Goal: Contribute content: Add original content to the website for others to see

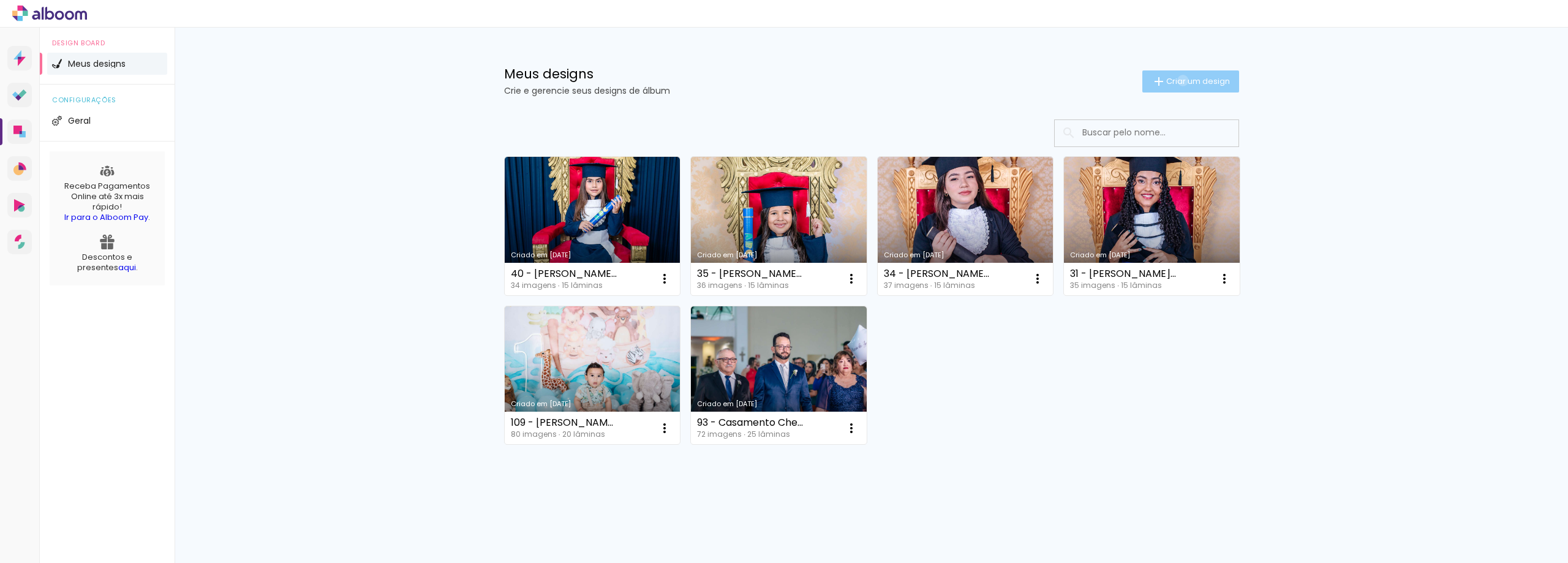
click at [1180, 81] on span "Criar um design" at bounding box center [1198, 81] width 64 height 8
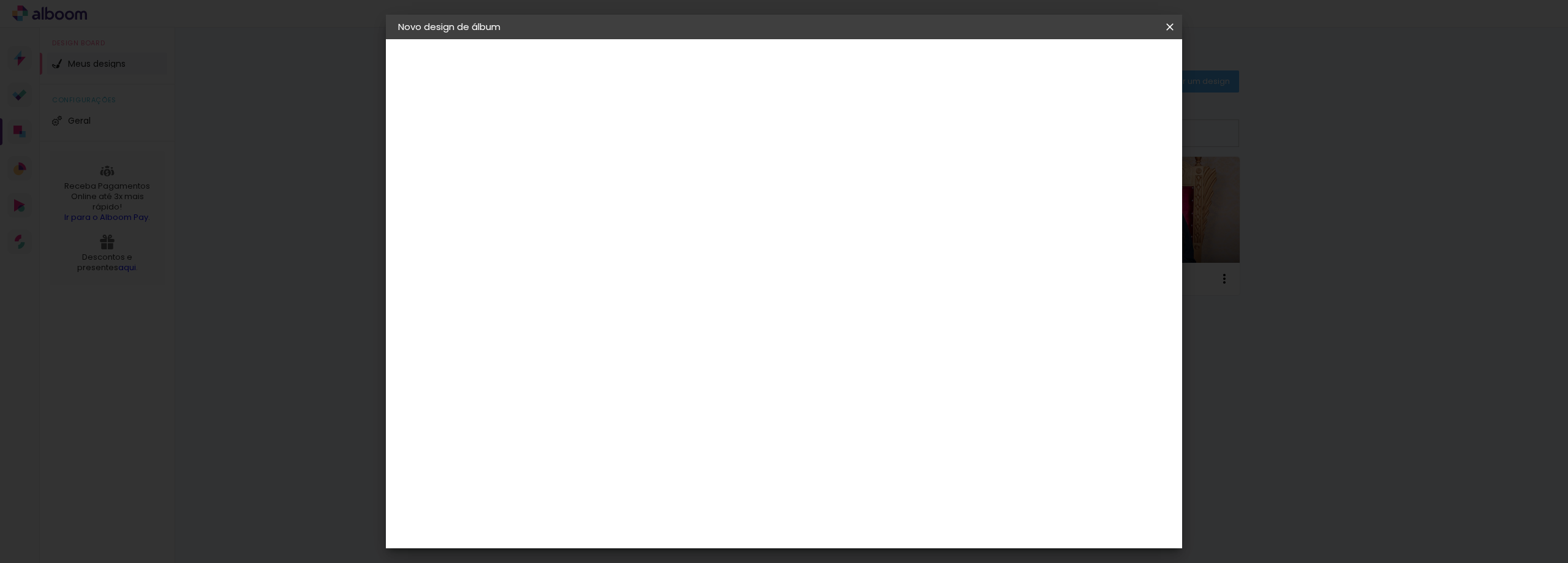
click at [599, 171] on input at bounding box center [599, 164] width 0 height 19
type input "001 - [PERSON_NAME] 15 anos [DATE]"
type paper-input "001 - [PERSON_NAME] 15 anos [DATE]"
click at [724, 65] on paper-button "Avançar" at bounding box center [694, 65] width 60 height 21
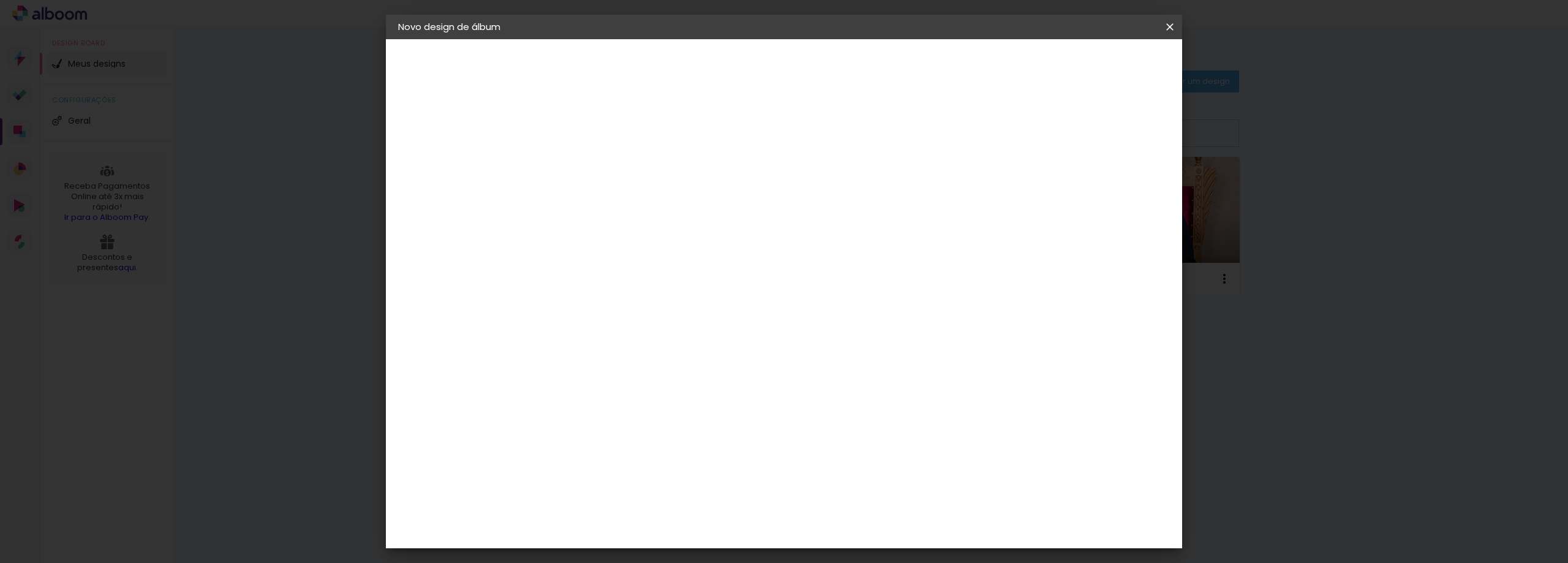
click at [691, 230] on input at bounding box center [629, 233] width 124 height 15
type input "prof"
type paper-input "prof"
click at [672, 288] on paper-item "ProFox" at bounding box center [617, 276] width 108 height 27
click at [0, 0] on slot "Avançar" at bounding box center [0, 0] width 0 height 0
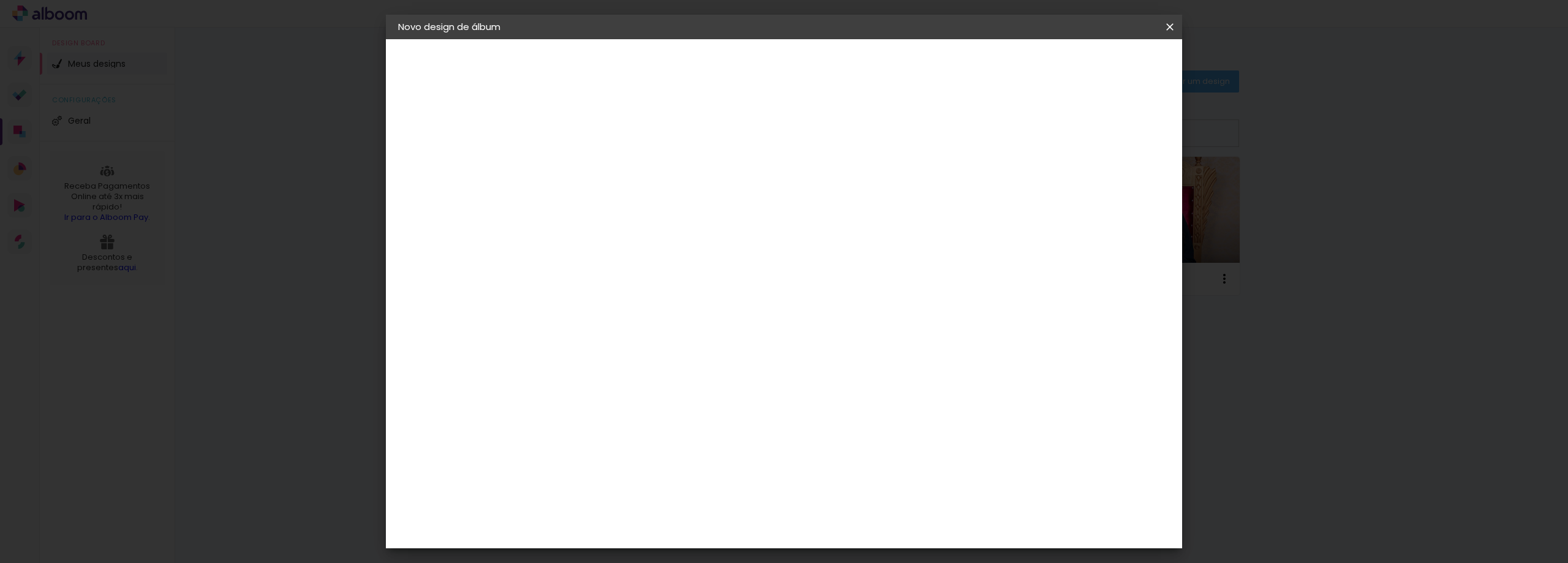
scroll to position [358, 0]
click at [681, 472] on span "20 × 25" at bounding box center [653, 488] width 57 height 33
click at [0, 0] on slot "Avançar" at bounding box center [0, 0] width 0 height 0
click at [1061, 69] on span "Iniciar design" at bounding box center [1033, 65] width 56 height 8
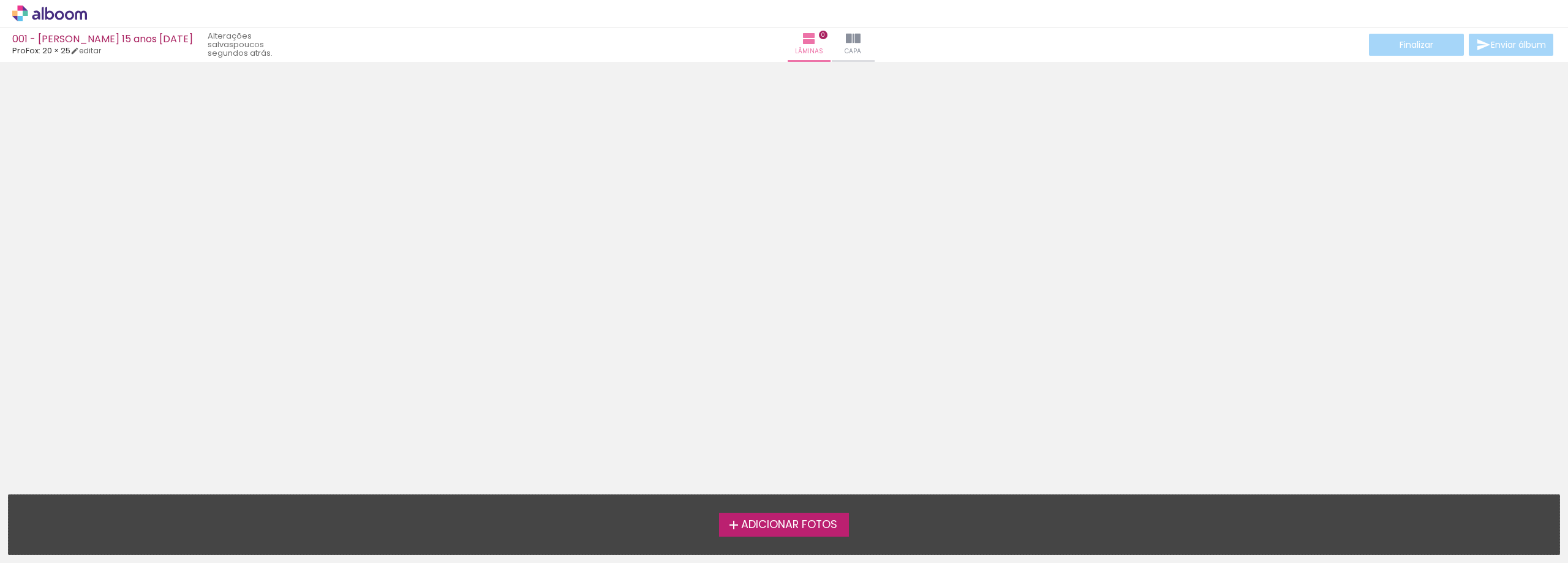
click at [770, 520] on span "Adicionar Fotos" at bounding box center [789, 526] width 96 height 11
click at [0, 0] on input "file" at bounding box center [0, 0] width 0 height 0
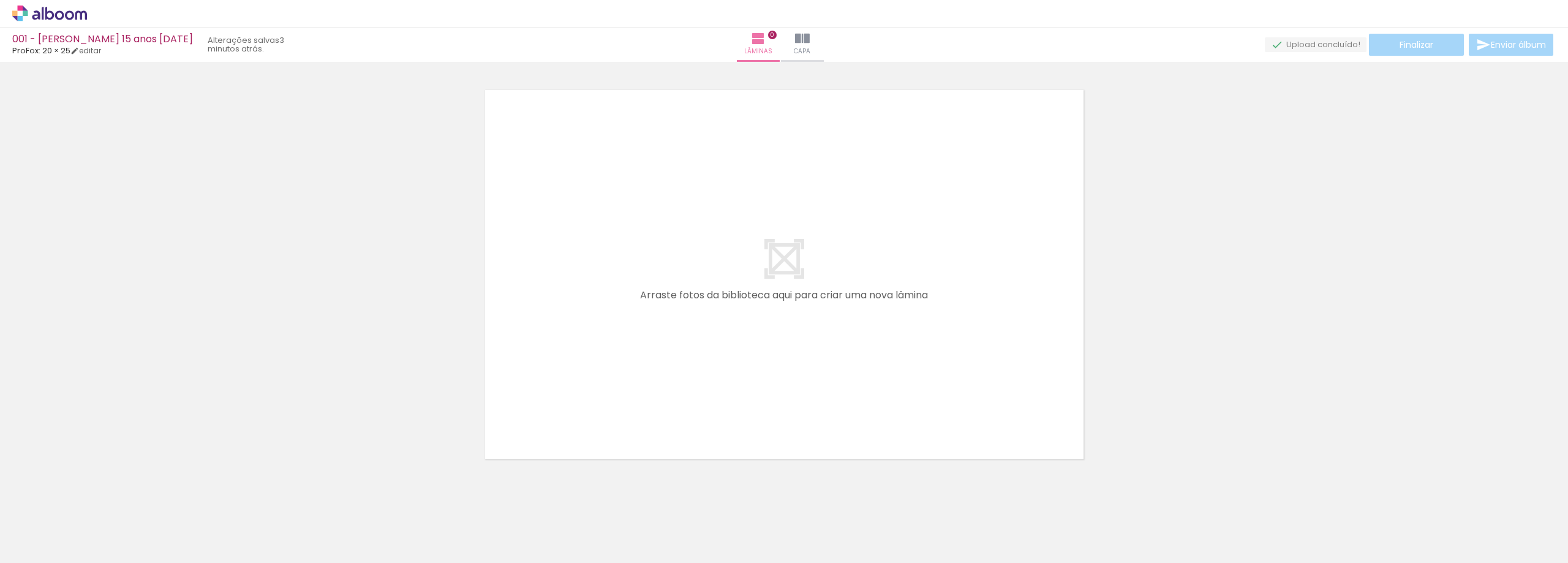
scroll to position [16, 0]
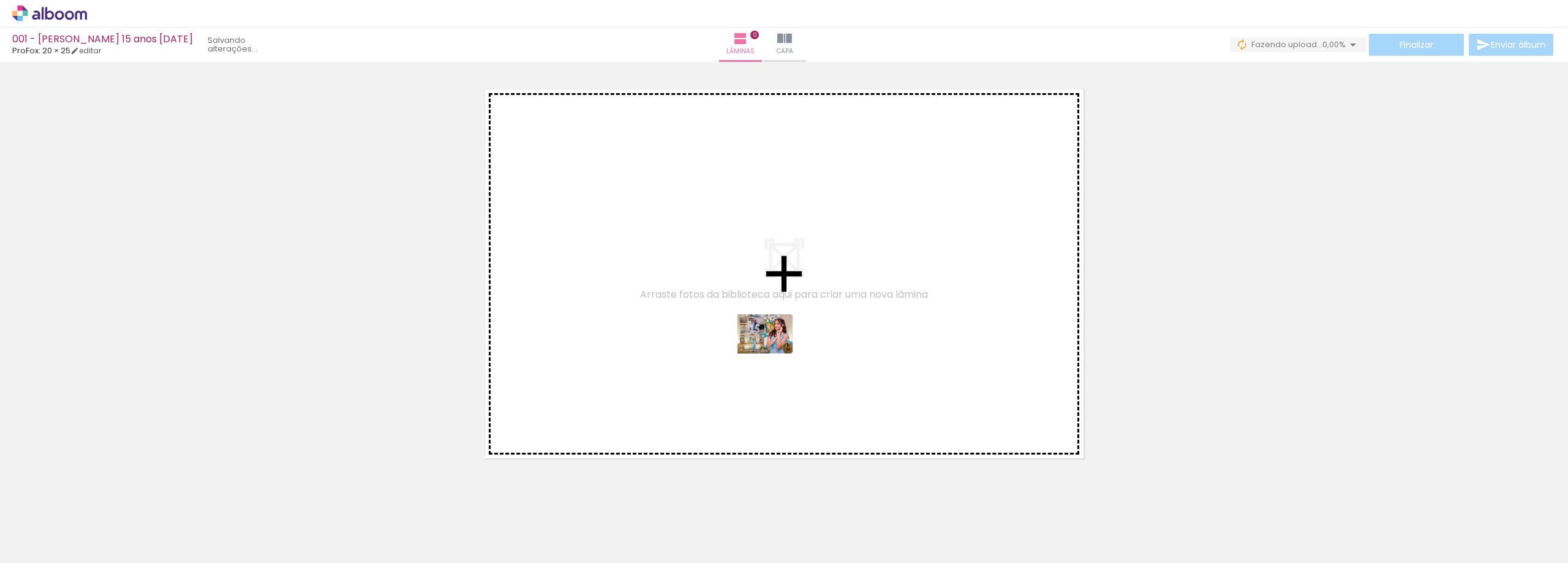
drag, startPoint x: 326, startPoint y: 478, endPoint x: 775, endPoint y: 351, distance: 466.6
click at [775, 351] on quentale-workspace at bounding box center [784, 281] width 1568 height 563
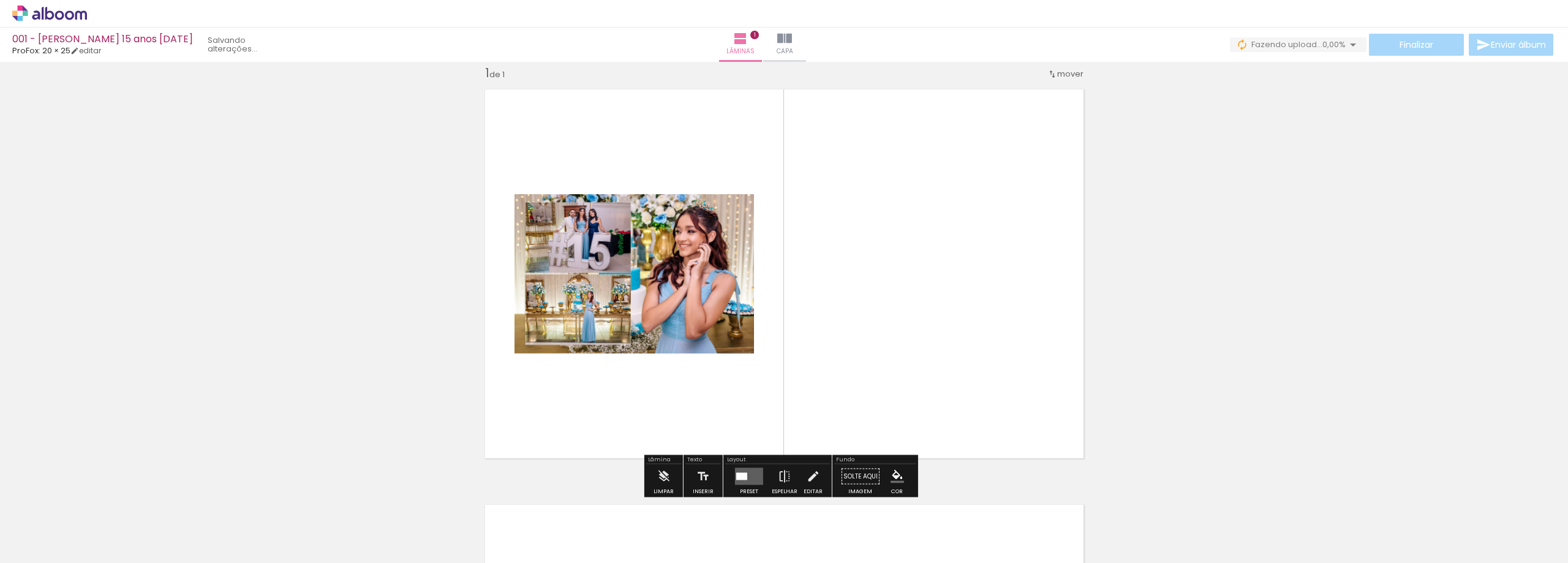
click at [741, 468] on quentale-layouter at bounding box center [749, 477] width 28 height 17
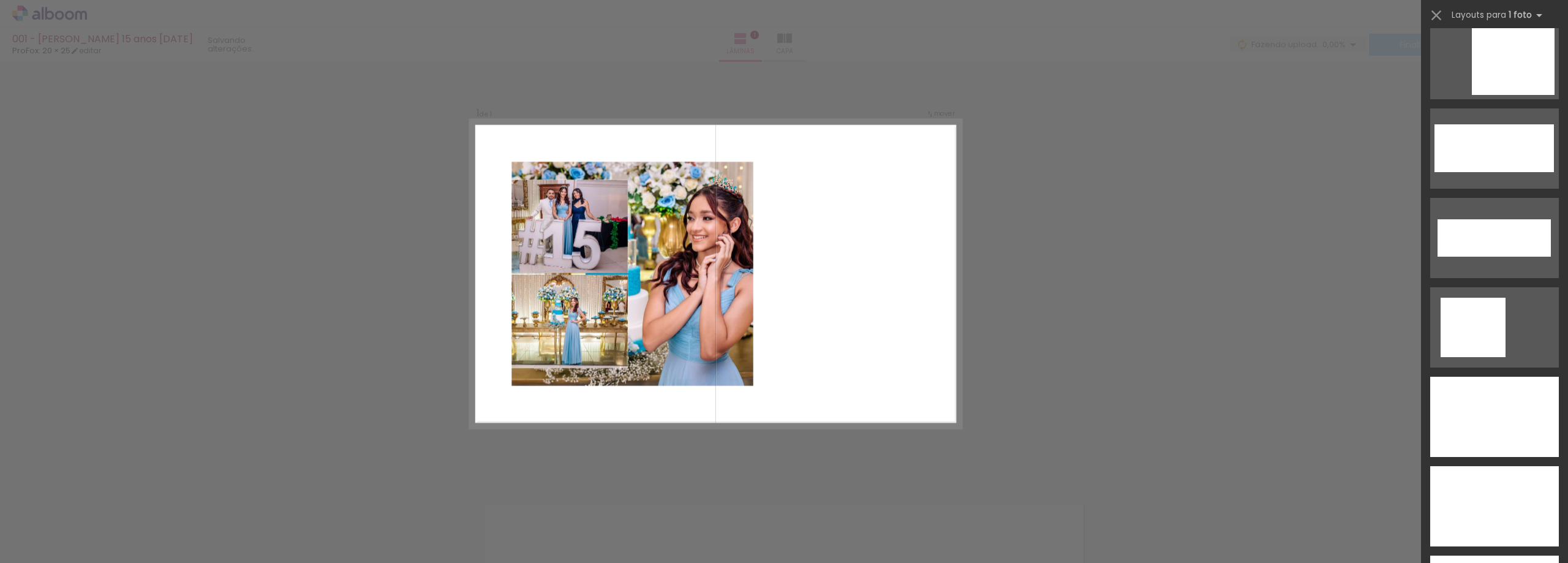
scroll to position [4289, 0]
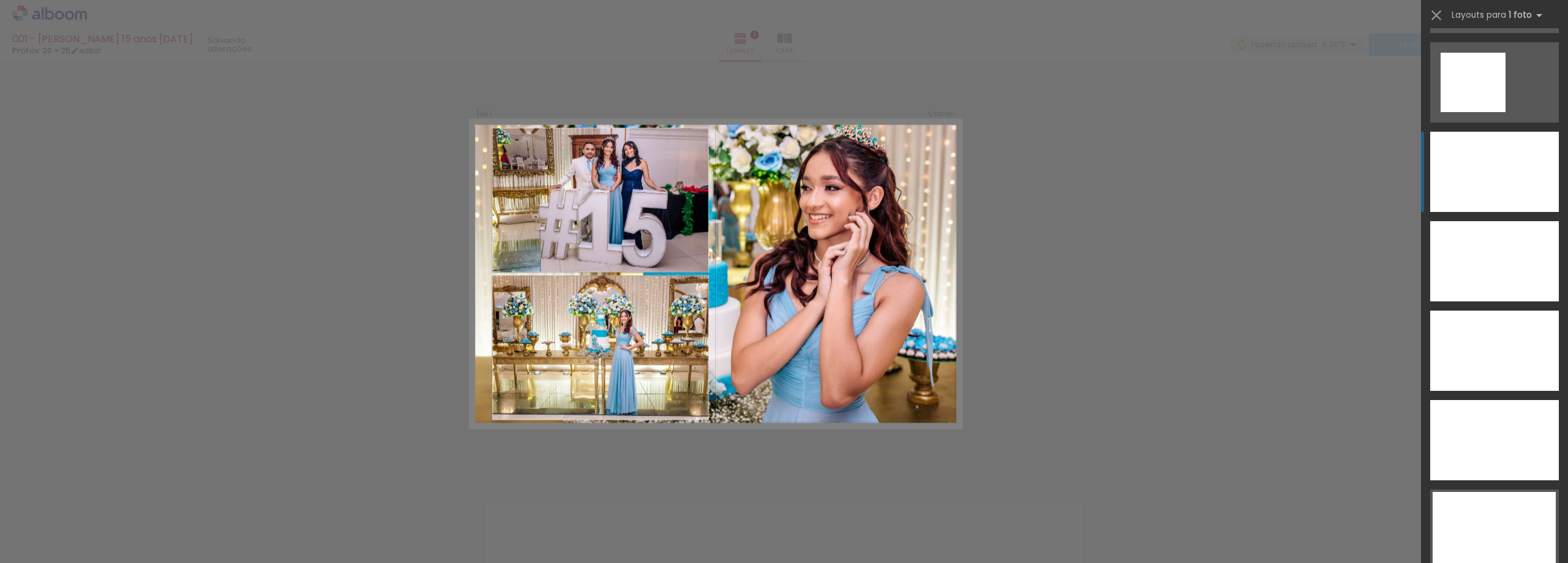
click at [1502, 176] on div at bounding box center [1494, 172] width 128 height 81
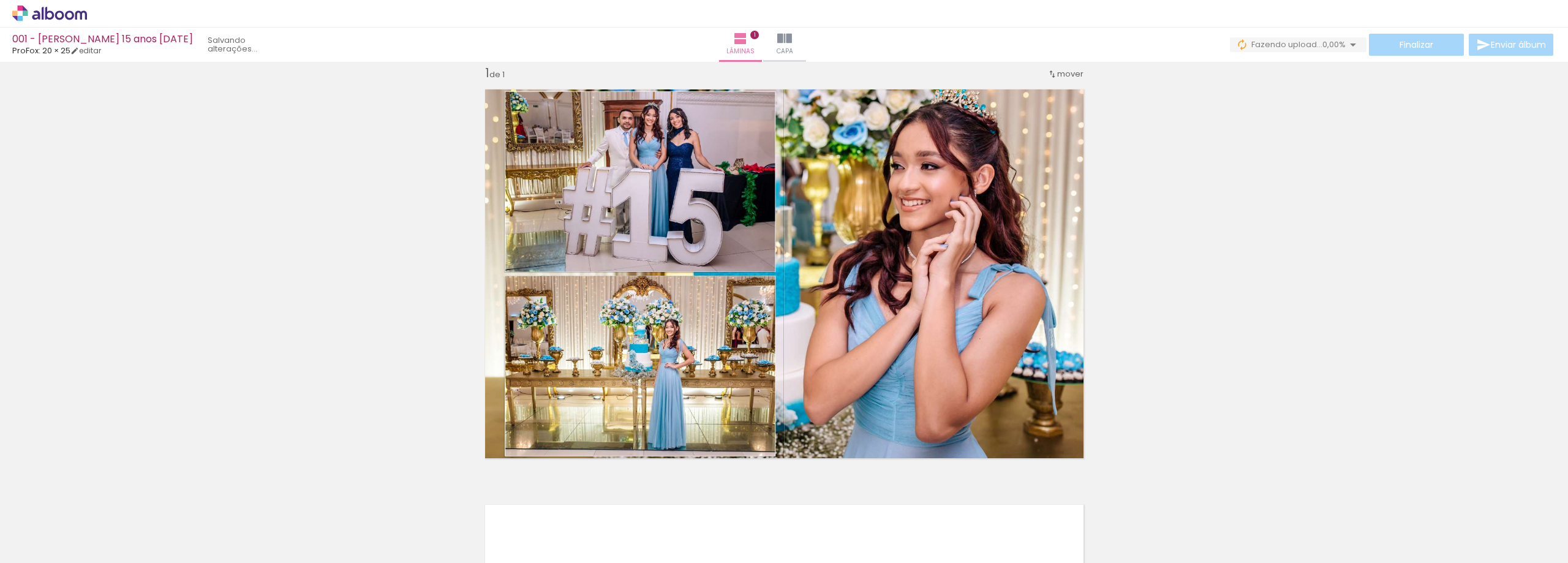
click at [1222, 230] on div "Inserir lâmina 1 de 1" at bounding box center [784, 467] width 1568 height 832
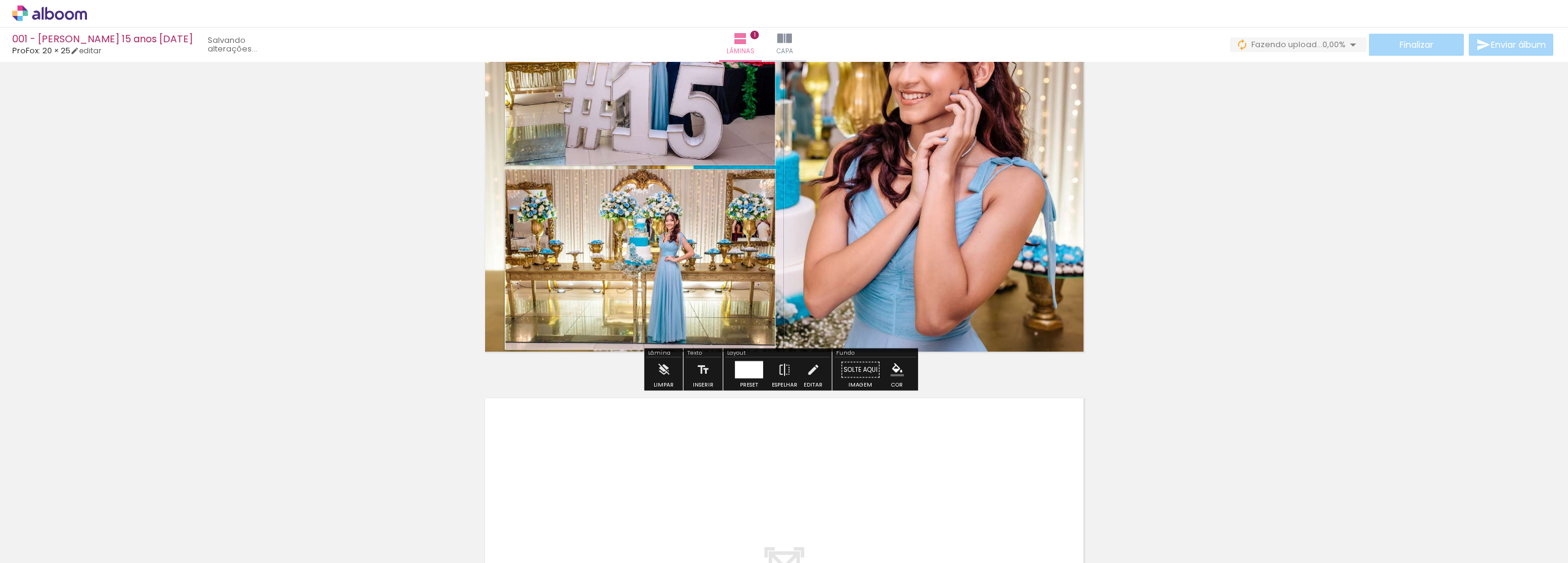
scroll to position [0, 0]
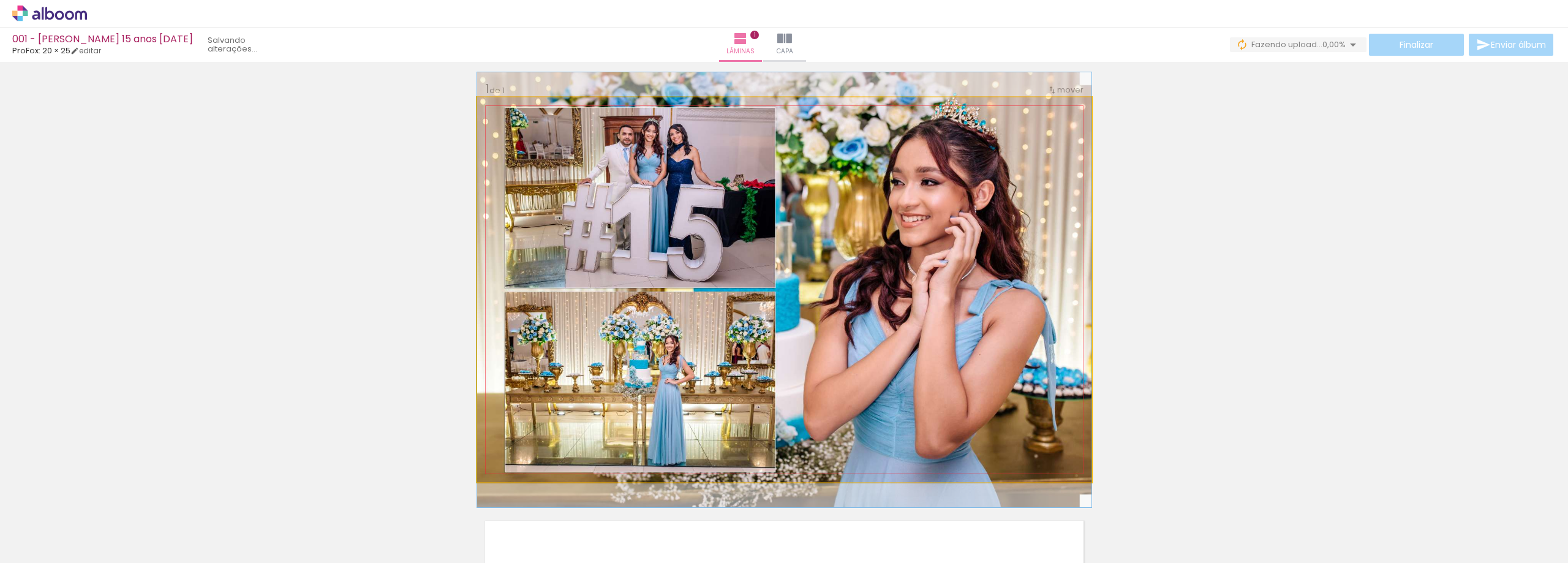
click at [967, 251] on quentale-photo at bounding box center [785, 289] width 614 height 385
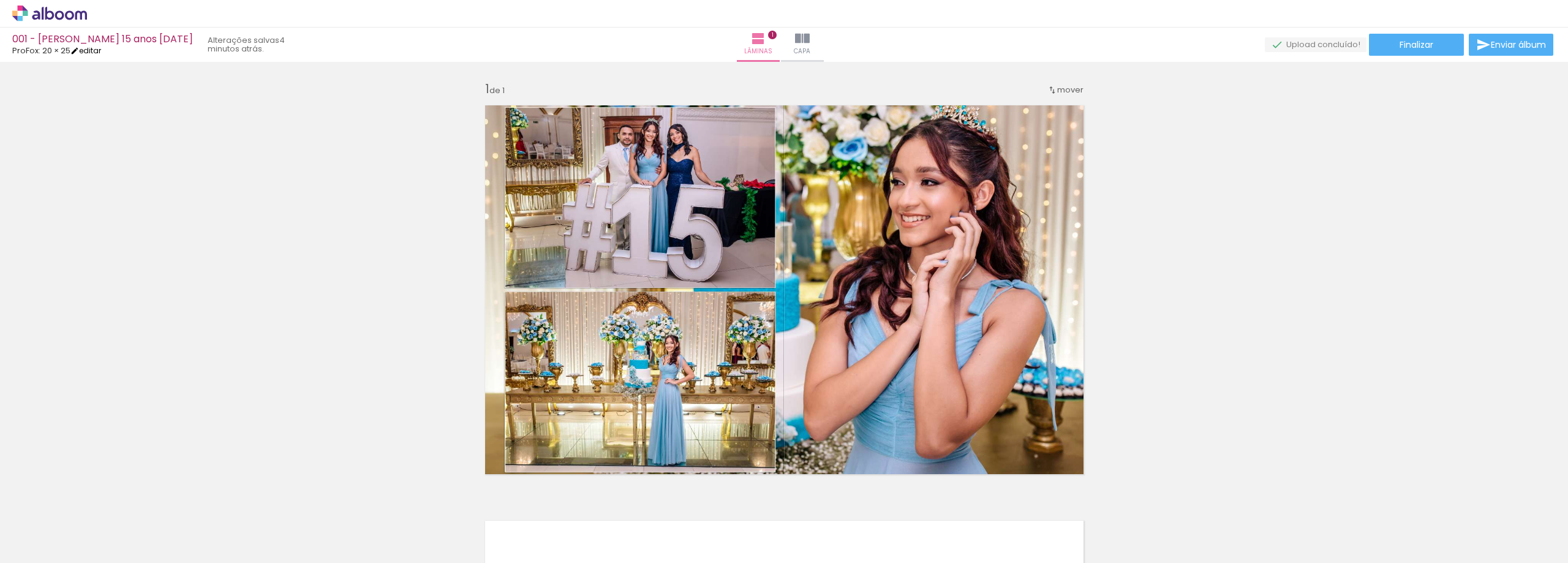
click at [87, 49] on link "editar" at bounding box center [85, 50] width 31 height 10
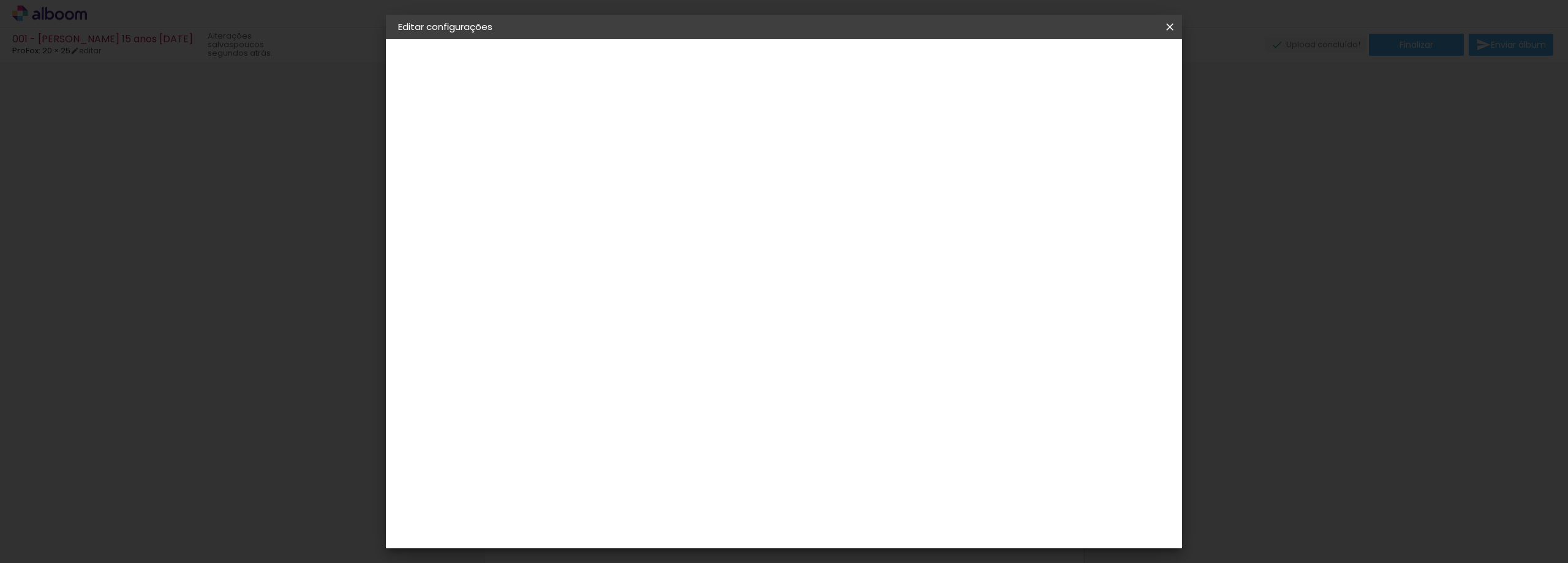
click at [952, 71] on paper-button "Voltar" at bounding box center [926, 65] width 50 height 21
click at [0, 0] on slot "Voltar" at bounding box center [0, 0] width 0 height 0
click at [676, 227] on input at bounding box center [629, 233] width 124 height 15
type input "profo"
type paper-input "profo"
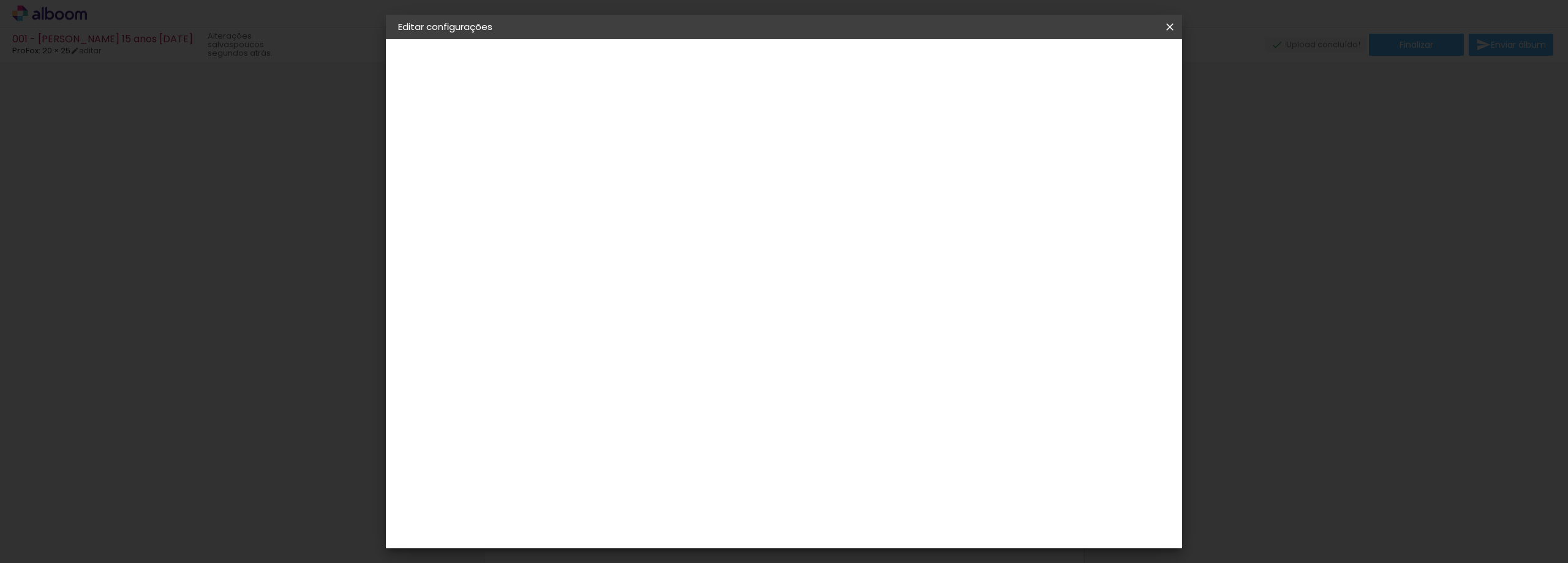
click at [624, 279] on div "ProFox" at bounding box center [607, 276] width 33 height 9
click at [0, 0] on slot "Avançar" at bounding box center [0, 0] width 0 height 0
click at [727, 492] on span "15 × 21 cm" at bounding box center [703, 508] width 45 height 33
click at [0, 0] on slot "Avançar" at bounding box center [0, 0] width 0 height 0
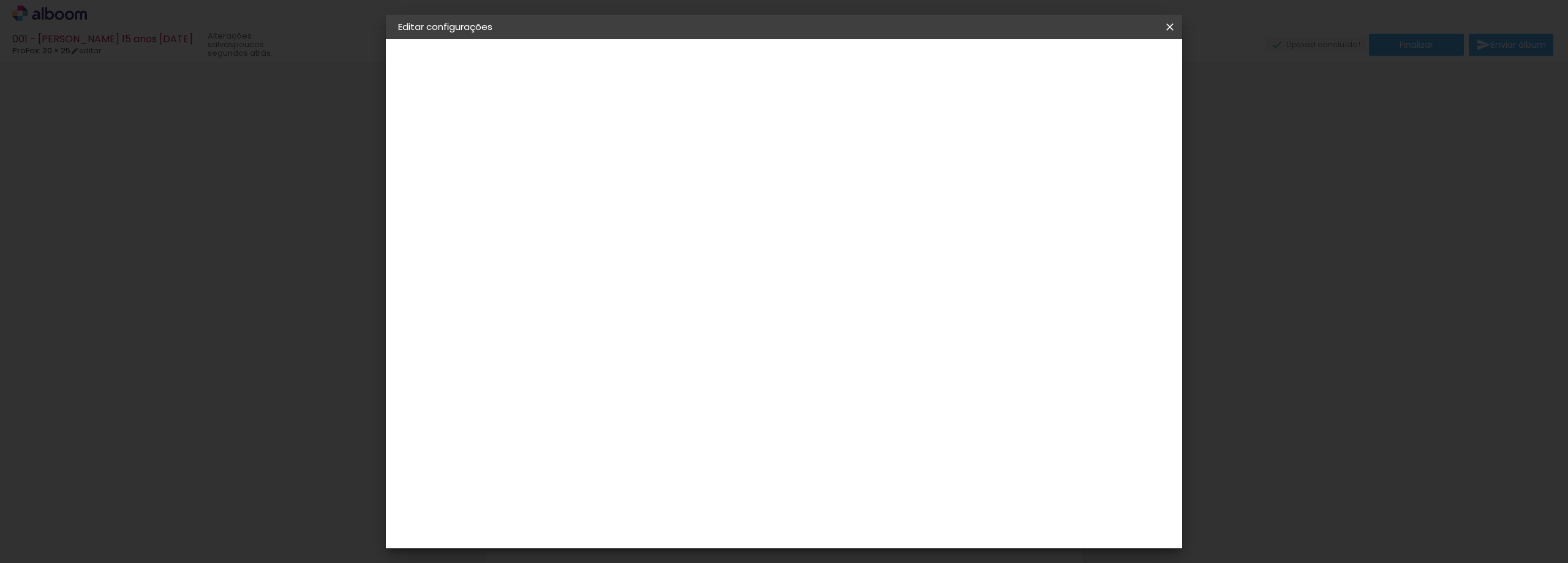
click at [1013, 67] on span "Salvar configurações" at bounding box center [968, 65] width 91 height 8
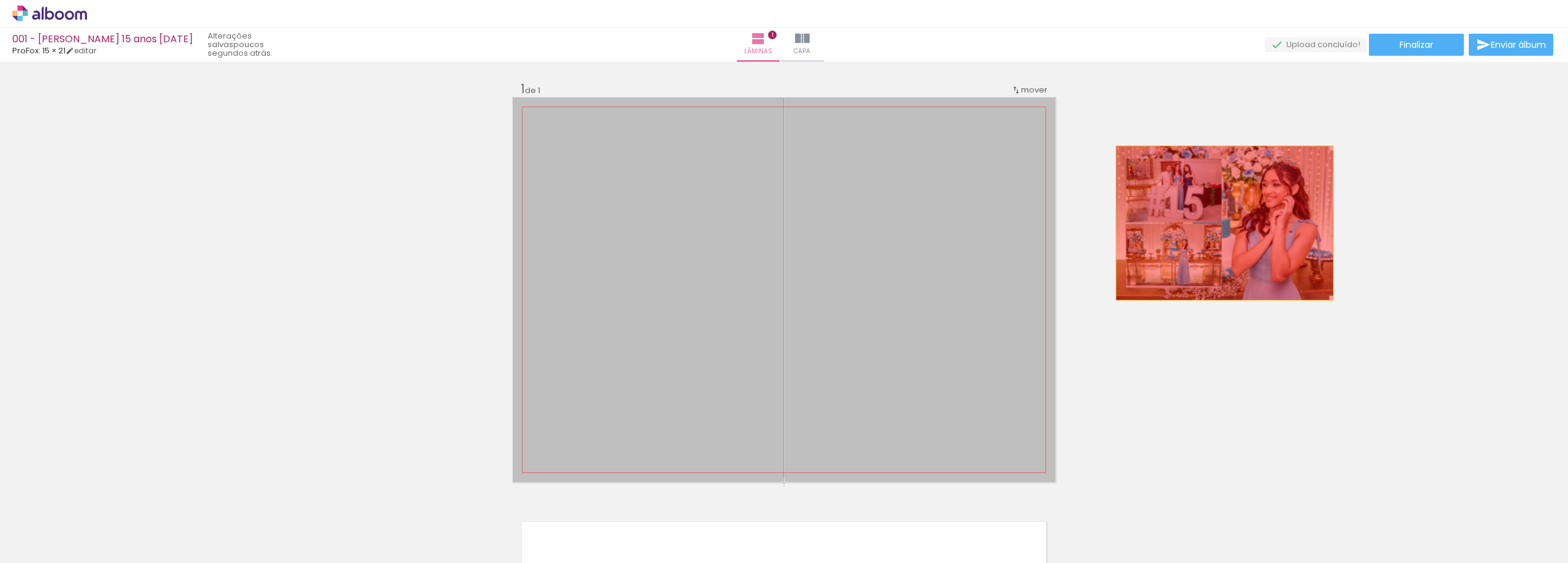
drag, startPoint x: 848, startPoint y: 245, endPoint x: 1237, endPoint y: 222, distance: 389.7
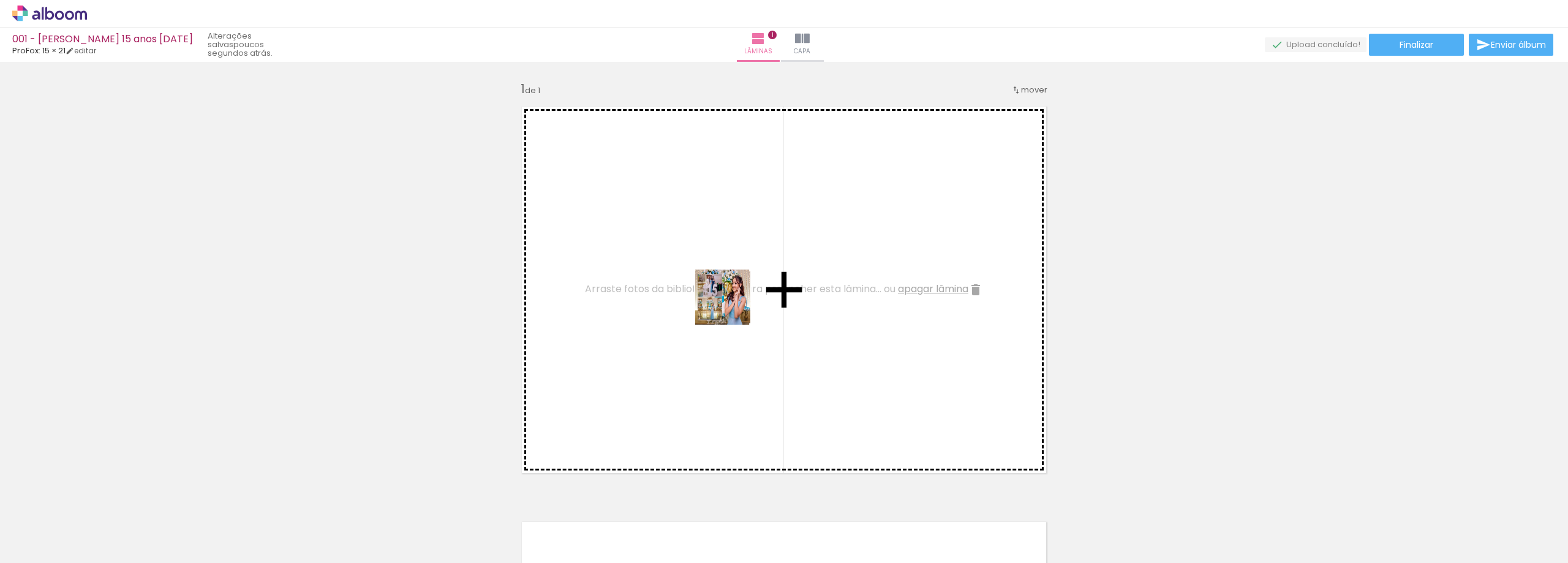
drag, startPoint x: 136, startPoint y: 533, endPoint x: 732, endPoint y: 306, distance: 637.8
click at [732, 306] on quentale-workspace at bounding box center [784, 281] width 1568 height 563
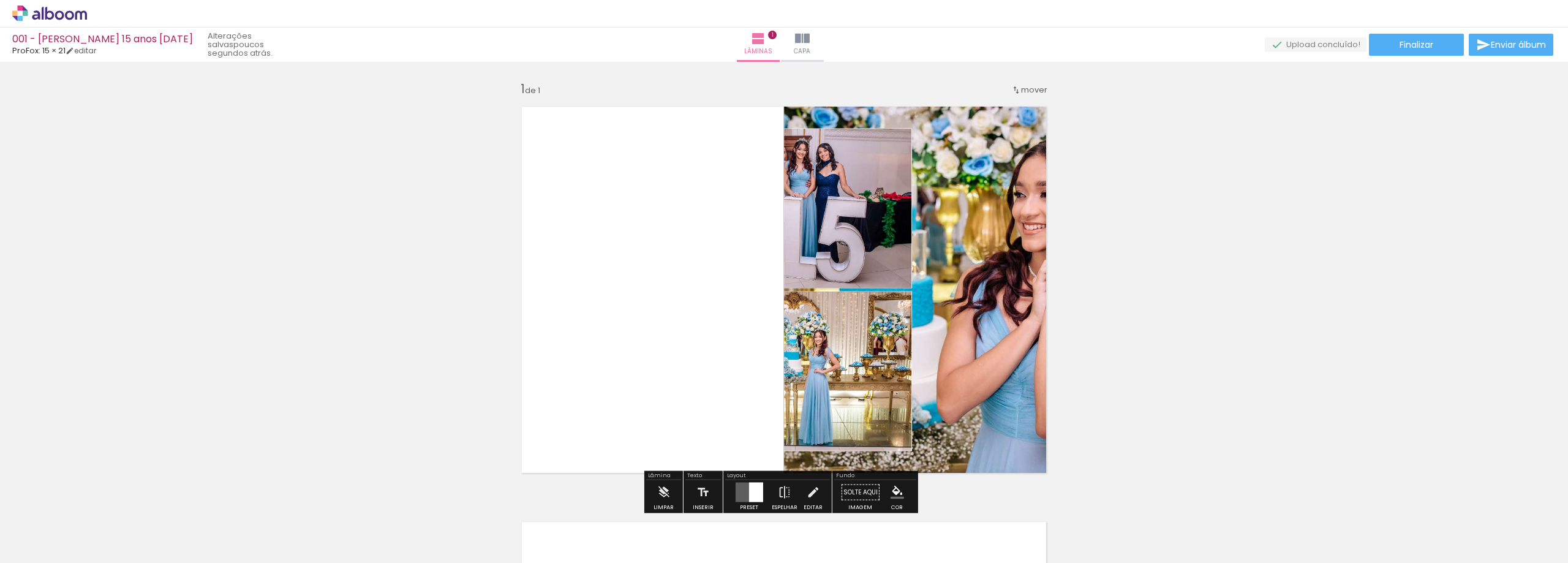
scroll to position [61, 0]
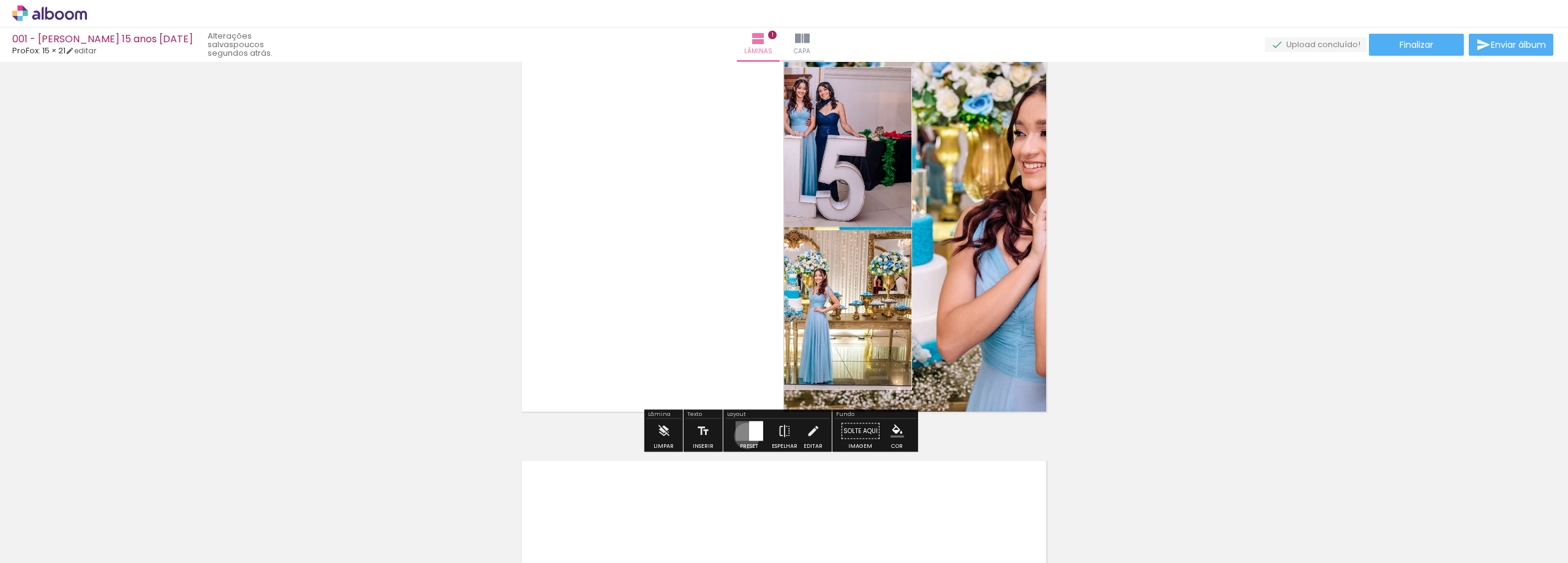
click at [745, 436] on quentale-layouter at bounding box center [748, 431] width 27 height 20
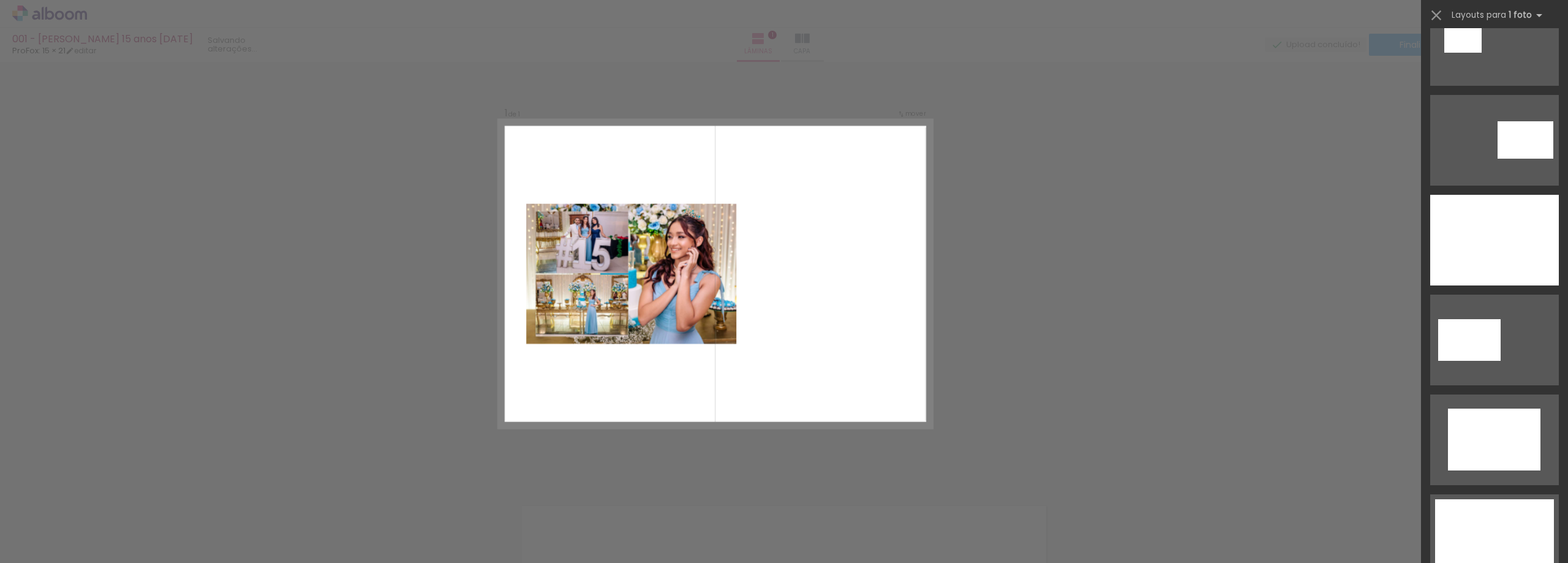
scroll to position [674, 0]
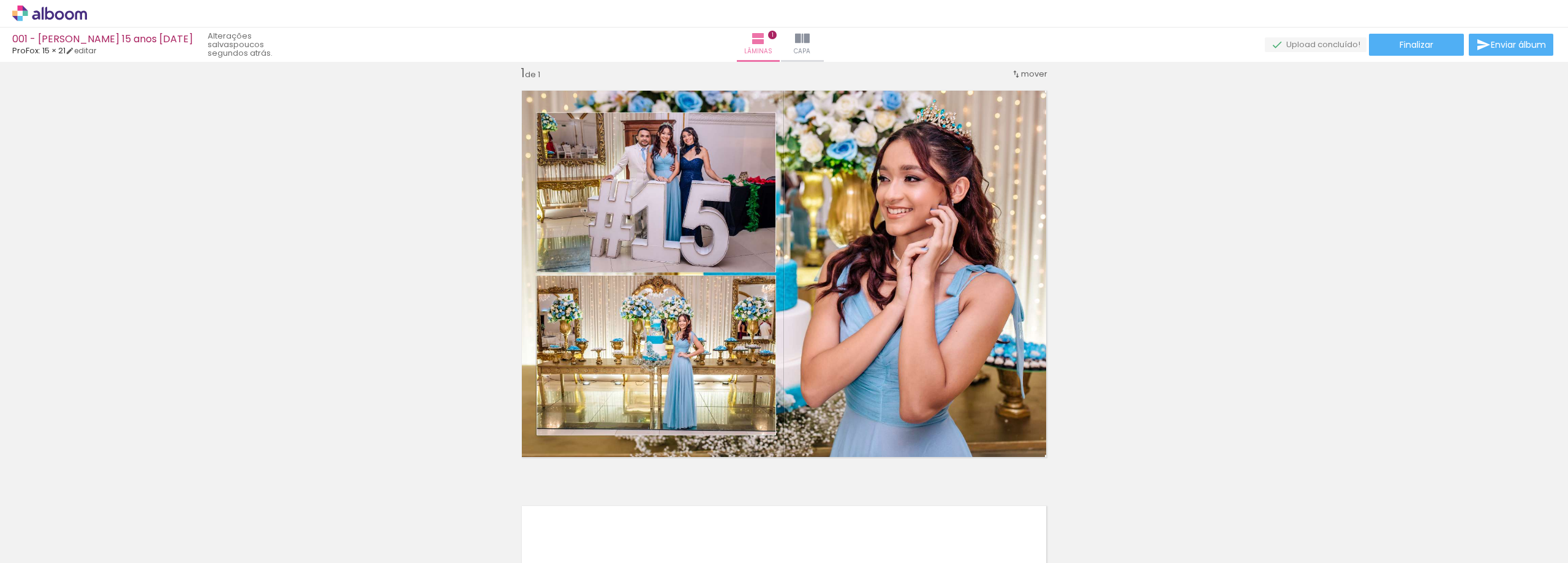
click at [1147, 263] on div "Inserir lâmina 1 de 1" at bounding box center [784, 467] width 1568 height 832
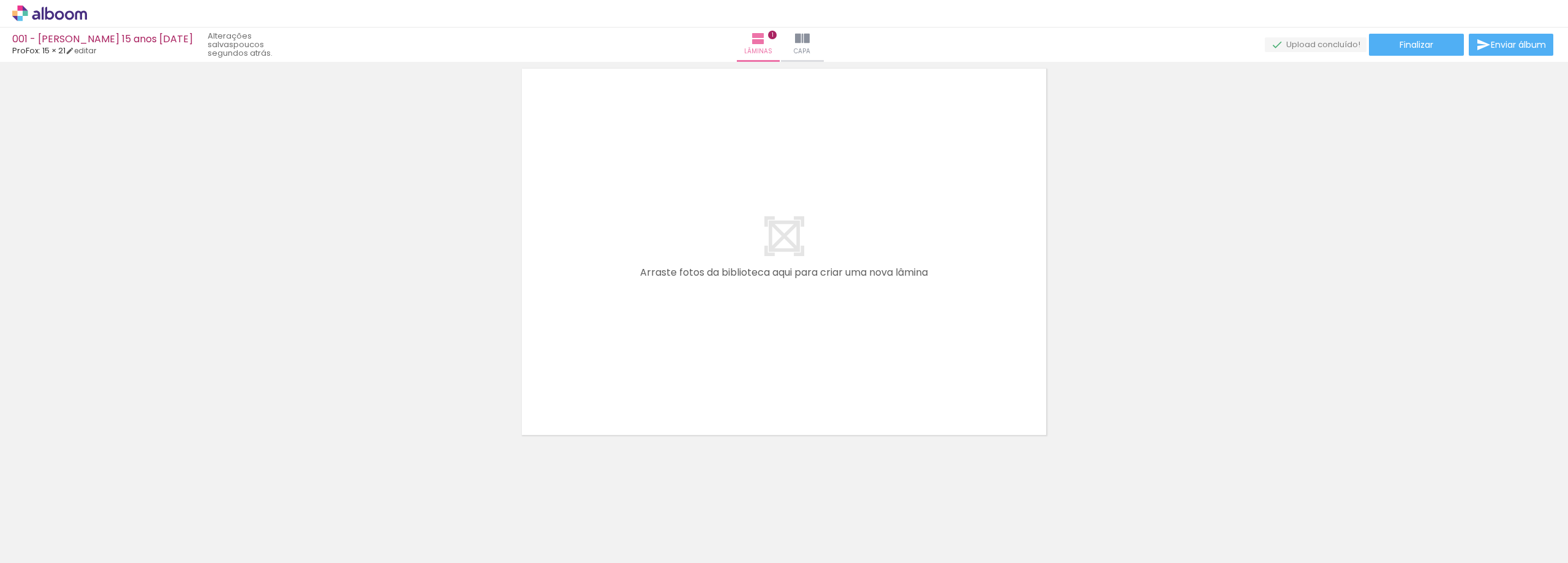
scroll to position [454, 0]
click at [41, 547] on span "Adicionar Fotos" at bounding box center [43, 546] width 37 height 13
click at [0, 0] on input "file" at bounding box center [0, 0] width 0 height 0
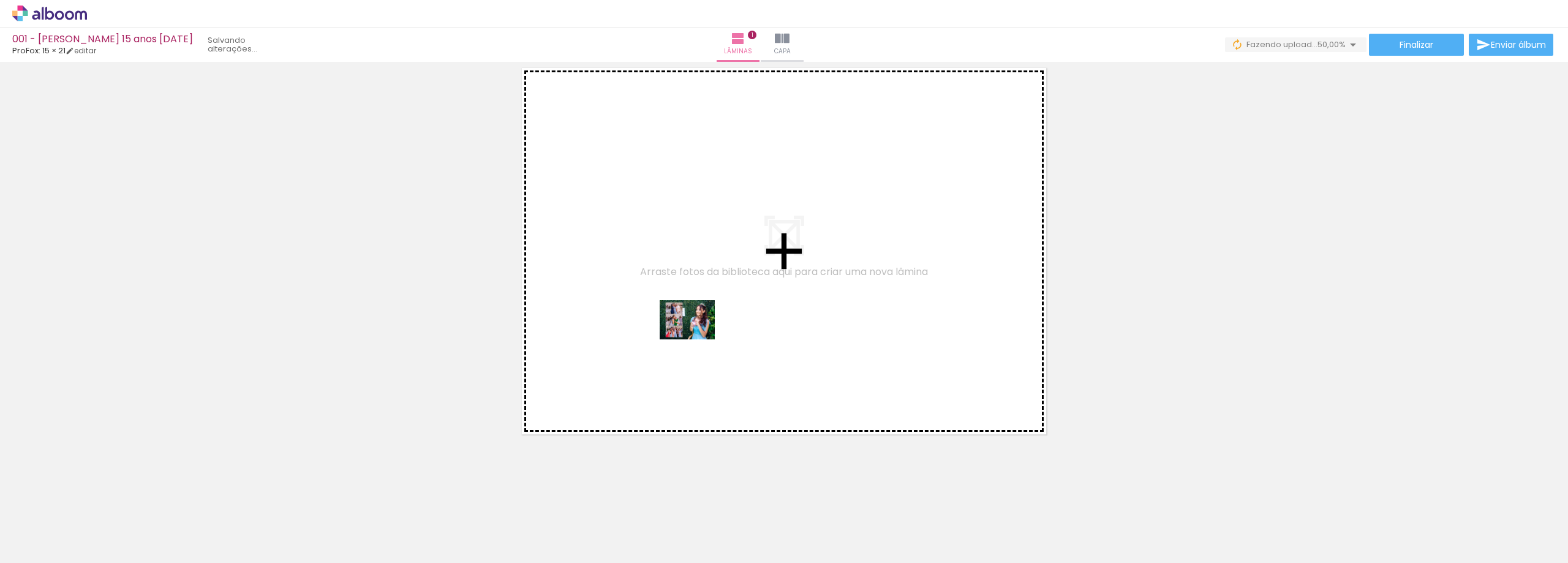
drag, startPoint x: 316, startPoint y: 467, endPoint x: 697, endPoint y: 337, distance: 402.6
click at [697, 337] on quentale-workspace at bounding box center [784, 281] width 1568 height 563
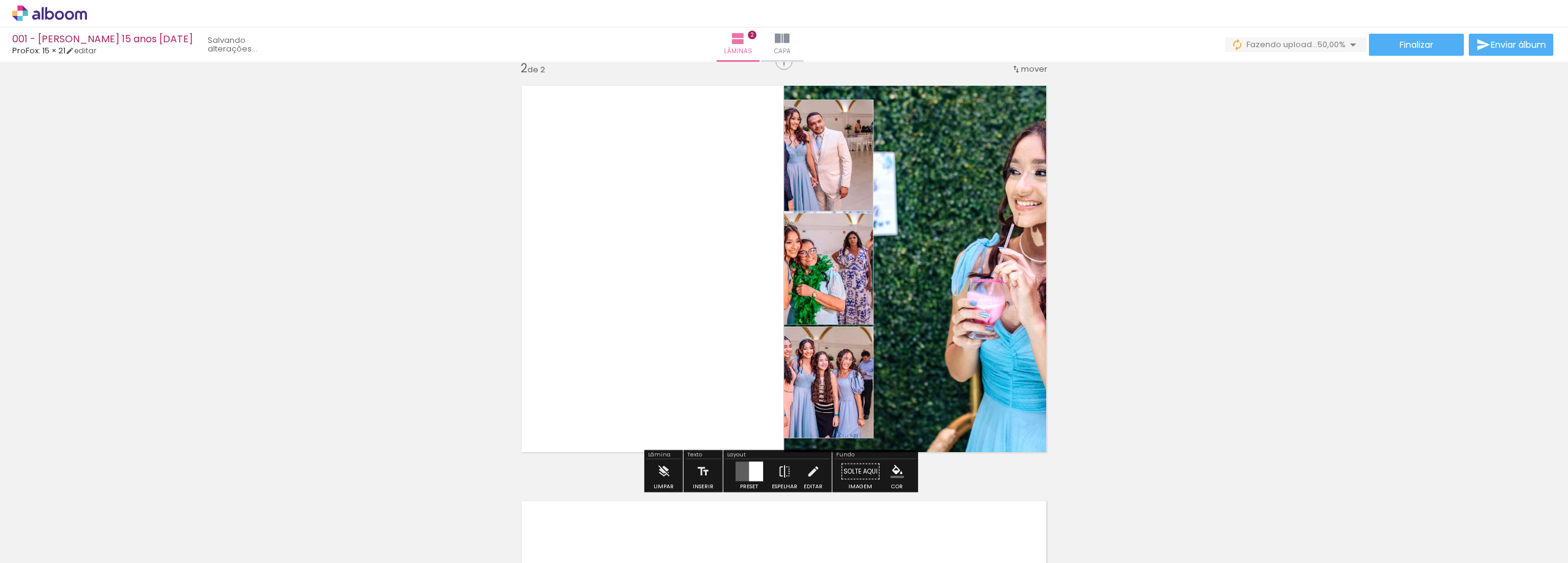
scroll to position [431, 0]
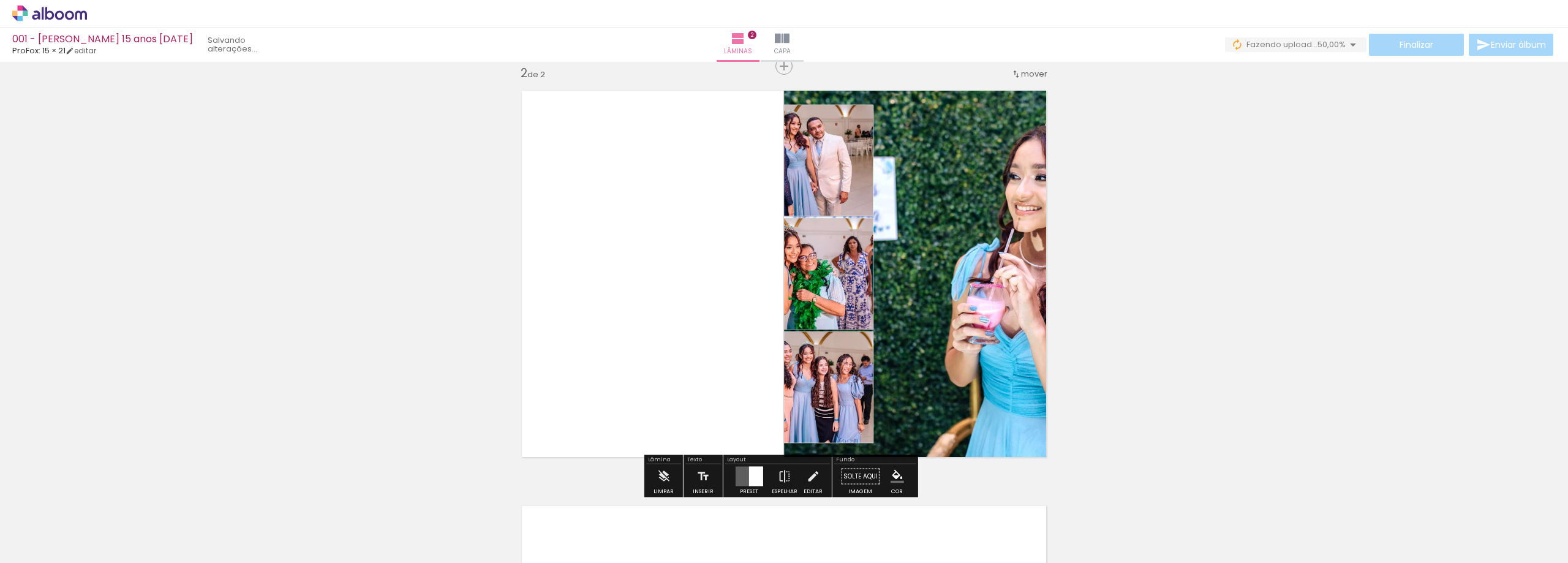
click at [735, 475] on quentale-layouter at bounding box center [748, 476] width 27 height 20
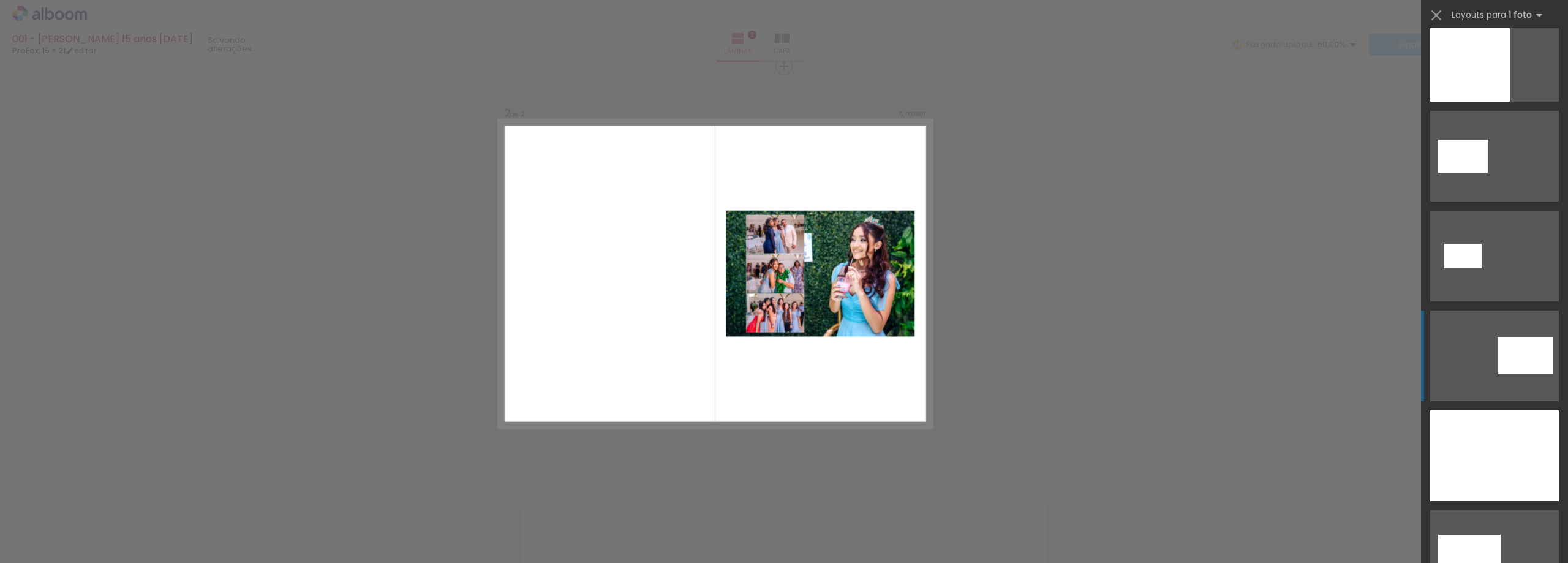
scroll to position [552, 0]
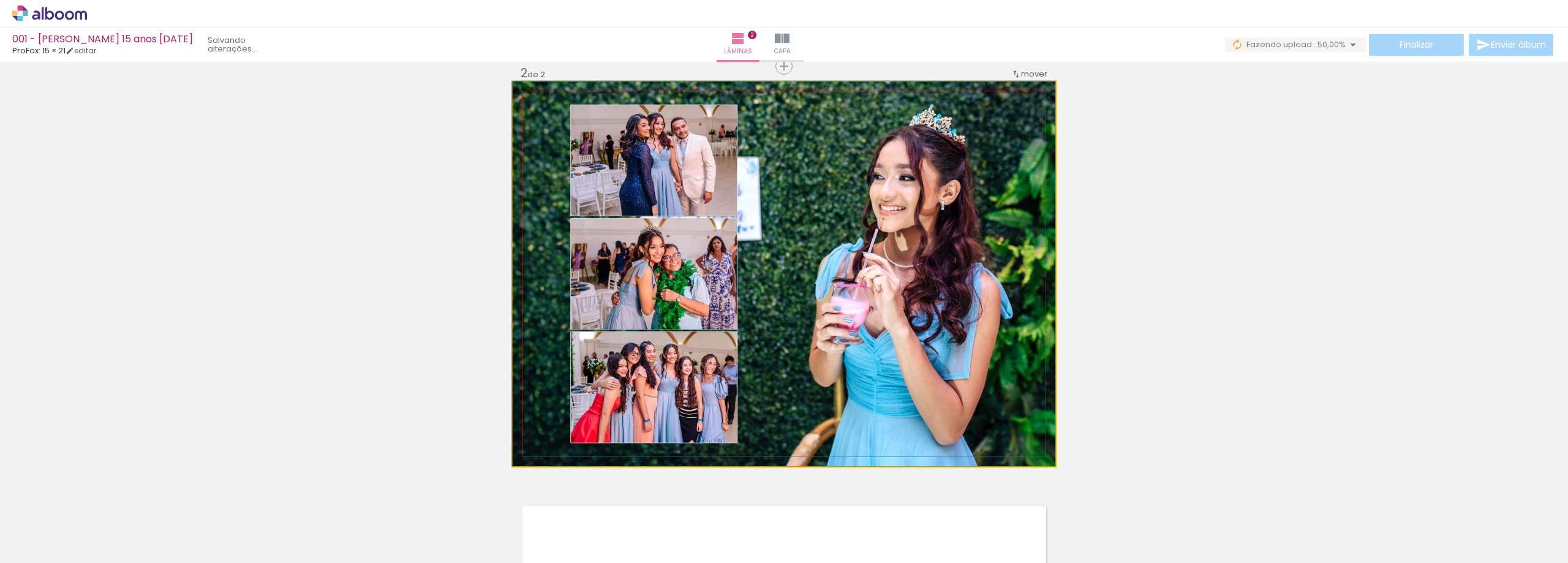
click at [984, 288] on quentale-photo at bounding box center [784, 274] width 543 height 385
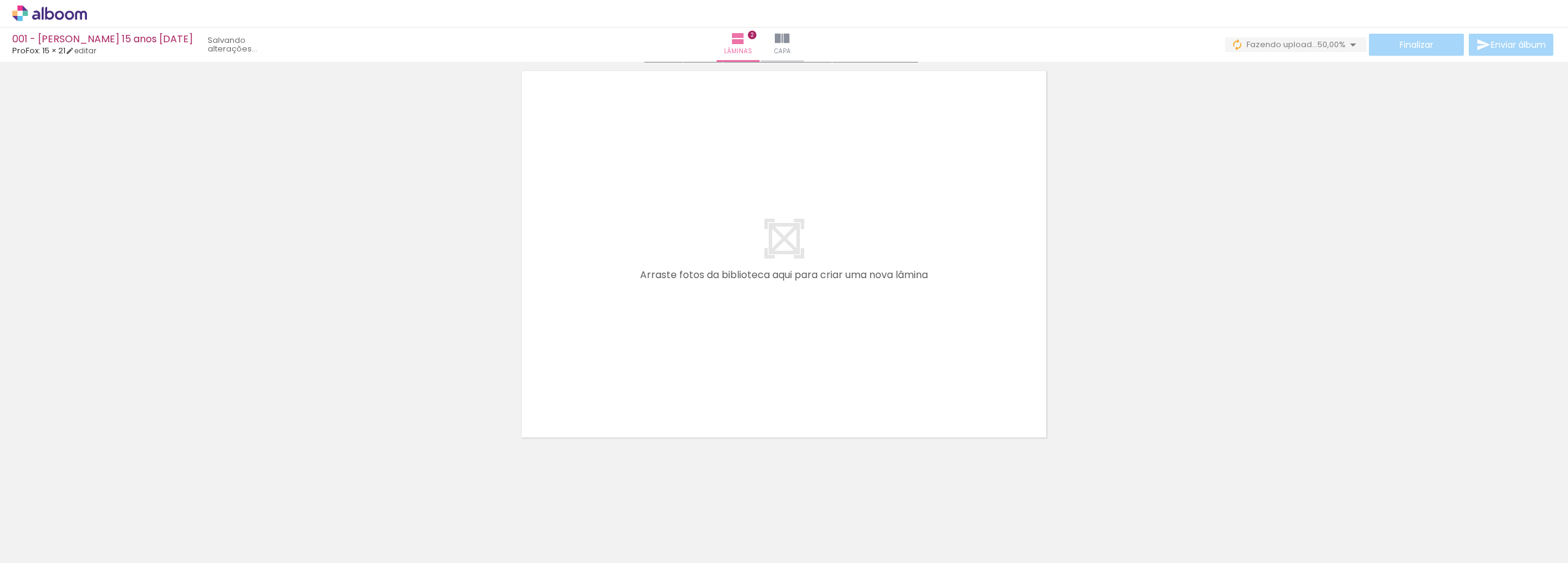
scroll to position [869, 0]
click at [42, 547] on span "Adicionar Fotos" at bounding box center [43, 546] width 37 height 13
click at [0, 0] on input "file" at bounding box center [0, 0] width 0 height 0
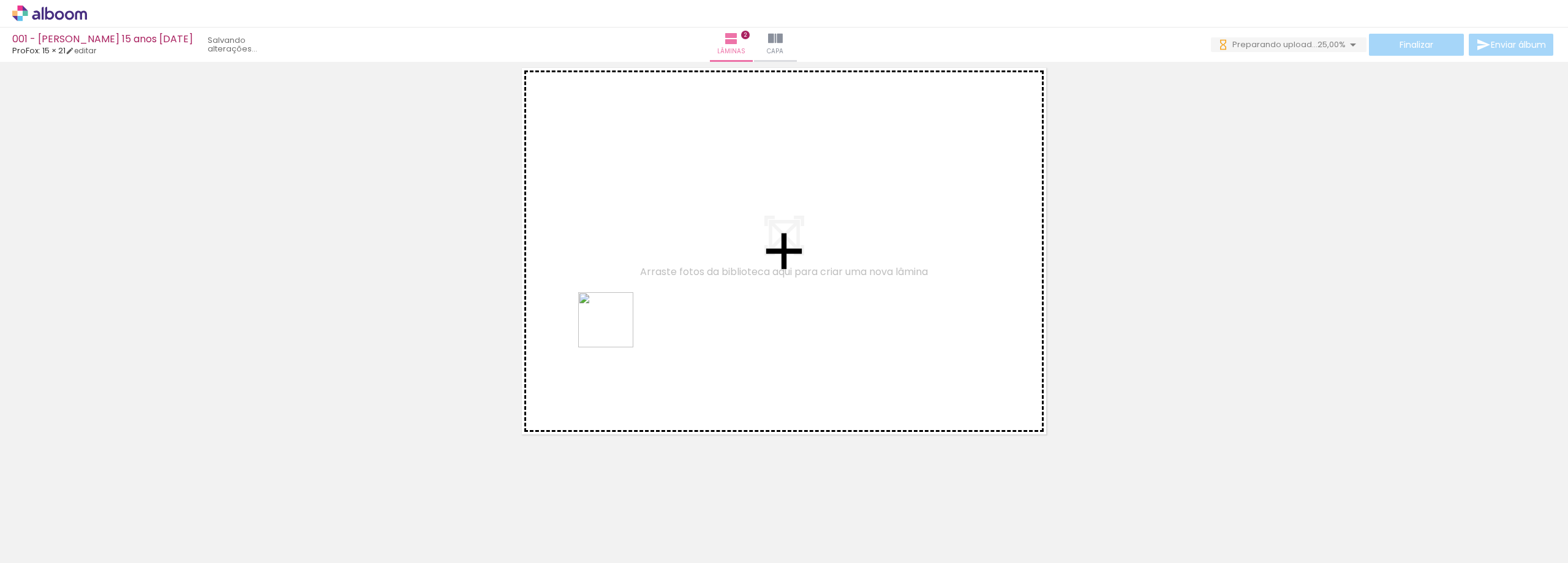
drag, startPoint x: 275, startPoint y: 530, endPoint x: 615, endPoint y: 329, distance: 395.0
click at [615, 329] on quentale-workspace at bounding box center [784, 281] width 1568 height 563
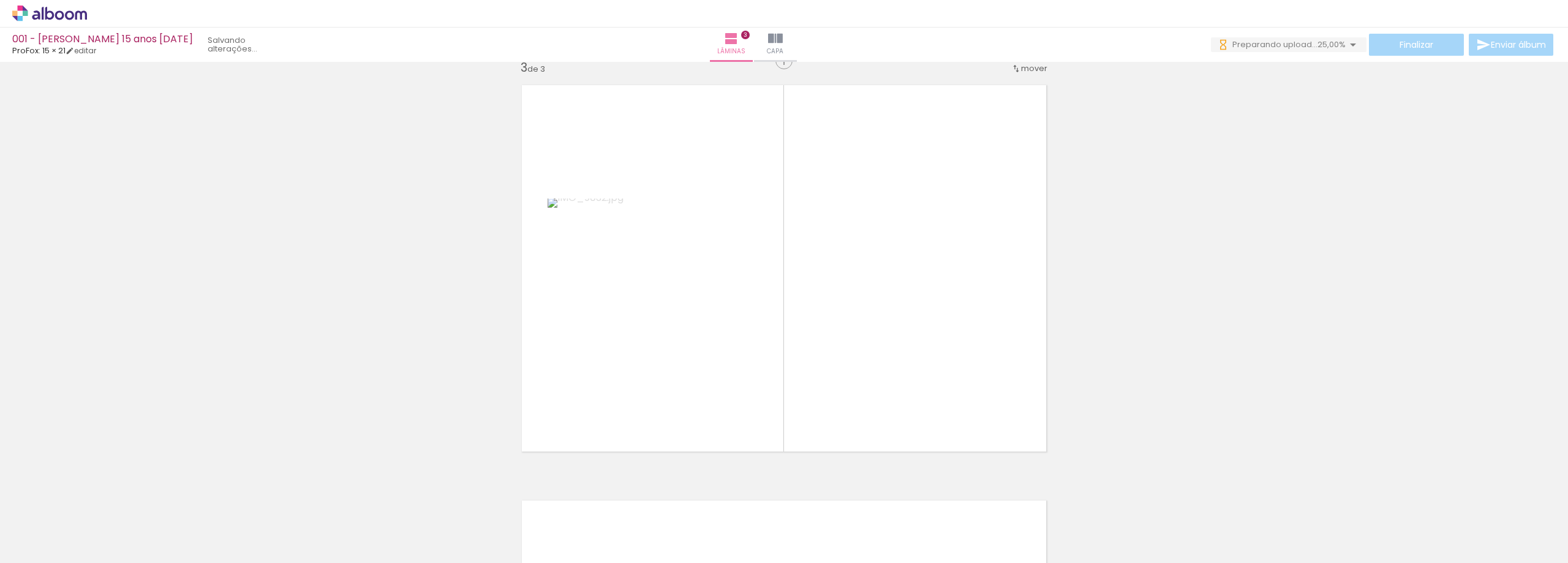
scroll to position [847, 0]
drag, startPoint x: 355, startPoint y: 510, endPoint x: 498, endPoint y: 447, distance: 156.3
click at [540, 400] on quentale-workspace at bounding box center [784, 281] width 1568 height 563
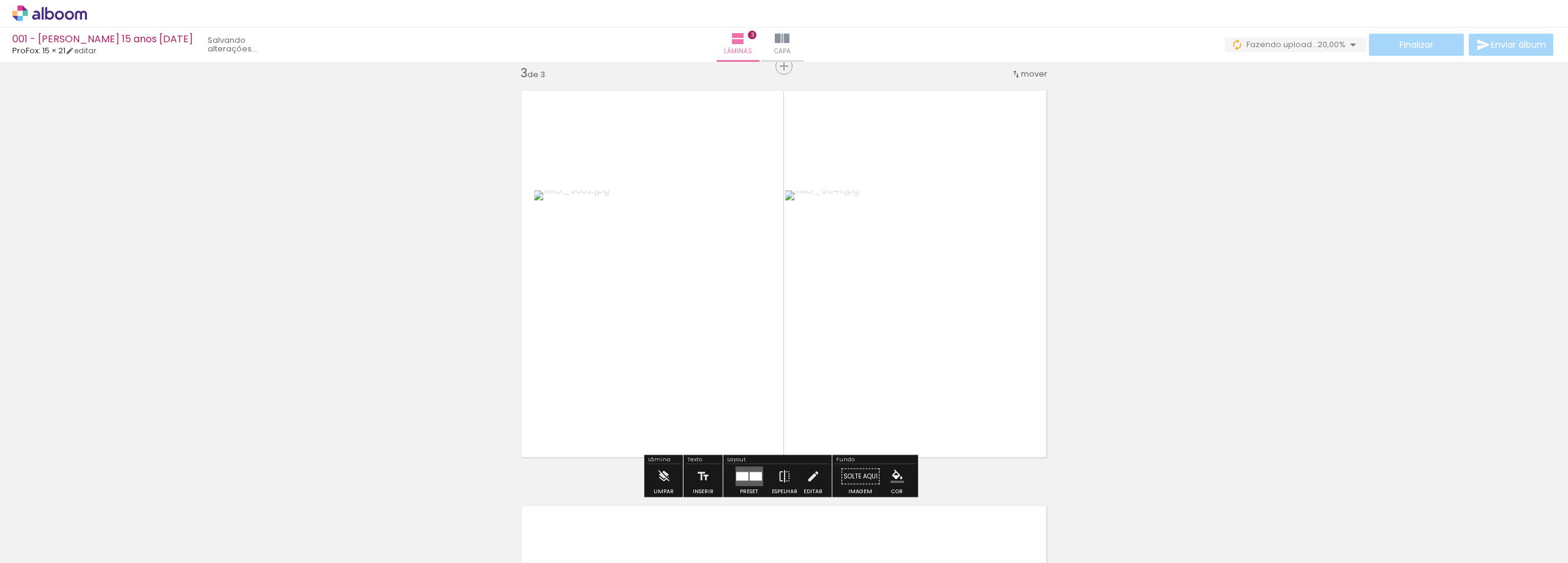
drag, startPoint x: 438, startPoint y: 521, endPoint x: 579, endPoint y: 436, distance: 164.6
click at [594, 430] on quentale-workspace at bounding box center [784, 281] width 1568 height 563
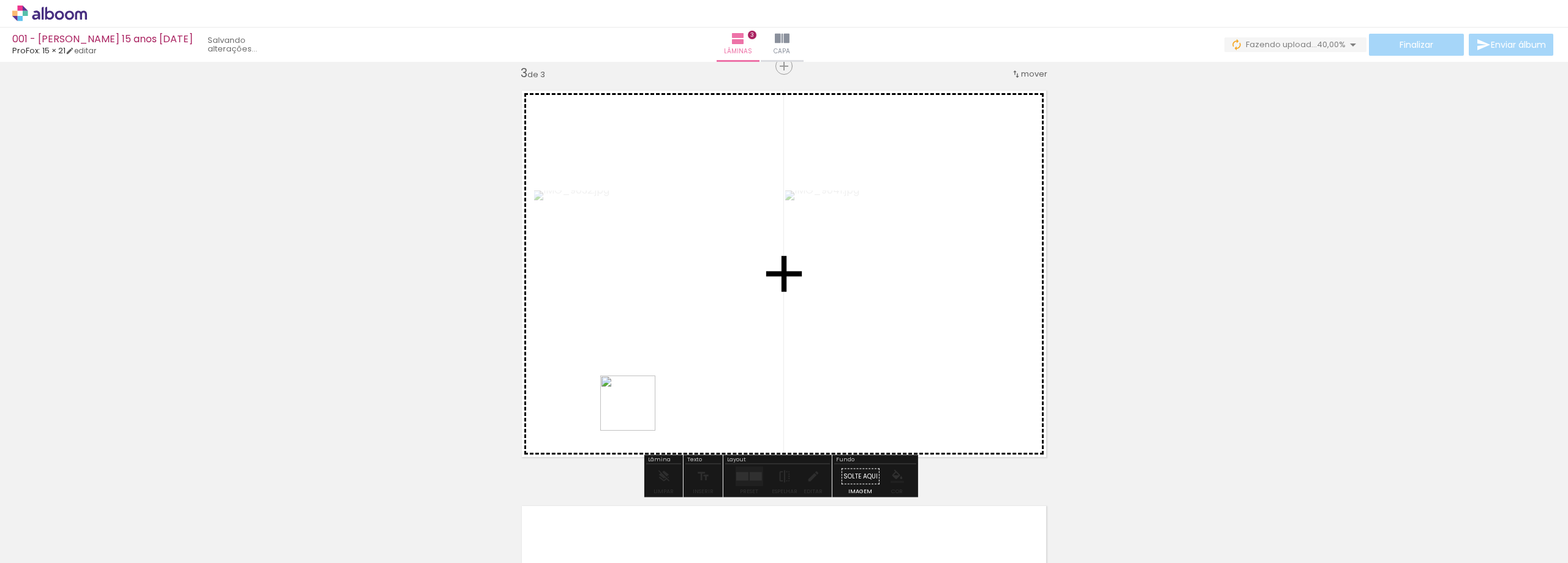
drag, startPoint x: 406, startPoint y: 525, endPoint x: 761, endPoint y: 357, distance: 392.7
click at [752, 362] on quentale-workspace at bounding box center [784, 281] width 1568 height 563
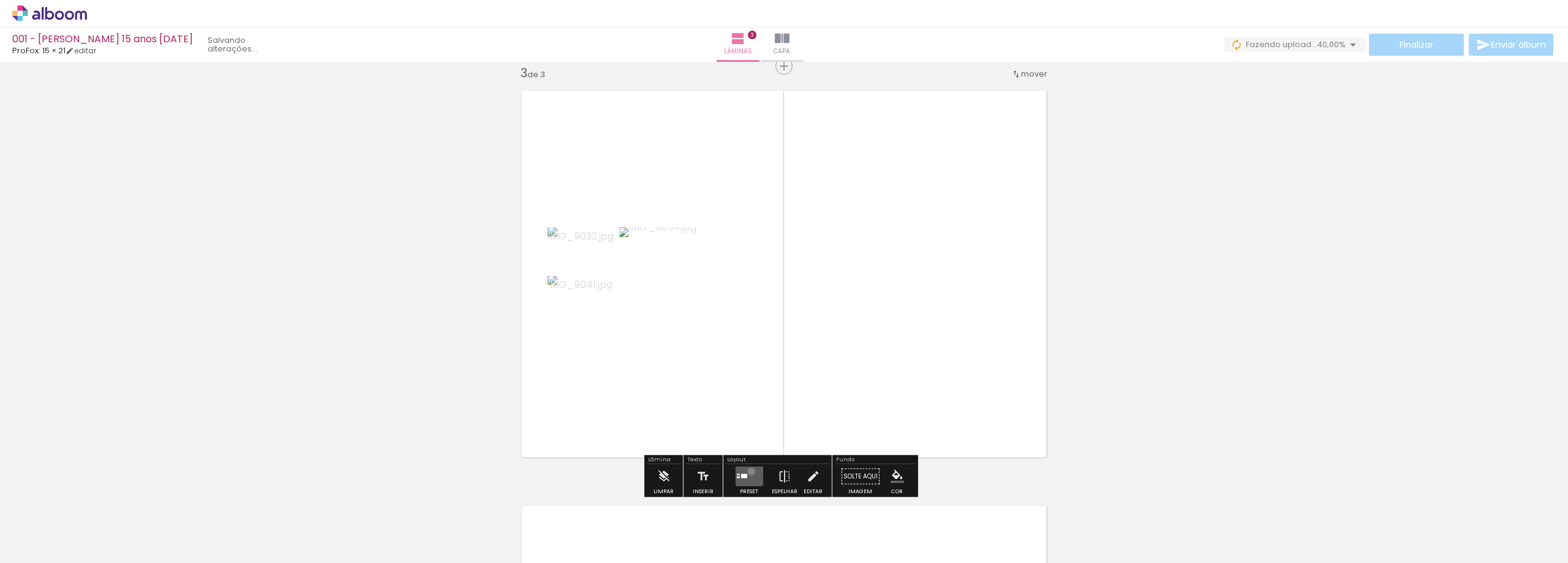
click at [748, 471] on quentale-layouter at bounding box center [748, 476] width 27 height 20
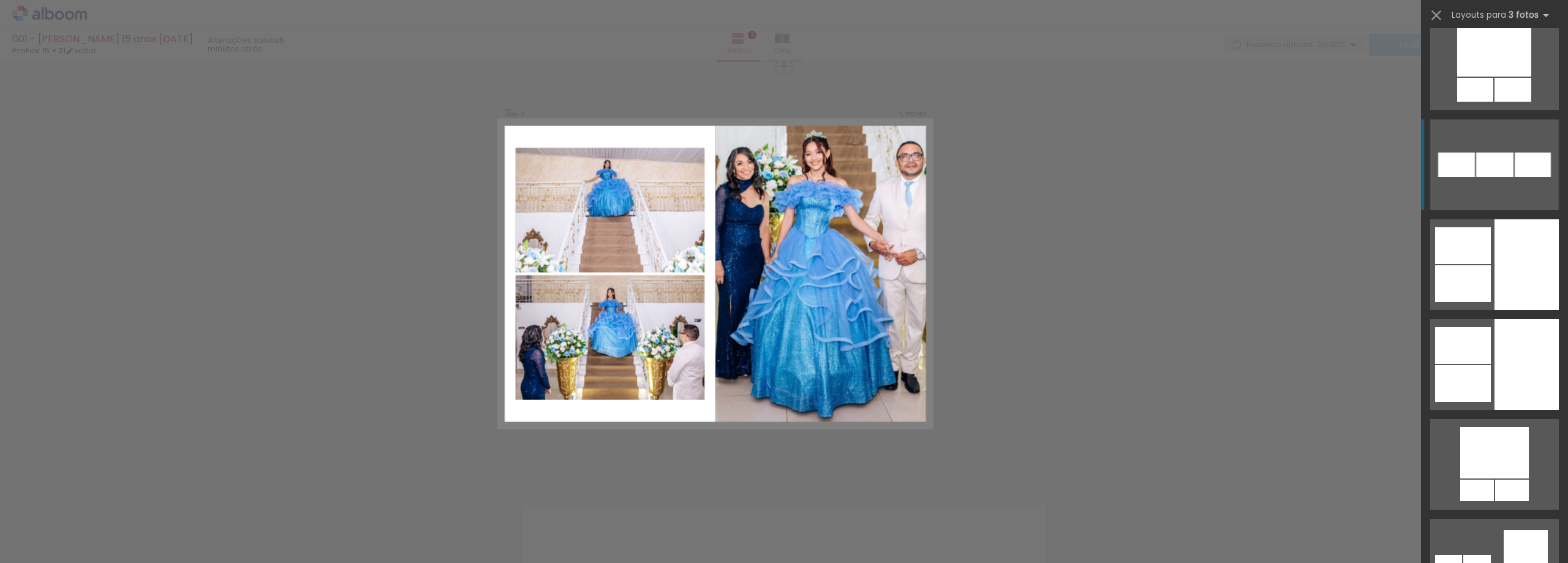
scroll to position [3921, 0]
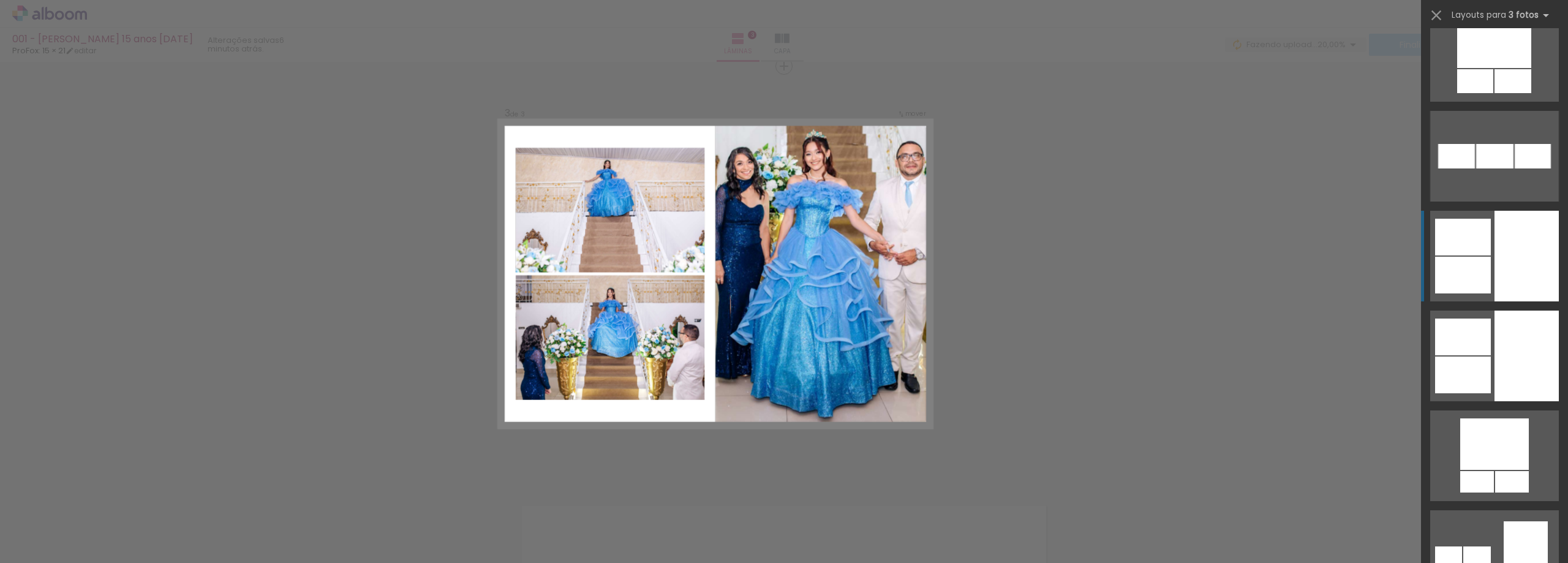
click at [1495, 262] on div at bounding box center [1527, 256] width 65 height 91
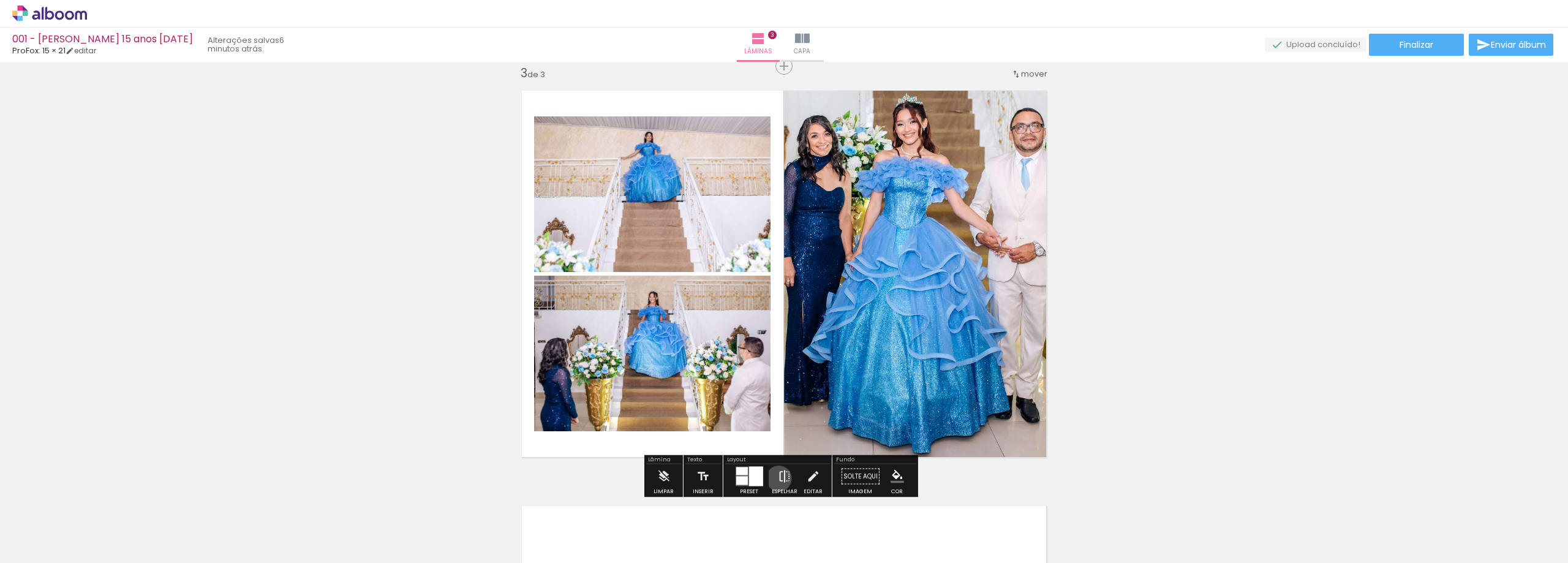
click at [778, 479] on iron-icon at bounding box center [785, 477] width 13 height 24
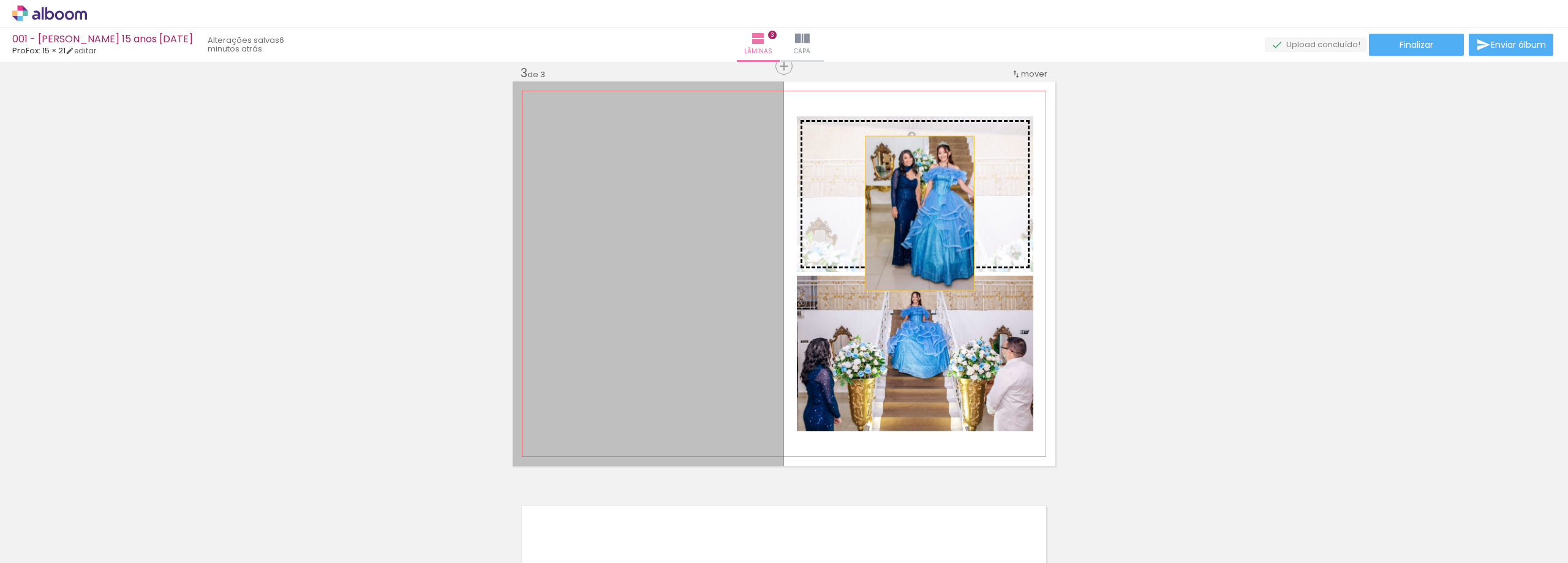
drag, startPoint x: 711, startPoint y: 281, endPoint x: 915, endPoint y: 214, distance: 214.7
click at [0, 0] on slot at bounding box center [0, 0] width 0 height 0
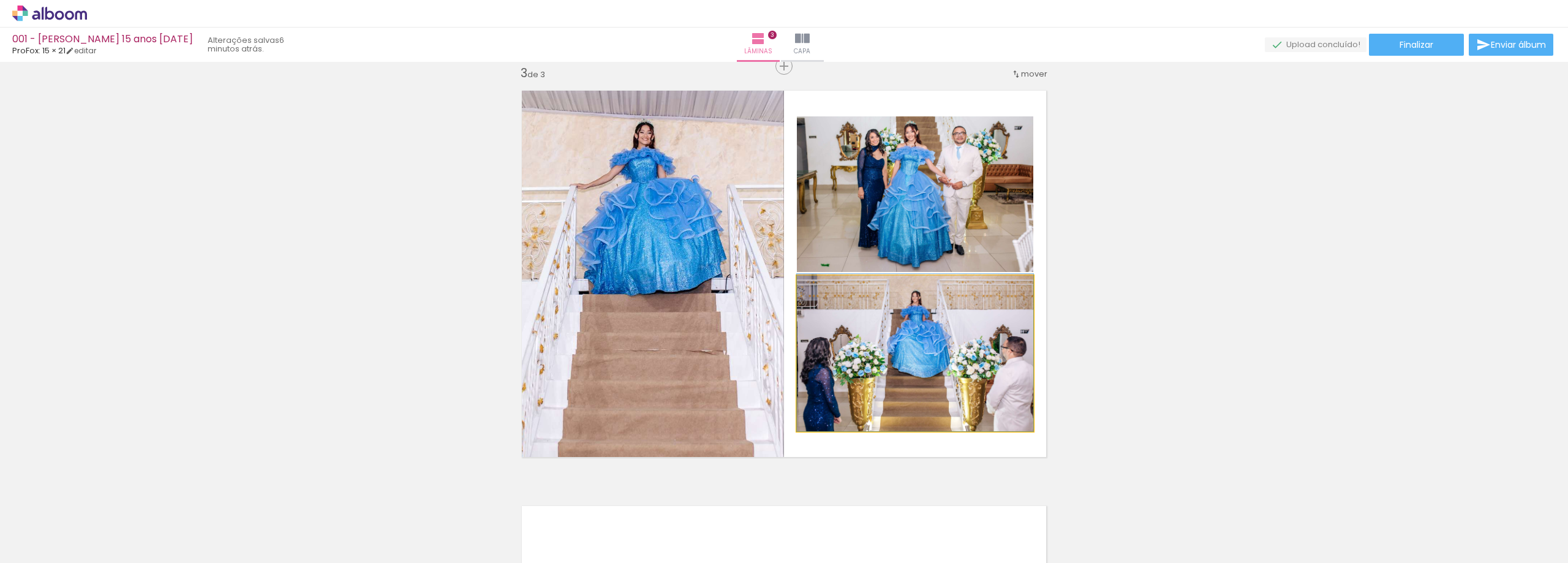
drag, startPoint x: 979, startPoint y: 311, endPoint x: 981, endPoint y: 209, distance: 102.0
click at [0, 0] on slot at bounding box center [0, 0] width 0 height 0
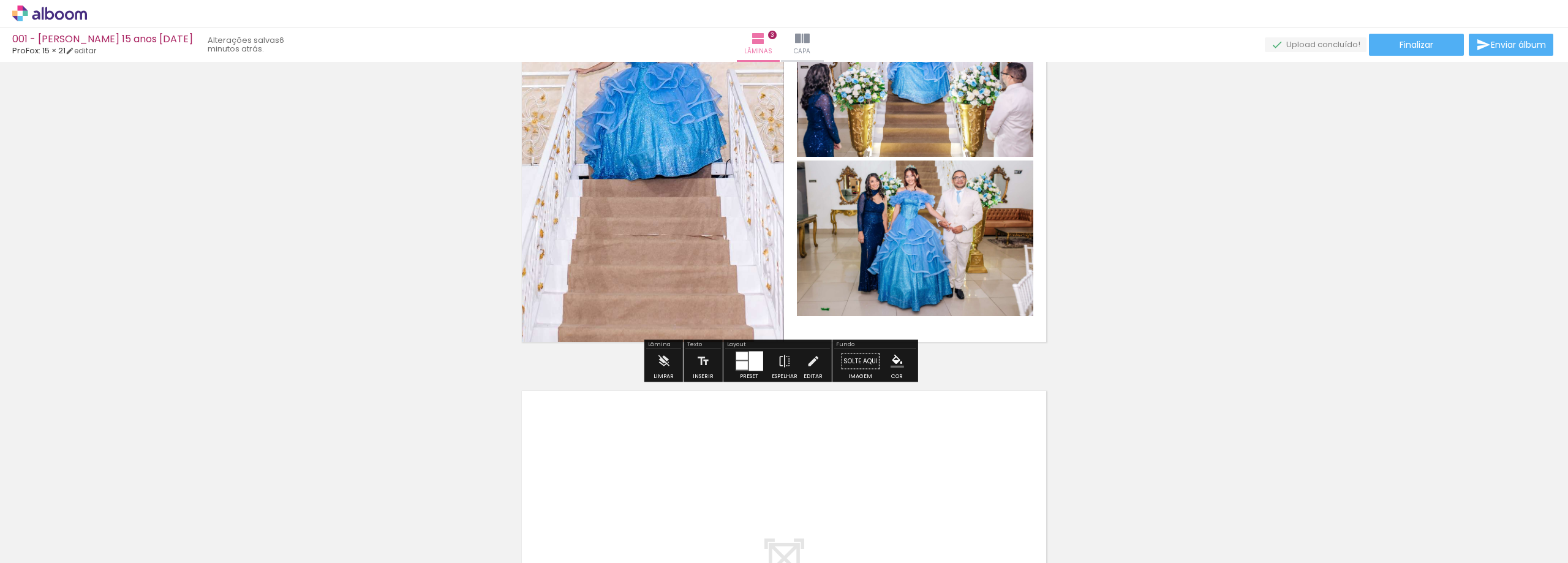
scroll to position [1285, 0]
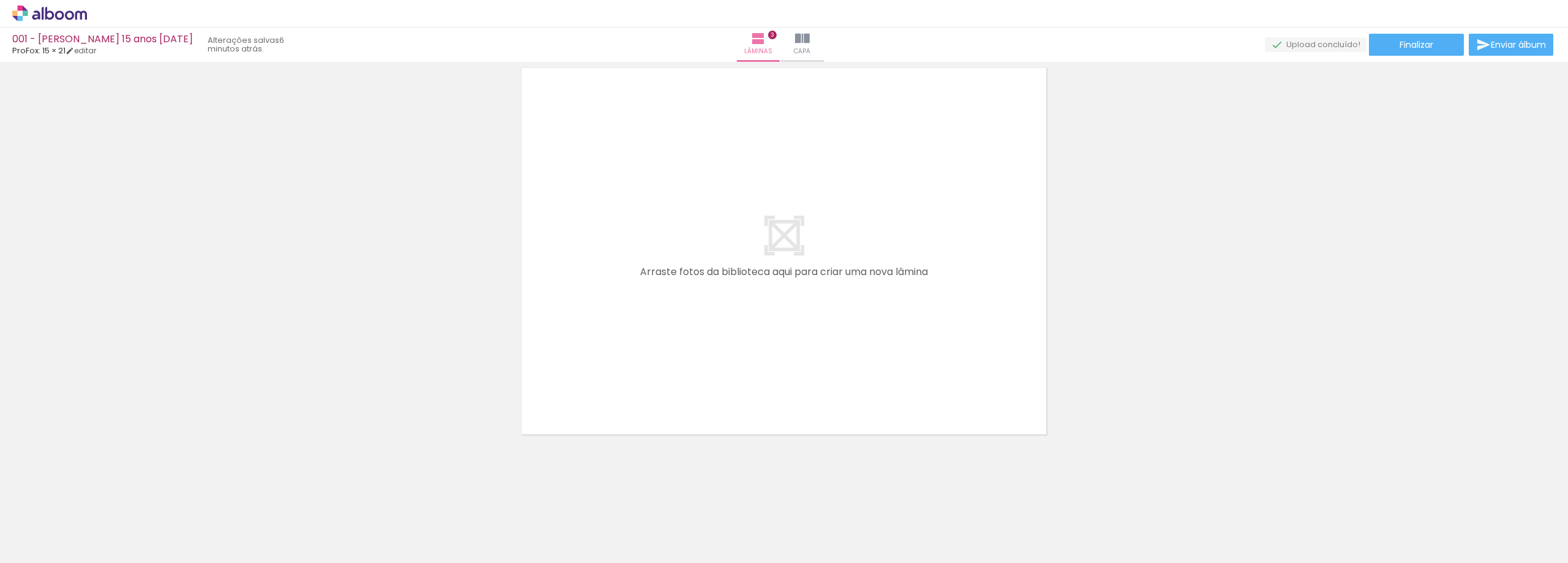
click at [34, 541] on span "Adicionar Fotos" at bounding box center [43, 546] width 37 height 13
click at [0, 0] on input "file" at bounding box center [0, 0] width 0 height 0
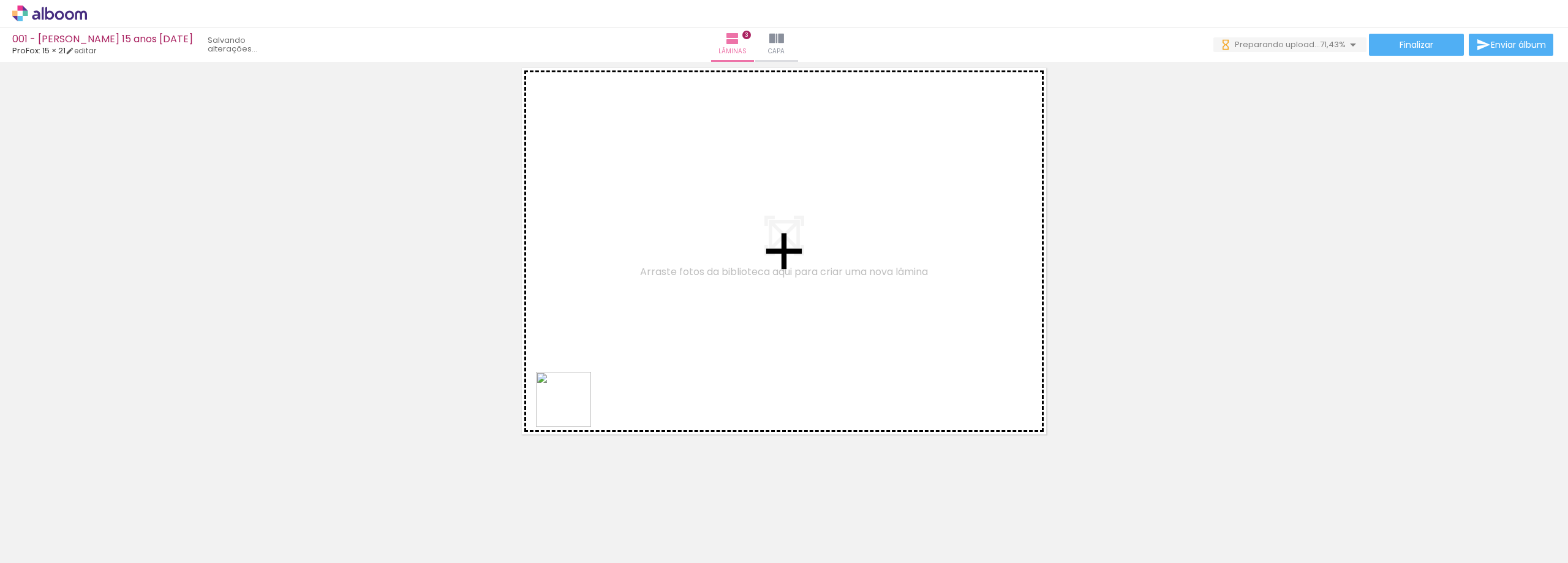
drag, startPoint x: 474, startPoint y: 527, endPoint x: 521, endPoint y: 518, distance: 47.9
click at [576, 406] on quentale-workspace at bounding box center [784, 281] width 1568 height 563
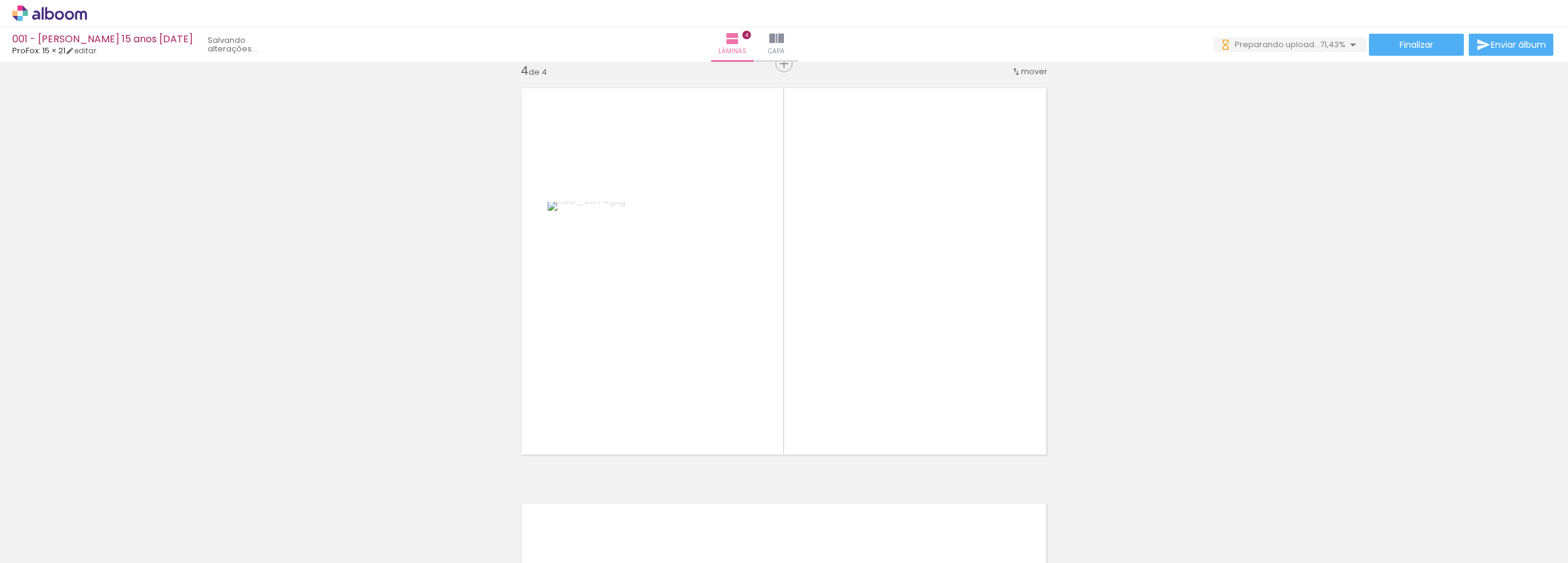
scroll to position [1262, 0]
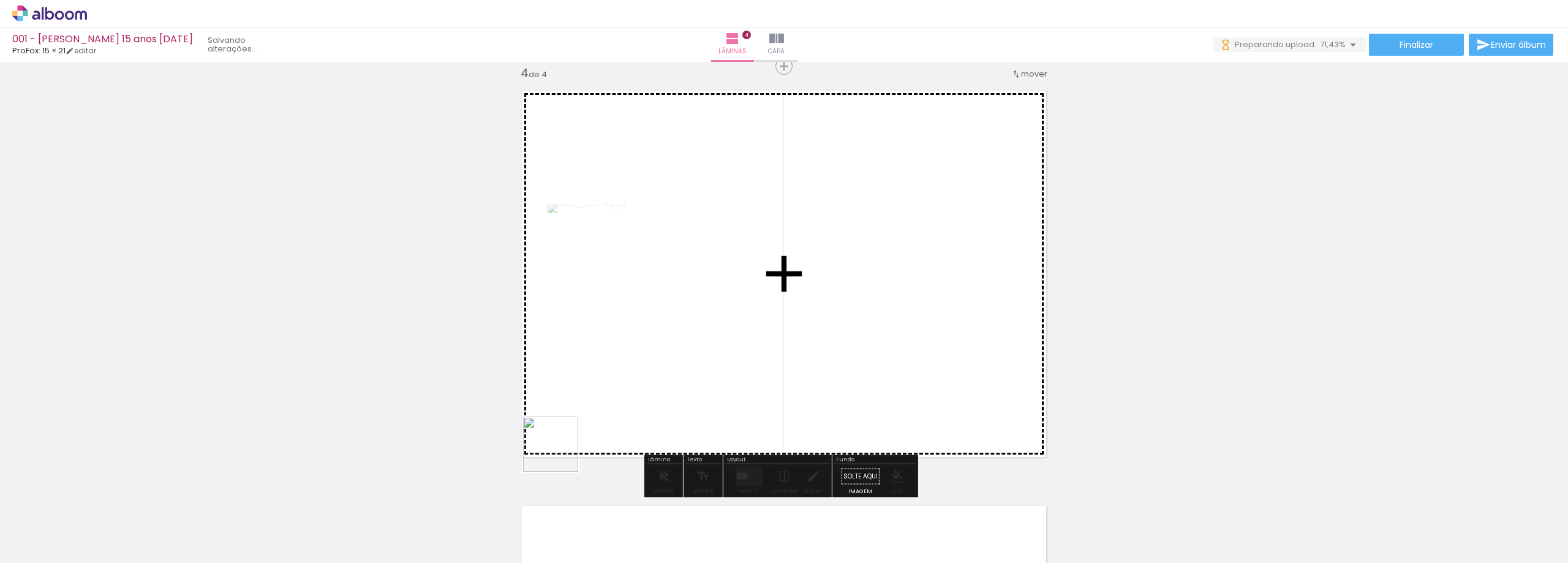
drag, startPoint x: 532, startPoint y: 519, endPoint x: 585, endPoint y: 509, distance: 53.9
click at [582, 408] on quentale-workspace at bounding box center [784, 281] width 1568 height 563
drag, startPoint x: 609, startPoint y: 498, endPoint x: 648, endPoint y: 382, distance: 122.4
click at [648, 382] on quentale-workspace at bounding box center [784, 281] width 1568 height 563
drag, startPoint x: 683, startPoint y: 397, endPoint x: 729, endPoint y: 506, distance: 118.3
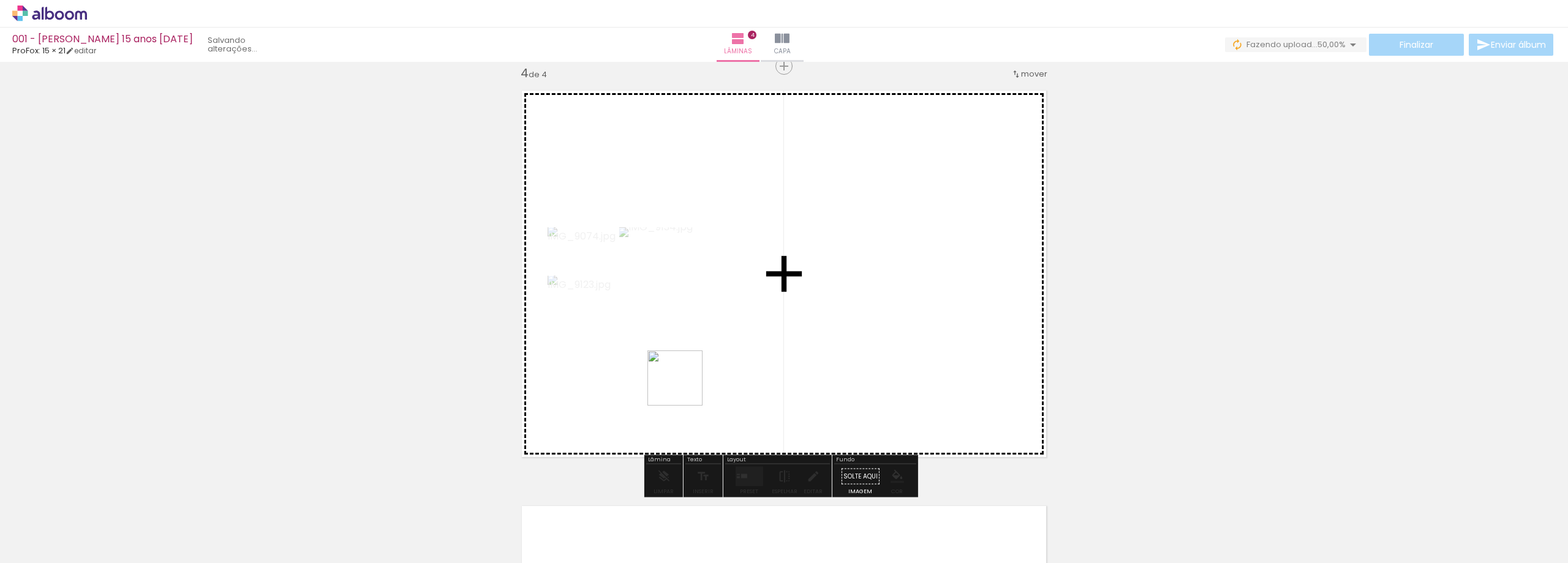
click at [685, 386] on quentale-workspace at bounding box center [784, 281] width 1568 height 563
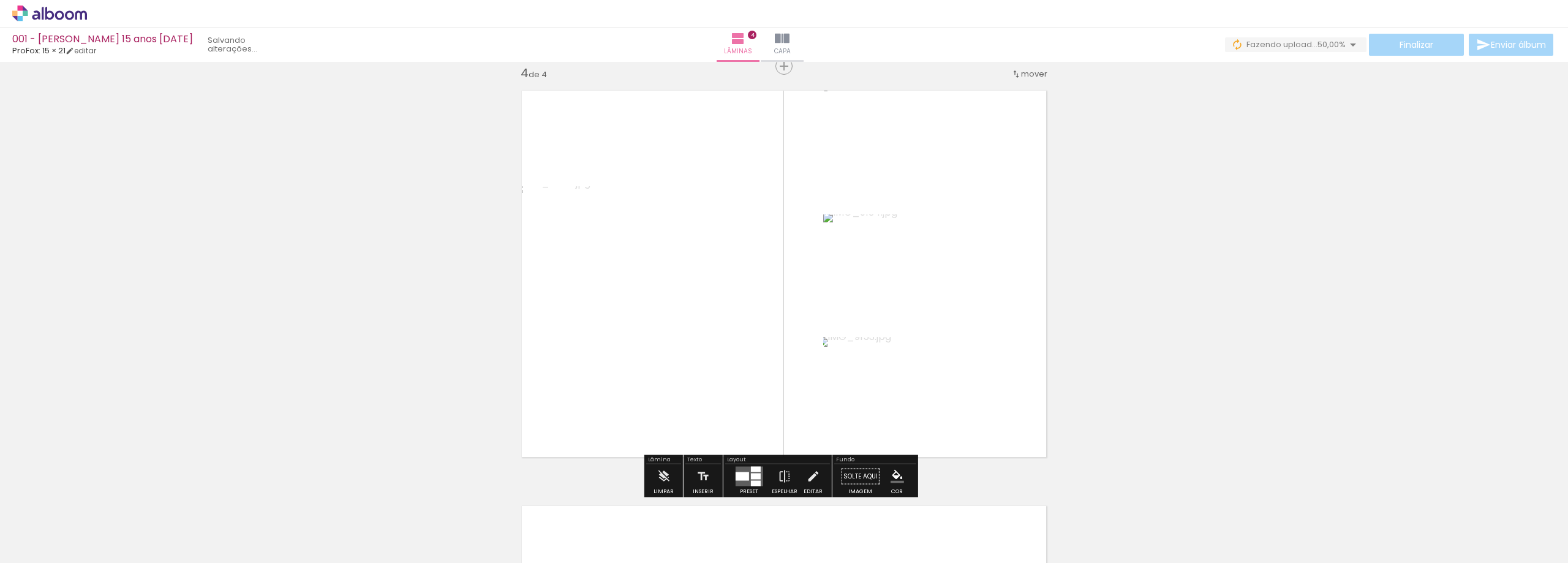
drag, startPoint x: 740, startPoint y: 526, endPoint x: 782, endPoint y: 329, distance: 201.4
click at [774, 363] on quentale-workspace at bounding box center [784, 281] width 1568 height 563
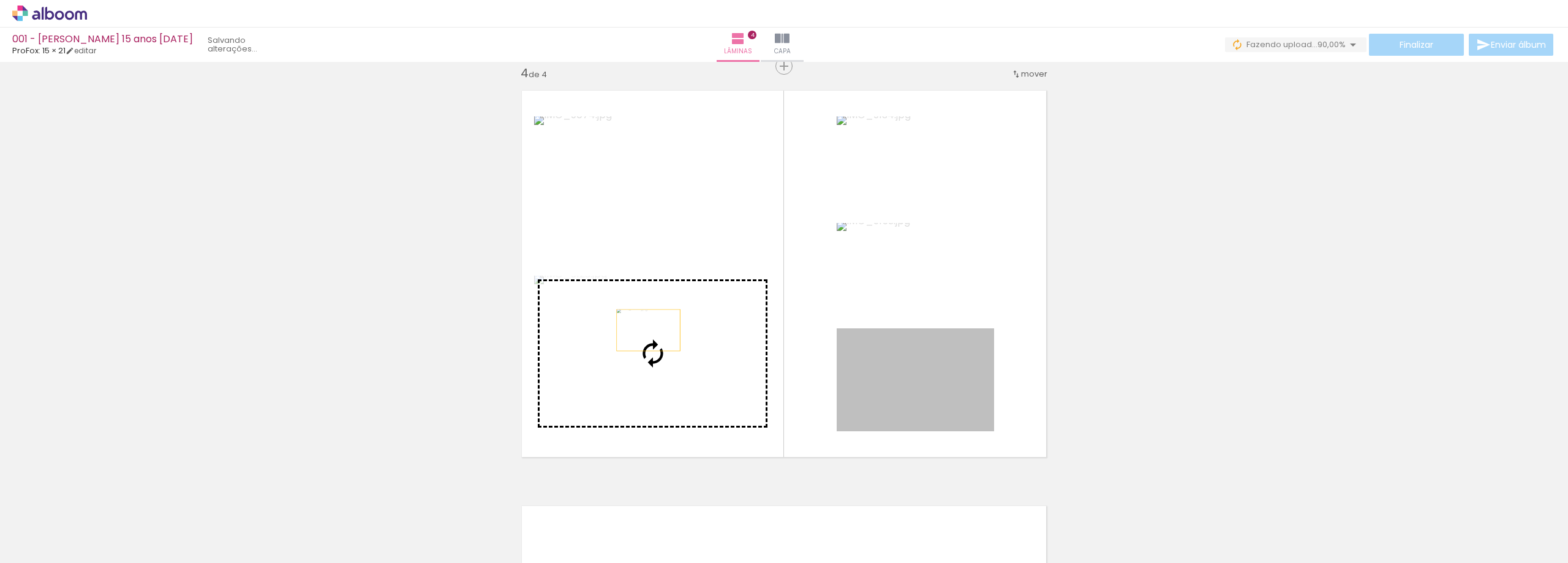
drag, startPoint x: 917, startPoint y: 387, endPoint x: 643, endPoint y: 331, distance: 279.7
click at [0, 0] on slot at bounding box center [0, 0] width 0 height 0
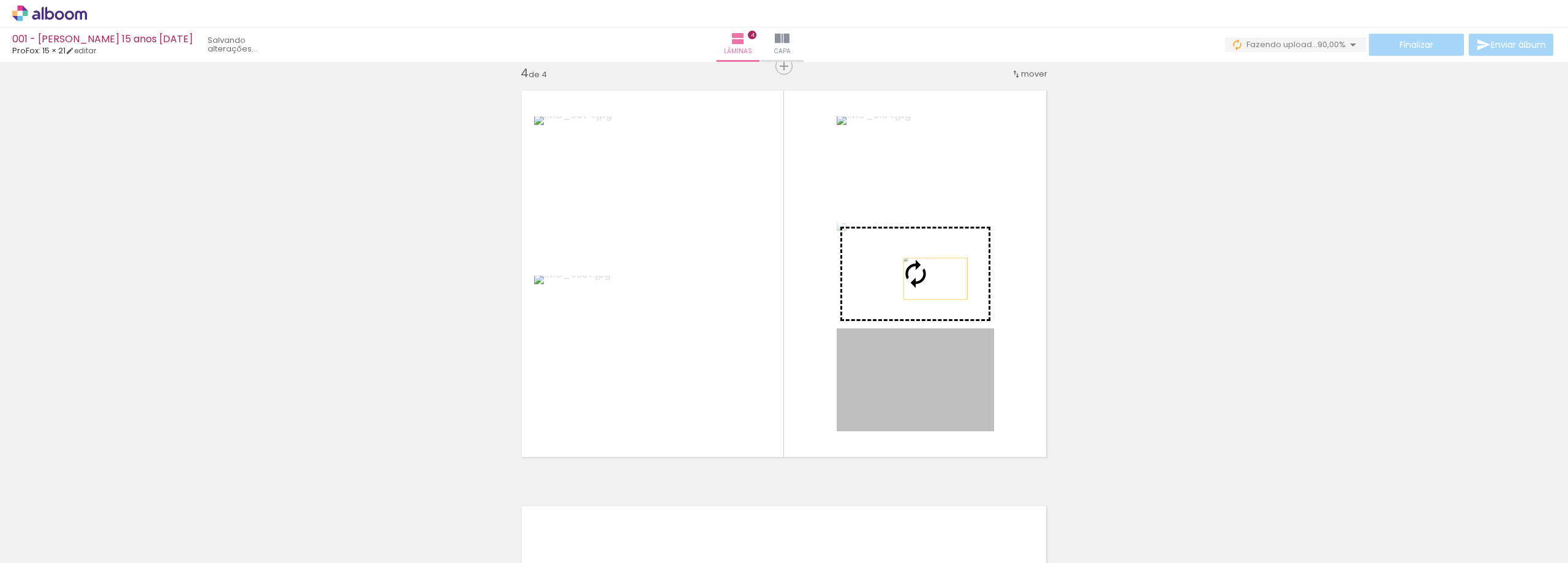
drag, startPoint x: 925, startPoint y: 377, endPoint x: 931, endPoint y: 188, distance: 189.1
click at [0, 0] on slot at bounding box center [0, 0] width 0 height 0
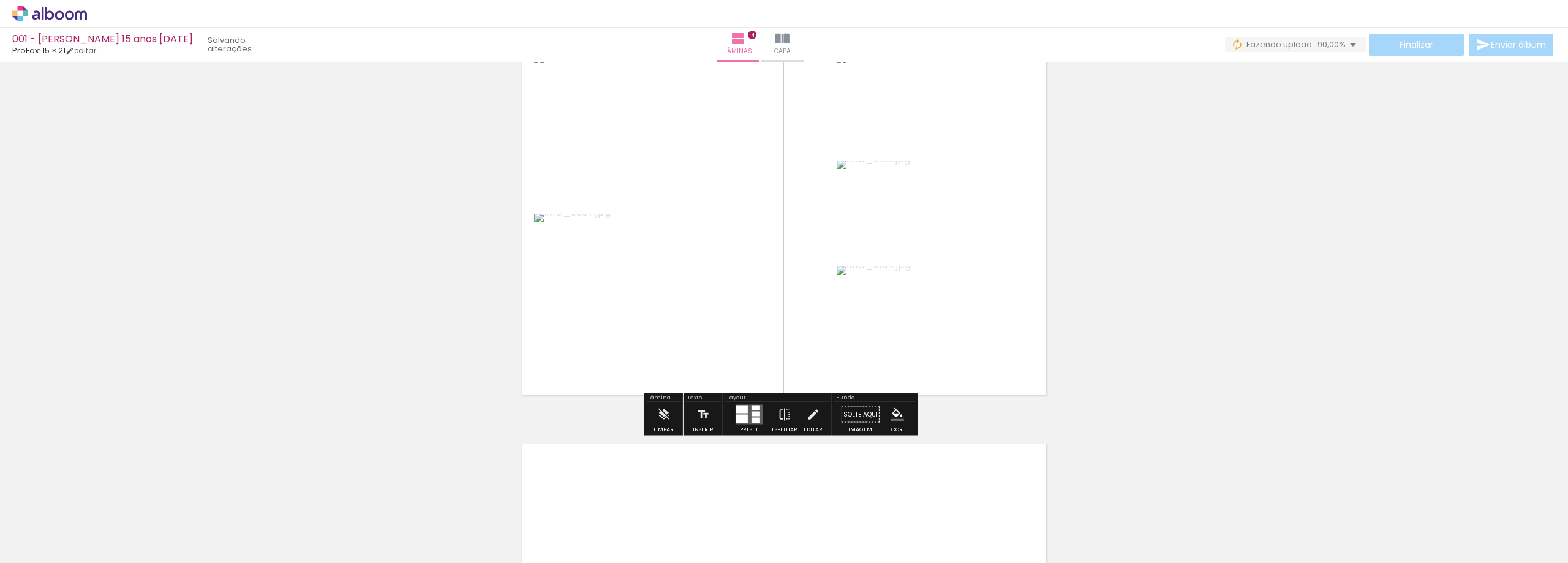
scroll to position [1324, 0]
click at [743, 423] on div at bounding box center [742, 419] width 11 height 8
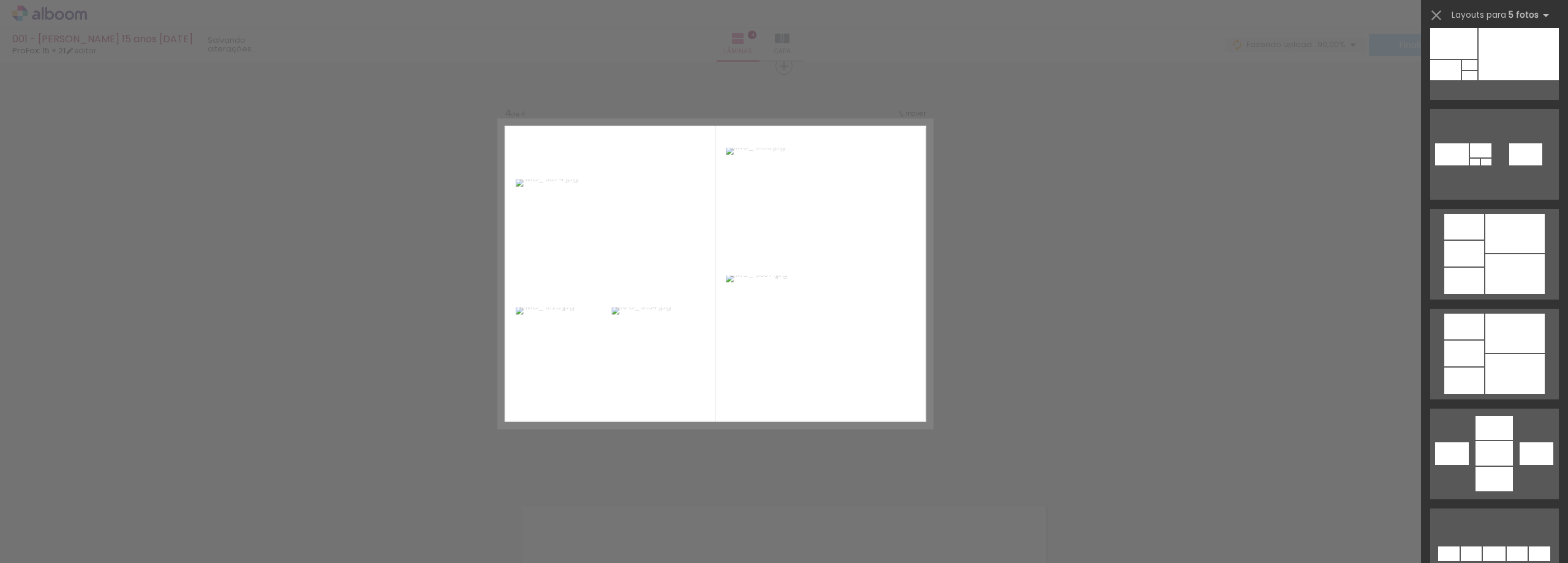
scroll to position [429, 0]
click at [1486, 249] on div at bounding box center [1515, 232] width 59 height 39
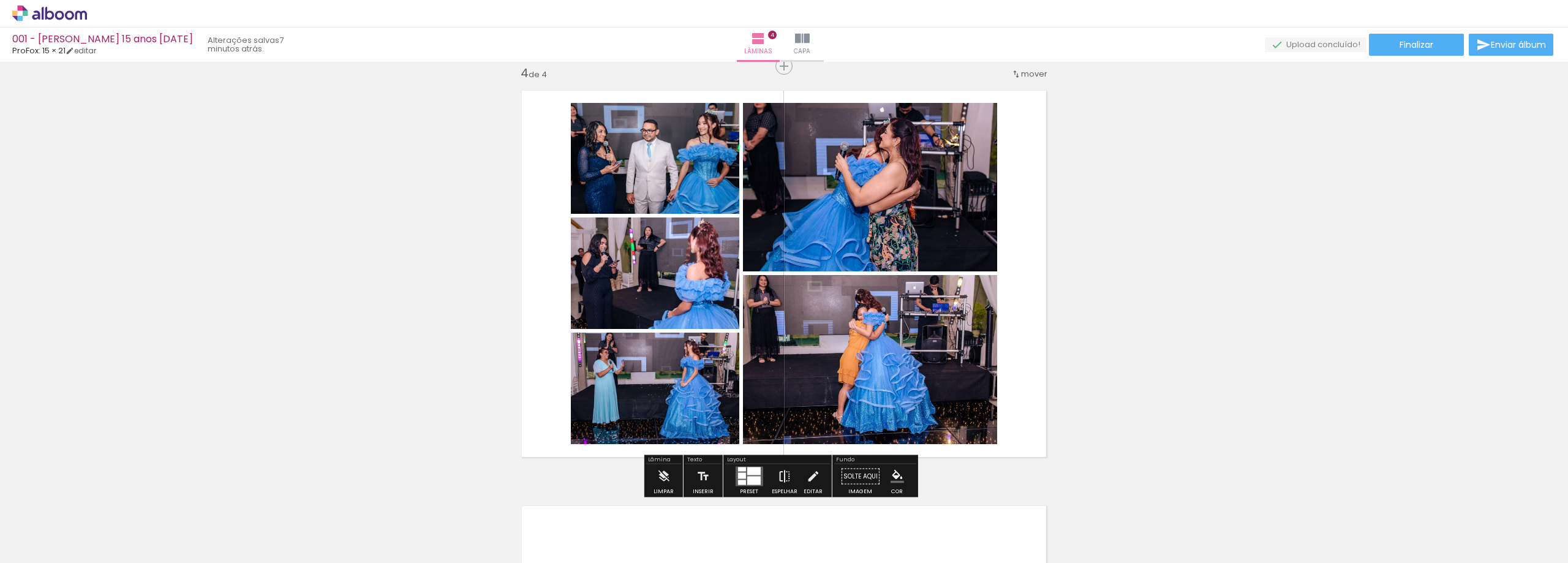
click at [779, 472] on iron-icon at bounding box center [785, 477] width 13 height 24
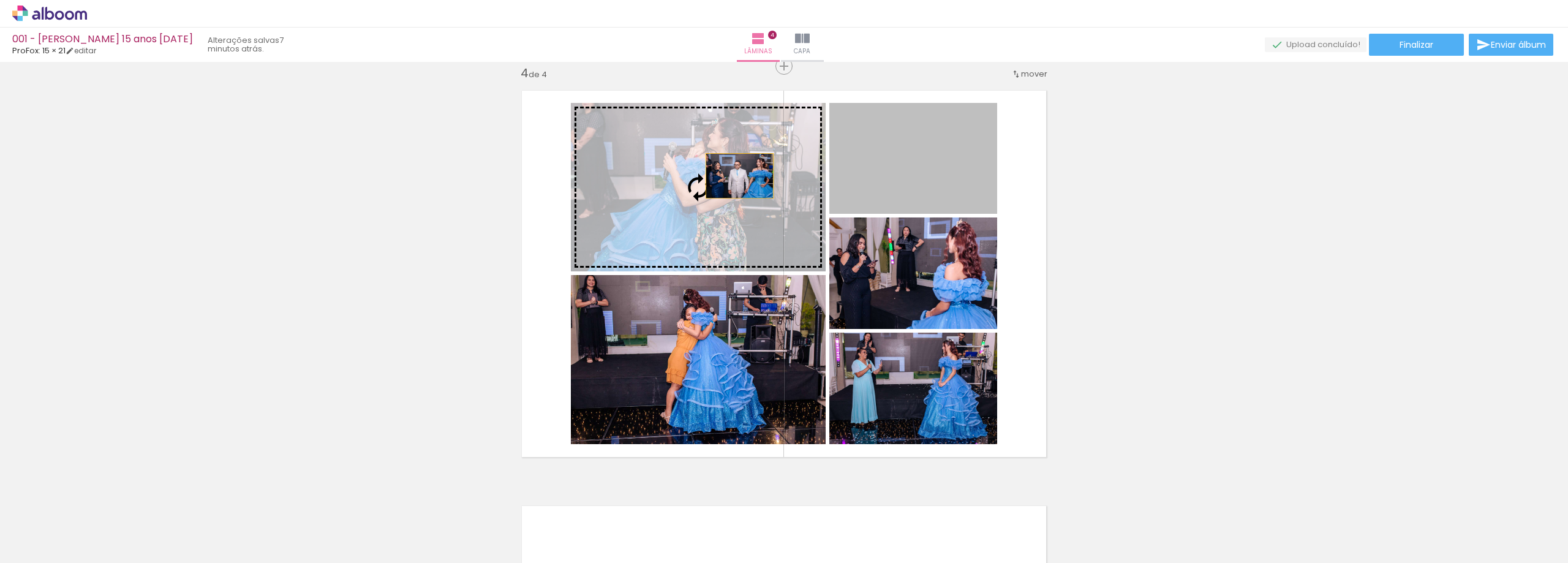
drag, startPoint x: 895, startPoint y: 168, endPoint x: 727, endPoint y: 177, distance: 168.2
click at [0, 0] on slot at bounding box center [0, 0] width 0 height 0
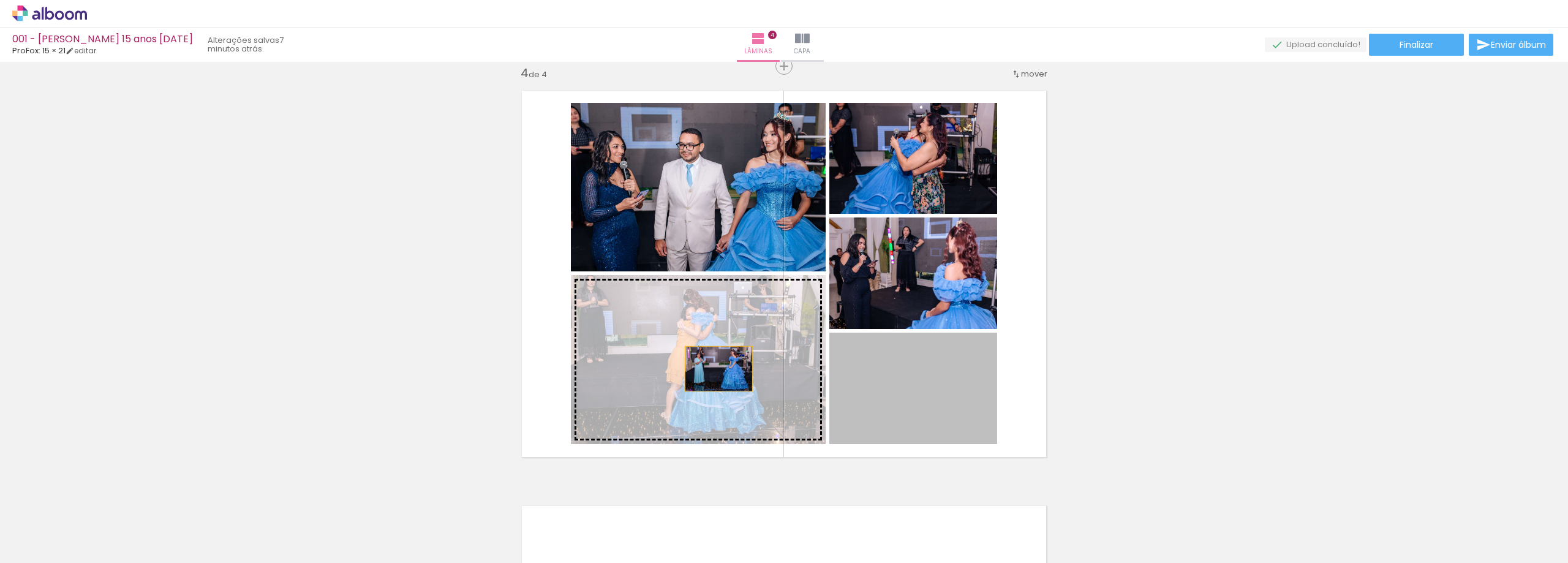
drag, startPoint x: 791, startPoint y: 375, endPoint x: 673, endPoint y: 361, distance: 118.8
click at [0, 0] on slot at bounding box center [0, 0] width 0 height 0
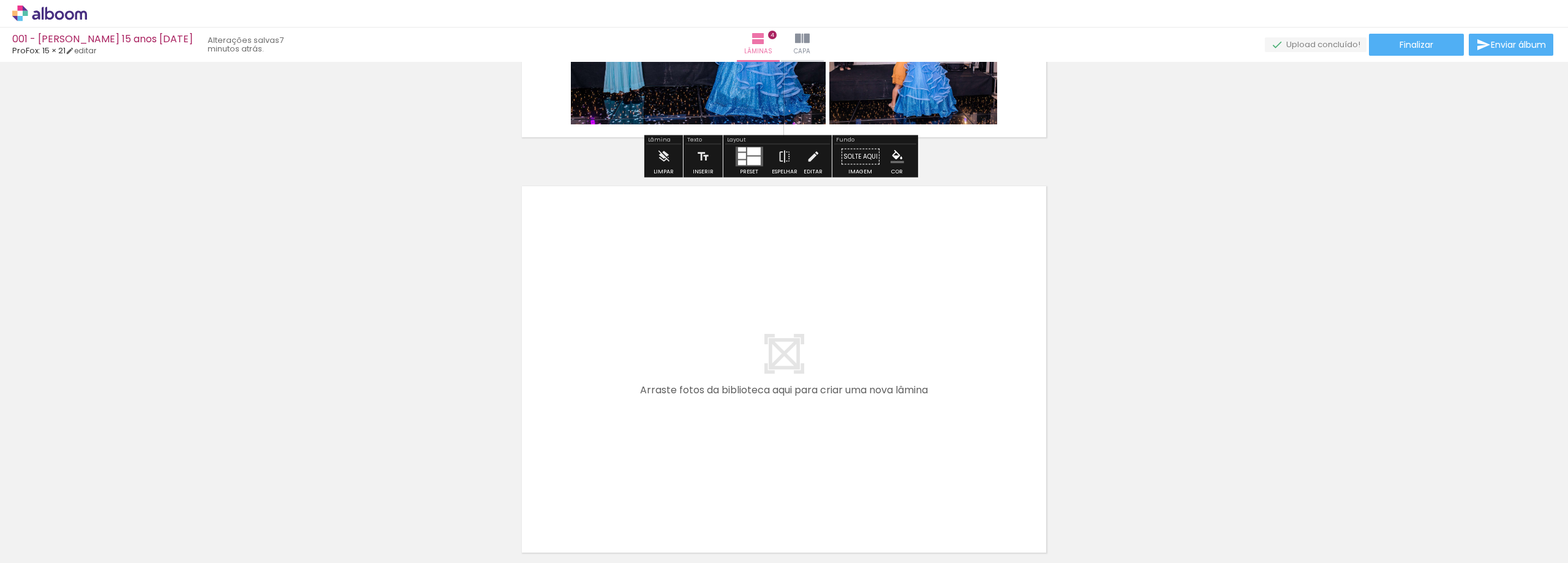
scroll to position [1700, 0]
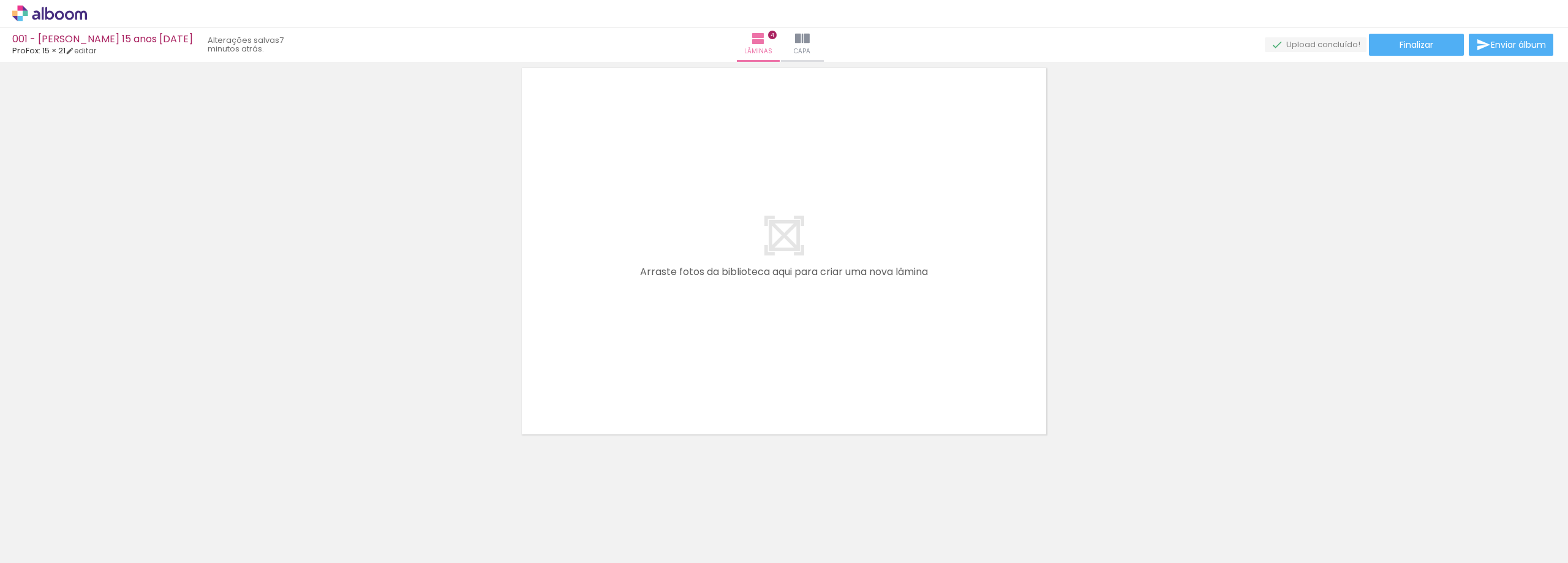
click at [64, 539] on paper-button "Adicionar Fotos" at bounding box center [37, 546] width 59 height 20
click at [0, 0] on input "file" at bounding box center [0, 0] width 0 height 0
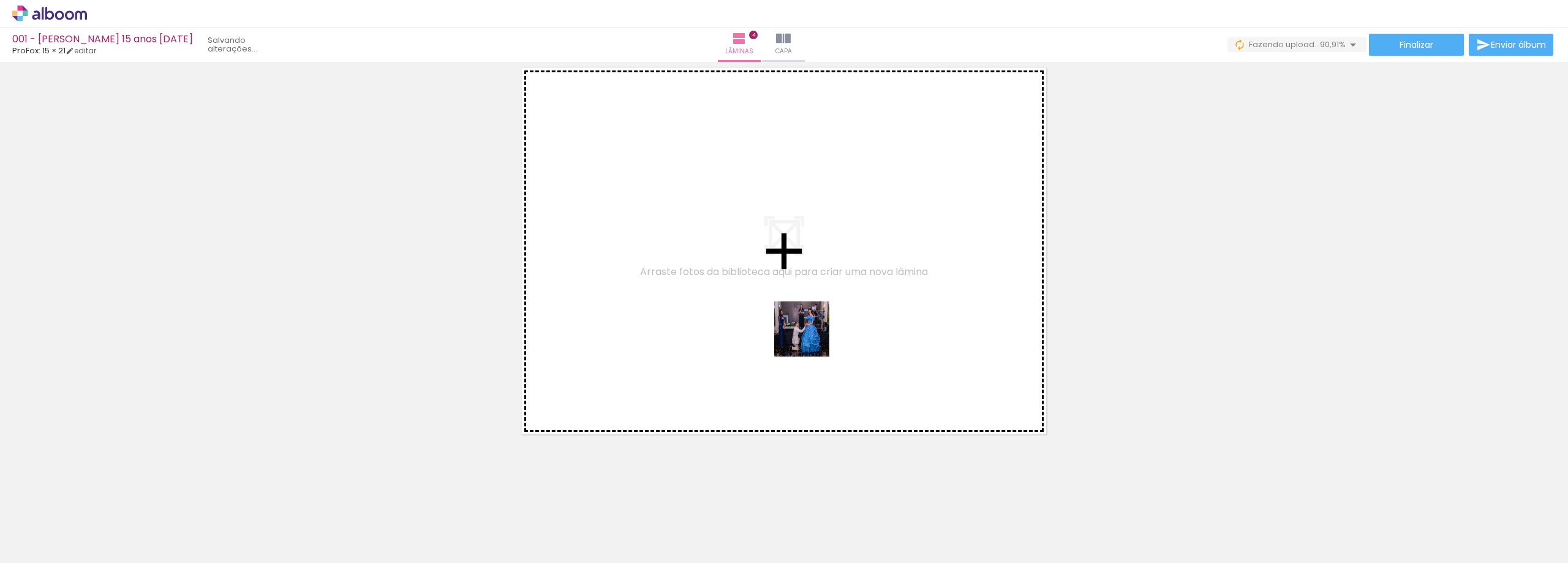
drag, startPoint x: 822, startPoint y: 517, endPoint x: 856, endPoint y: 438, distance: 86.0
click at [811, 337] on quentale-workspace at bounding box center [784, 281] width 1568 height 563
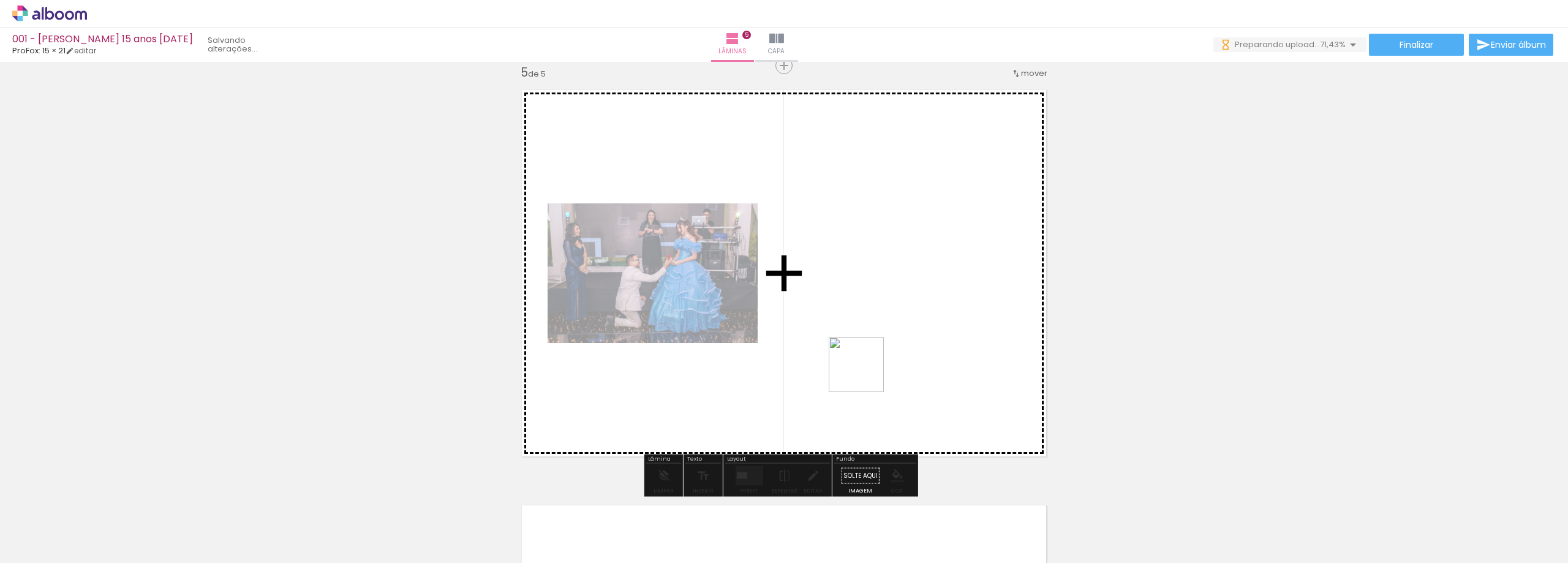
scroll to position [1678, 0]
drag, startPoint x: 877, startPoint y: 490, endPoint x: 915, endPoint y: 426, distance: 74.4
click at [864, 322] on quentale-workspace at bounding box center [784, 281] width 1568 height 563
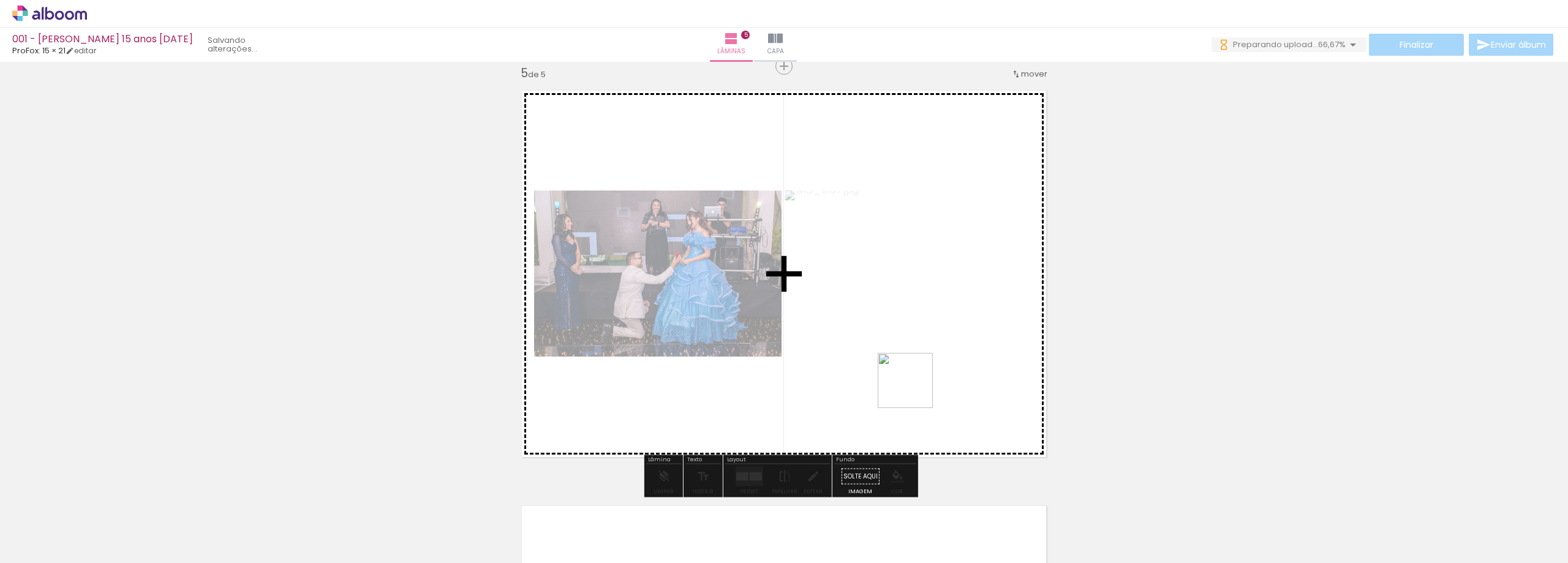
drag, startPoint x: 941, startPoint y: 515, endPoint x: 980, endPoint y: 437, distance: 87.2
click at [915, 388] on quentale-workspace at bounding box center [784, 281] width 1568 height 563
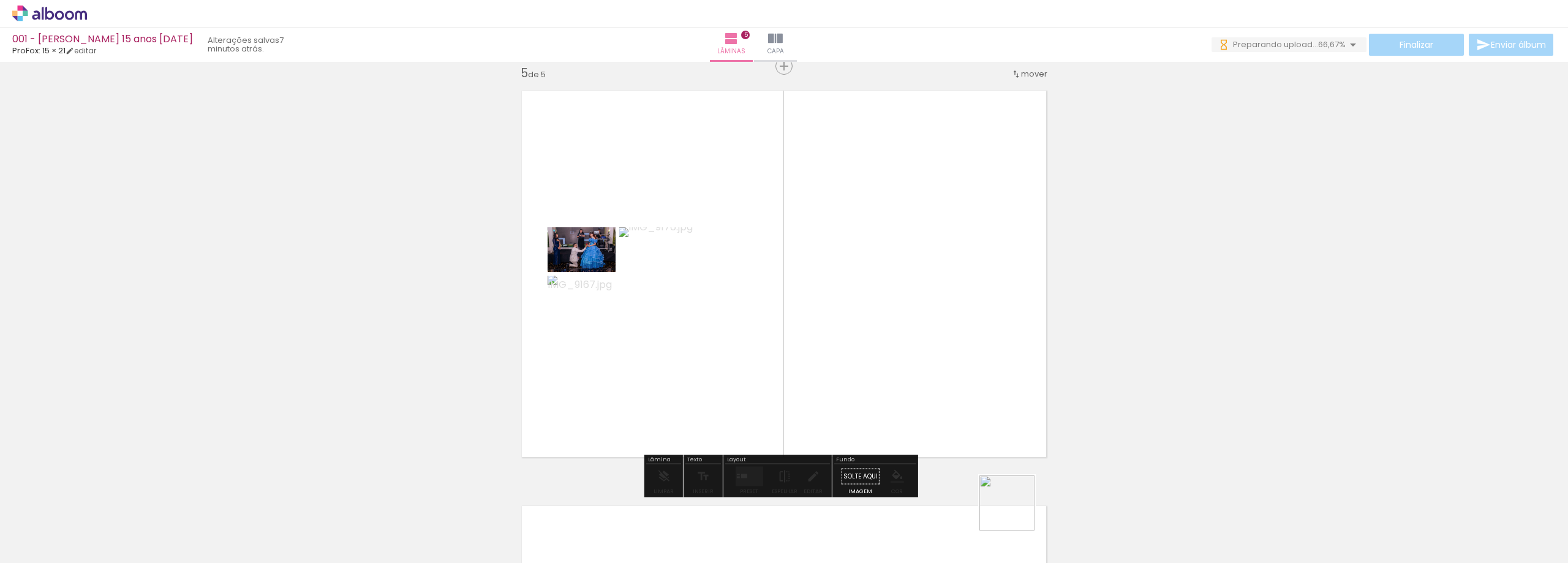
drag, startPoint x: 1019, startPoint y: 514, endPoint x: 1152, endPoint y: 502, distance: 133.5
click at [883, 331] on quentale-workspace at bounding box center [784, 281] width 1568 height 563
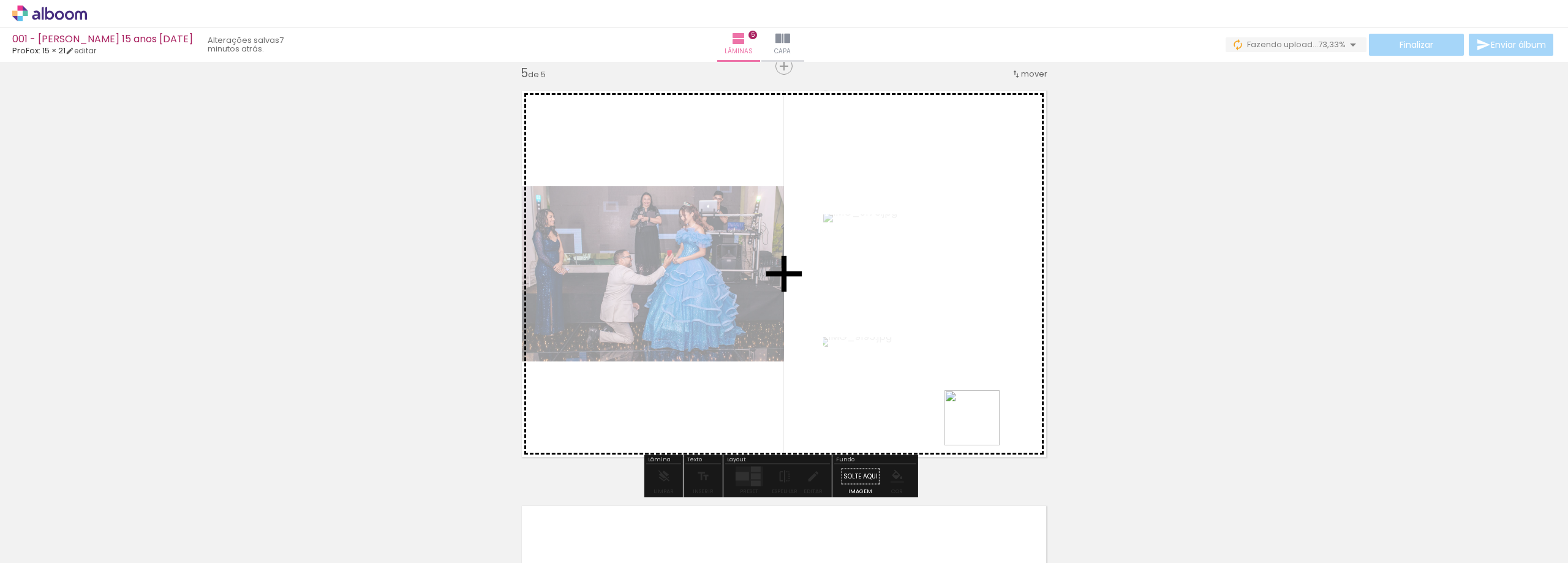
drag, startPoint x: 1090, startPoint y: 530, endPoint x: 909, endPoint y: 377, distance: 237.0
click at [909, 377] on quentale-workspace at bounding box center [784, 281] width 1568 height 563
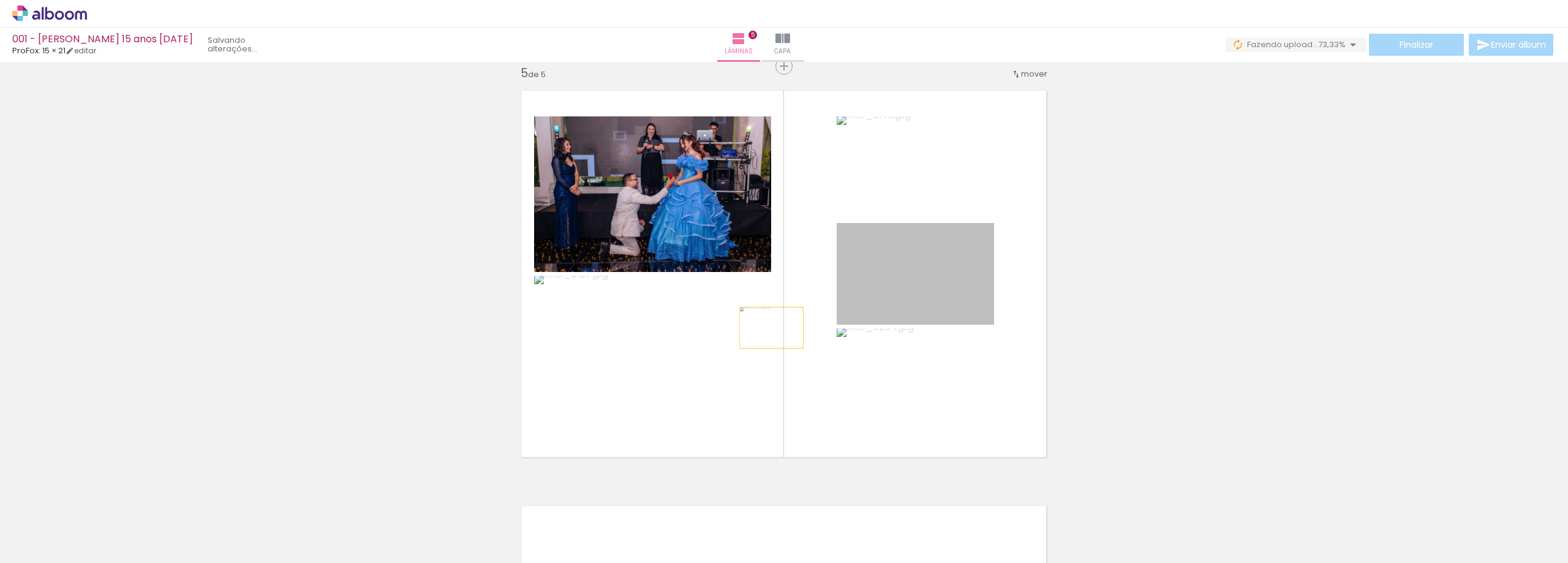
drag, startPoint x: 921, startPoint y: 276, endPoint x: 680, endPoint y: 355, distance: 253.6
click at [0, 0] on slot at bounding box center [0, 0] width 0 height 0
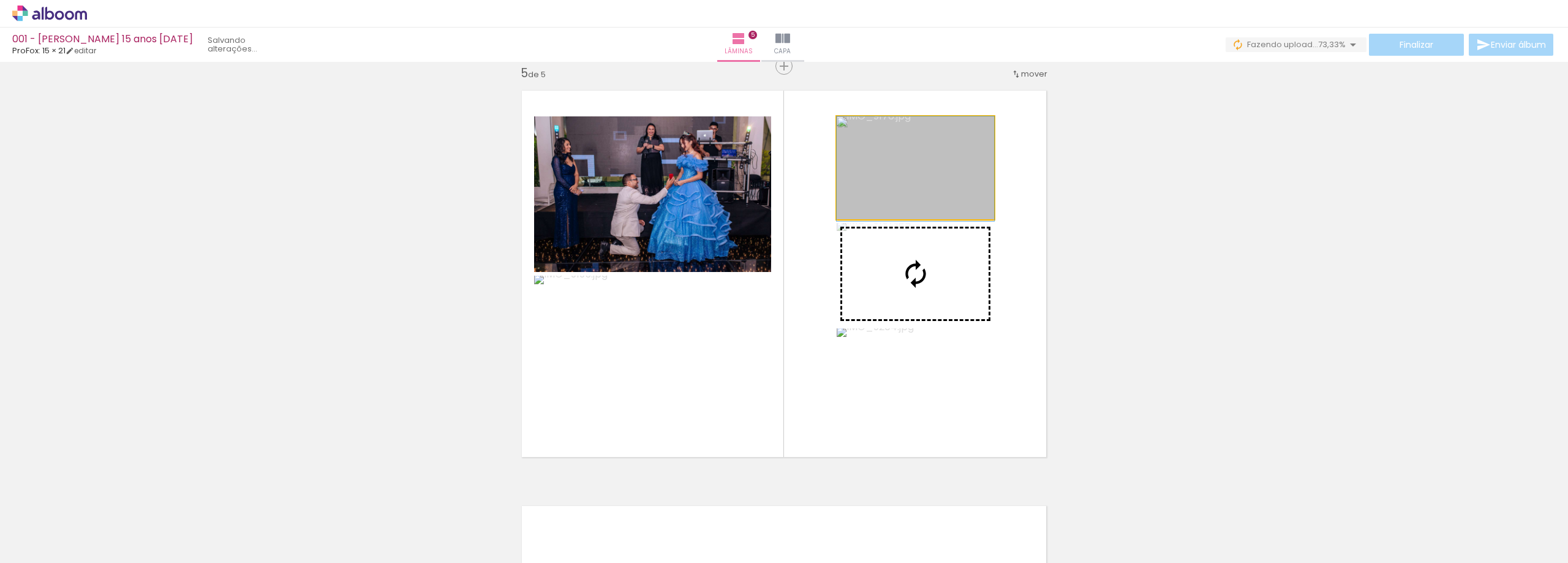
drag, startPoint x: 841, startPoint y: 224, endPoint x: 637, endPoint y: 365, distance: 248.0
click at [0, 0] on slot at bounding box center [0, 0] width 0 height 0
drag, startPoint x: 925, startPoint y: 186, endPoint x: 749, endPoint y: 348, distance: 239.2
click at [0, 0] on slot at bounding box center [0, 0] width 0 height 0
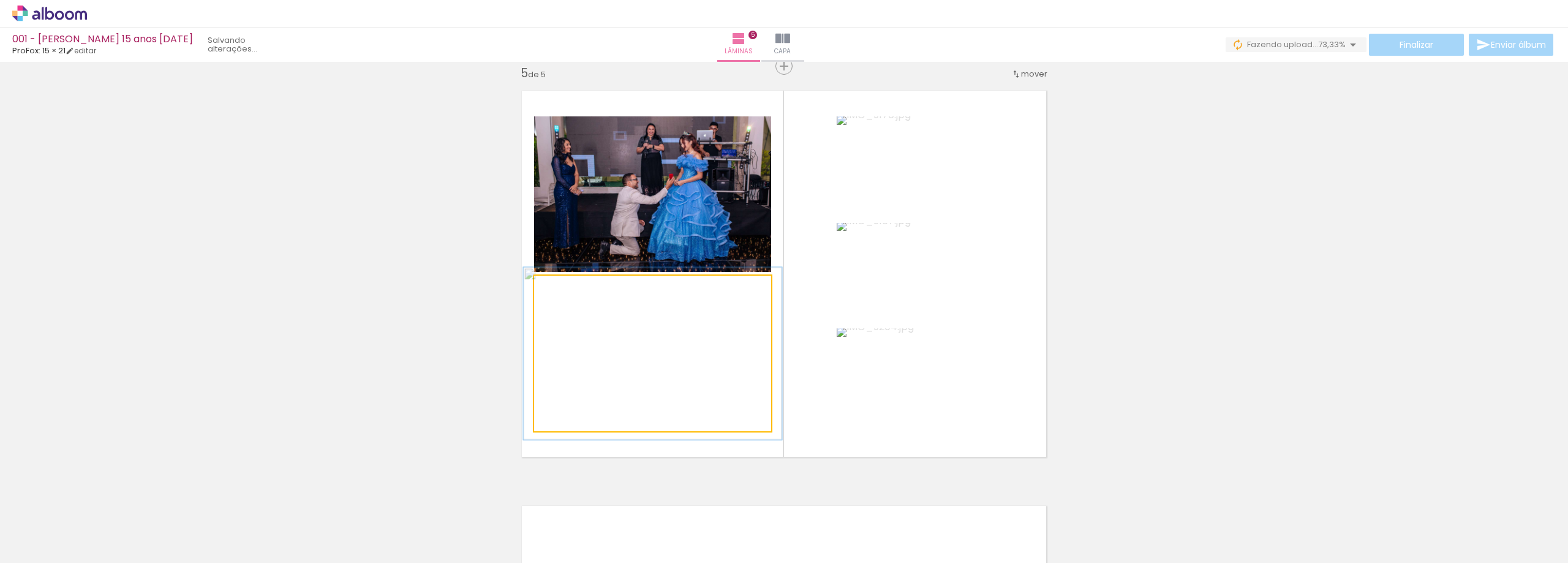
drag, startPoint x: 555, startPoint y: 291, endPoint x: 559, endPoint y: 297, distance: 7.2
type paper-slider "110"
click at [559, 297] on div at bounding box center [567, 289] width 20 height 20
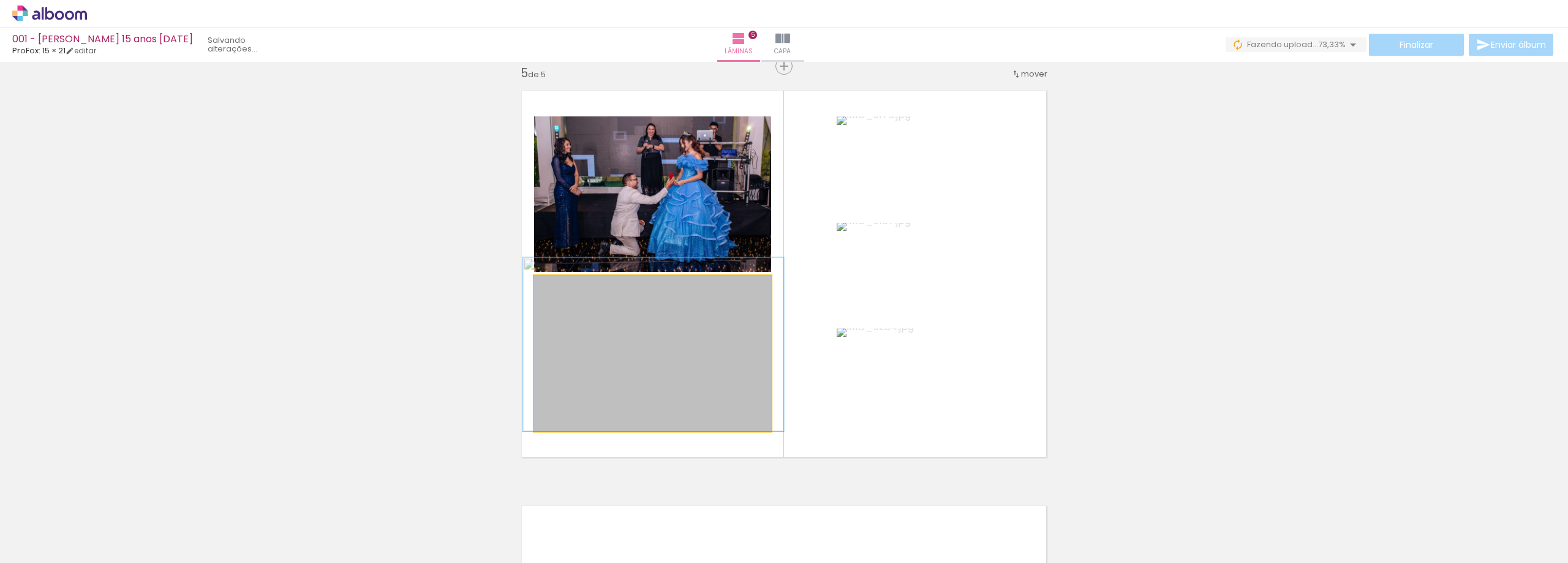
drag, startPoint x: 614, startPoint y: 335, endPoint x: 615, endPoint y: 323, distance: 12.0
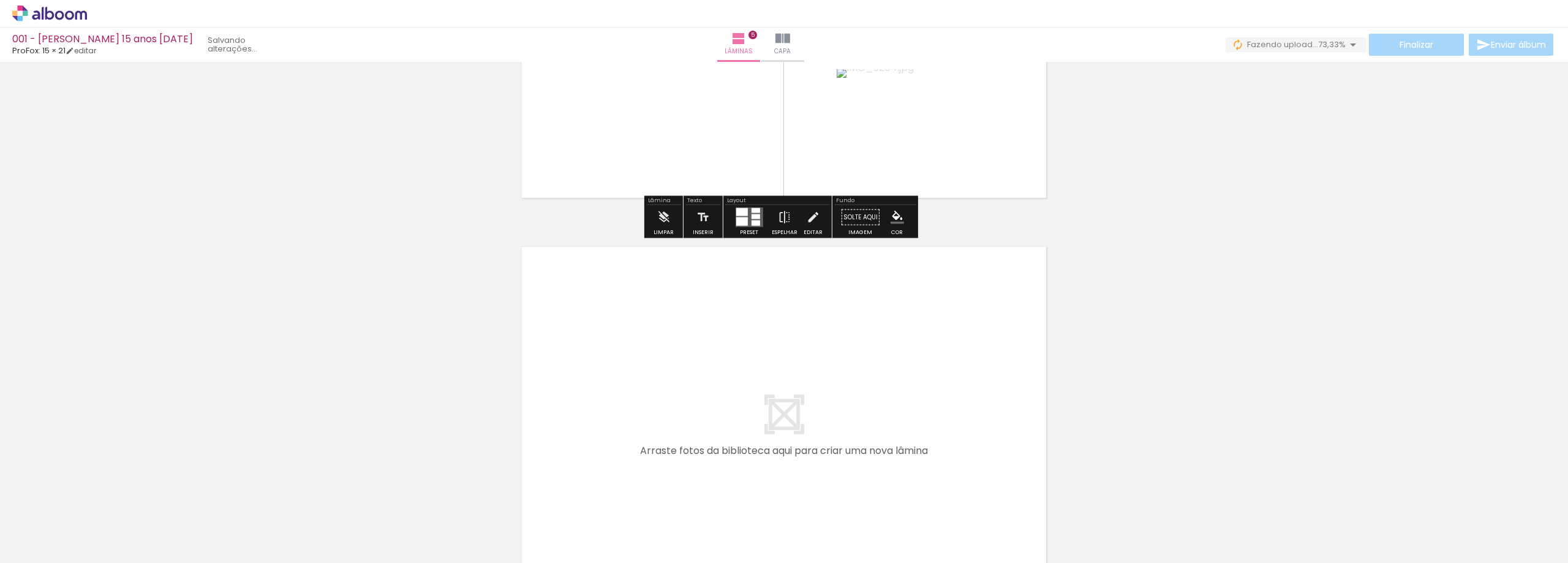
scroll to position [2045, 0]
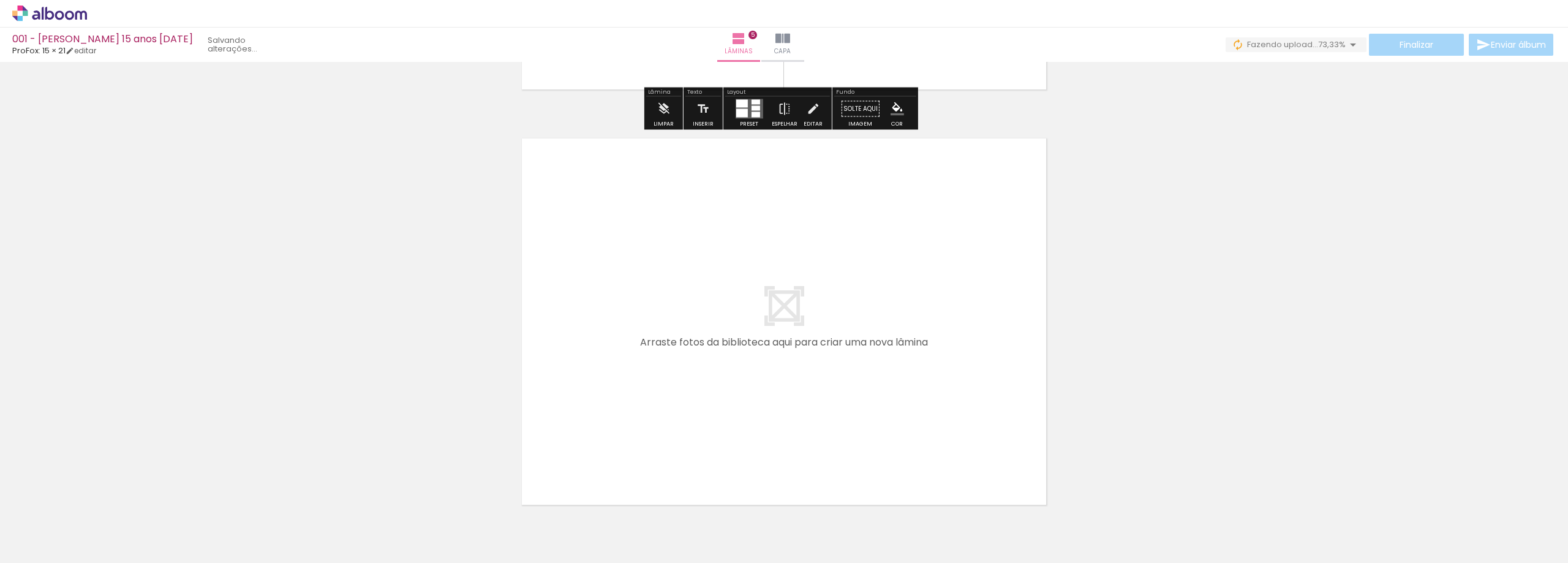
click at [56, 544] on span "Adicionar Fotos" at bounding box center [43, 546] width 37 height 13
click at [0, 0] on input "file" at bounding box center [0, 0] width 0 height 0
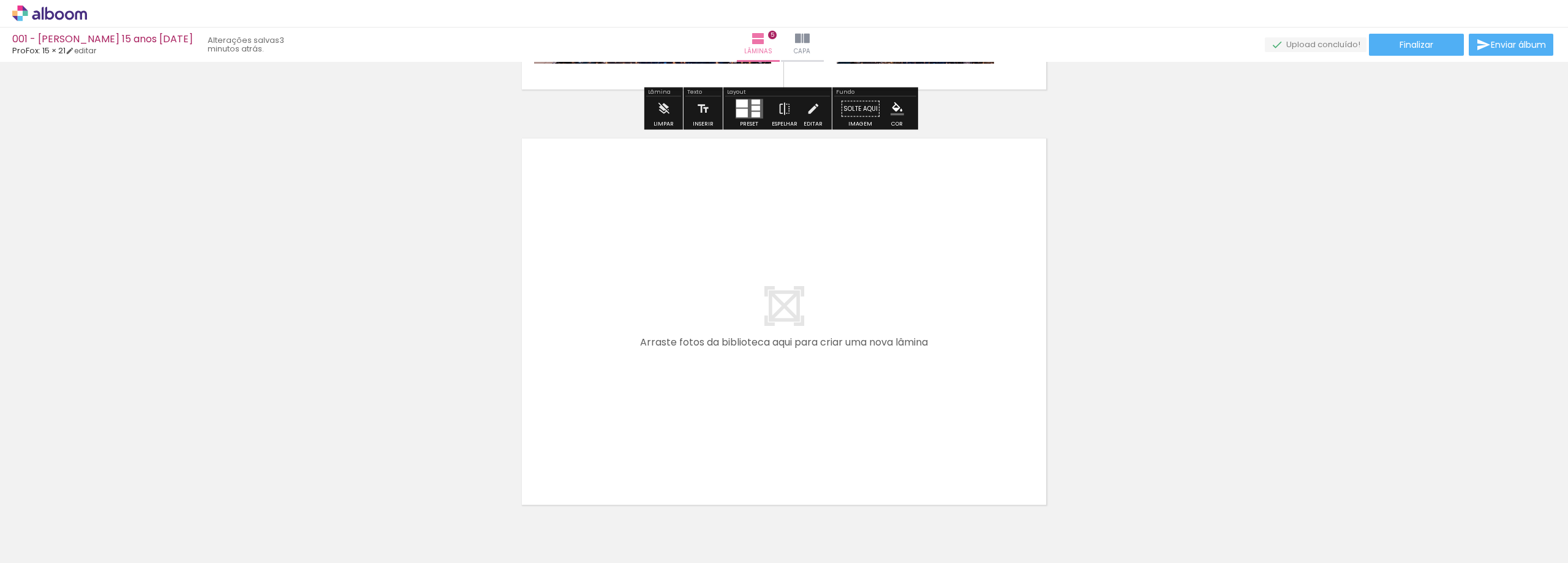
click at [37, 543] on span "Adicionar Fotos" at bounding box center [43, 546] width 37 height 13
click at [0, 0] on input "file" at bounding box center [0, 0] width 0 height 0
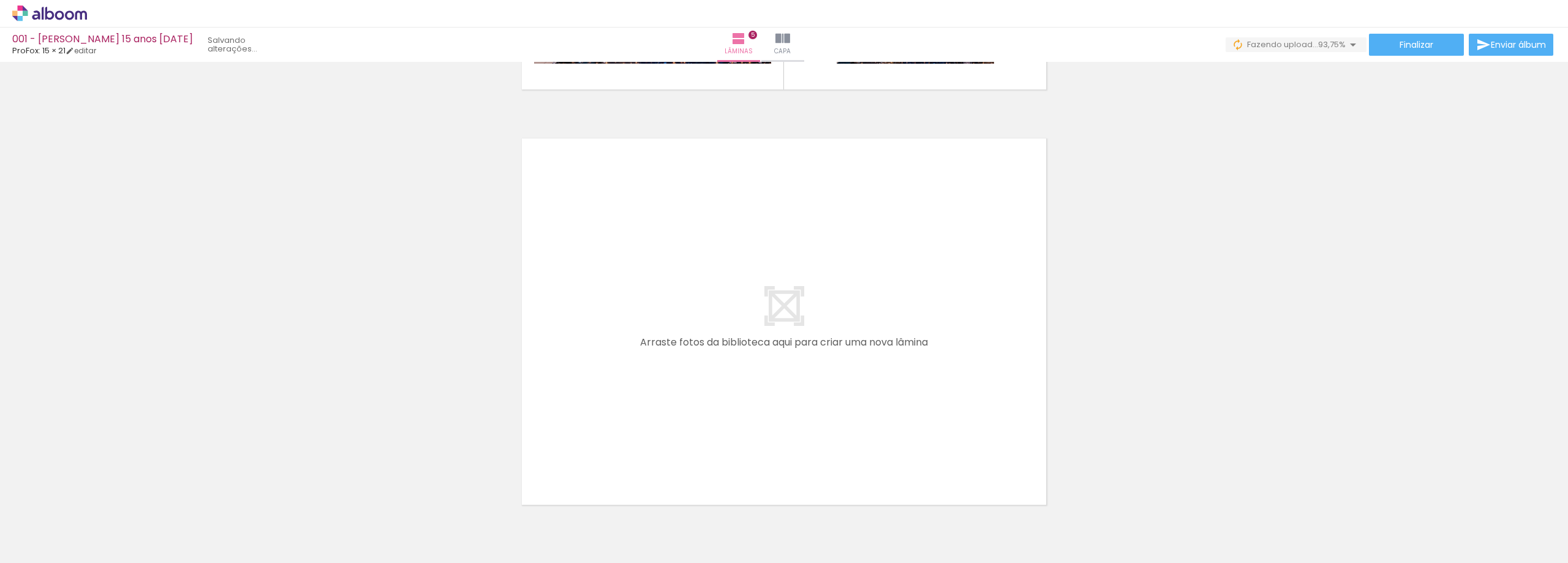
scroll to position [2107, 0]
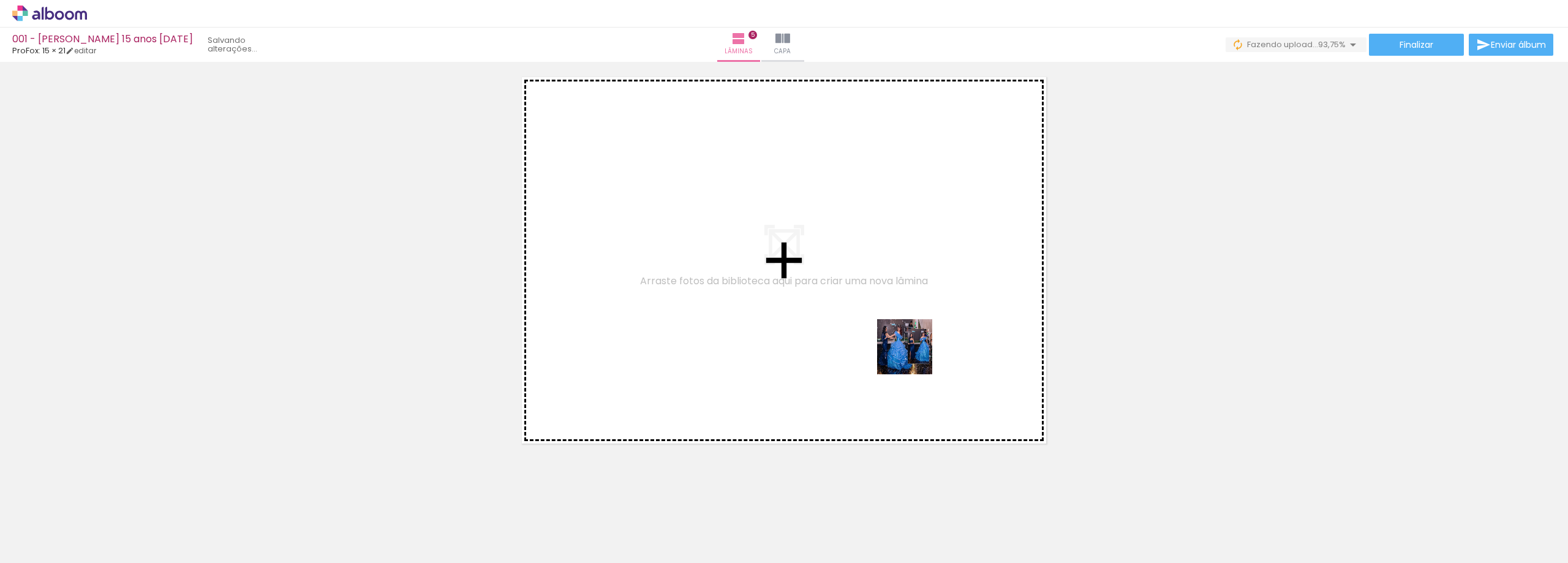
drag, startPoint x: 1168, startPoint y: 533, endPoint x: 884, endPoint y: 349, distance: 338.4
click at [890, 338] on quentale-workspace at bounding box center [784, 281] width 1568 height 563
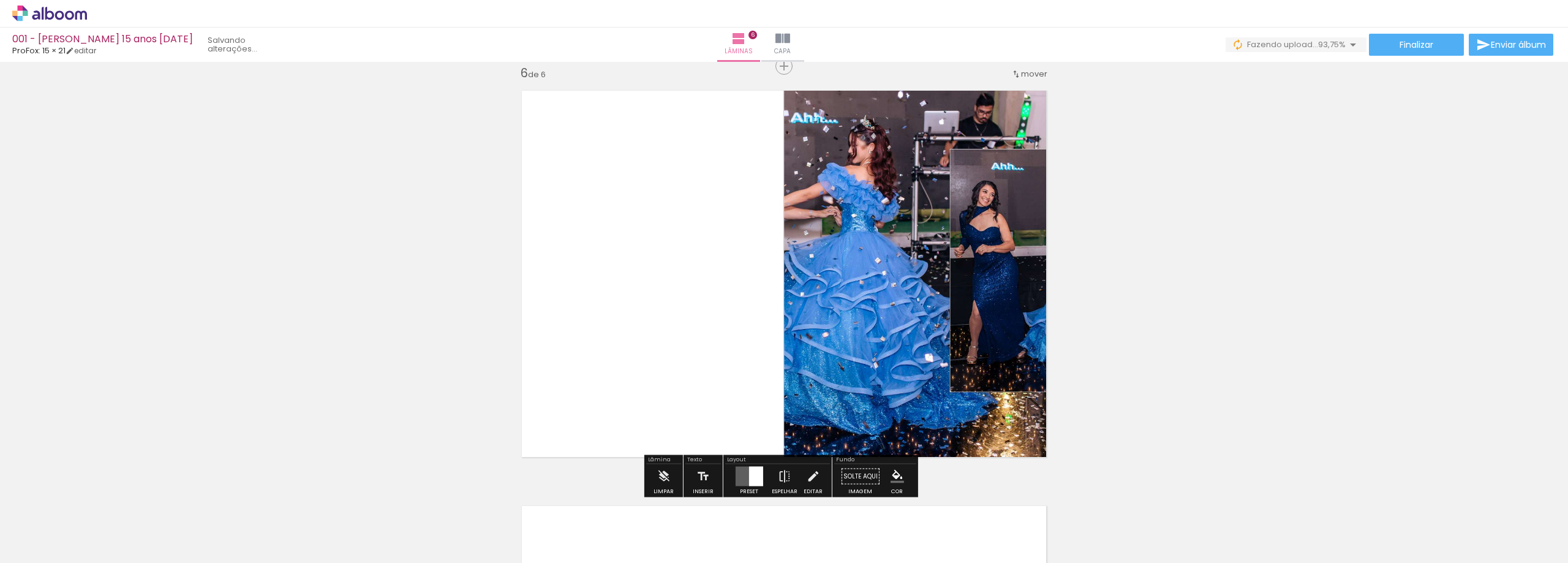
scroll to position [2093, 0]
click at [747, 465] on div at bounding box center [748, 477] width 33 height 24
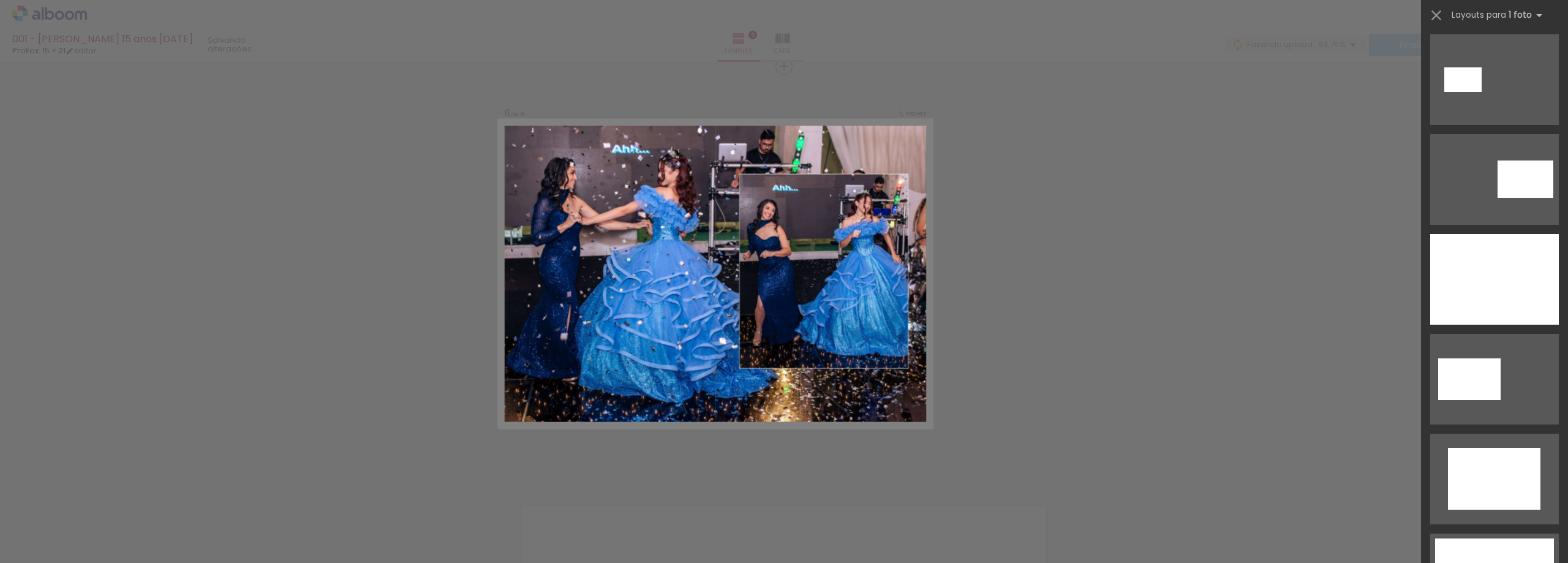
scroll to position [613, 0]
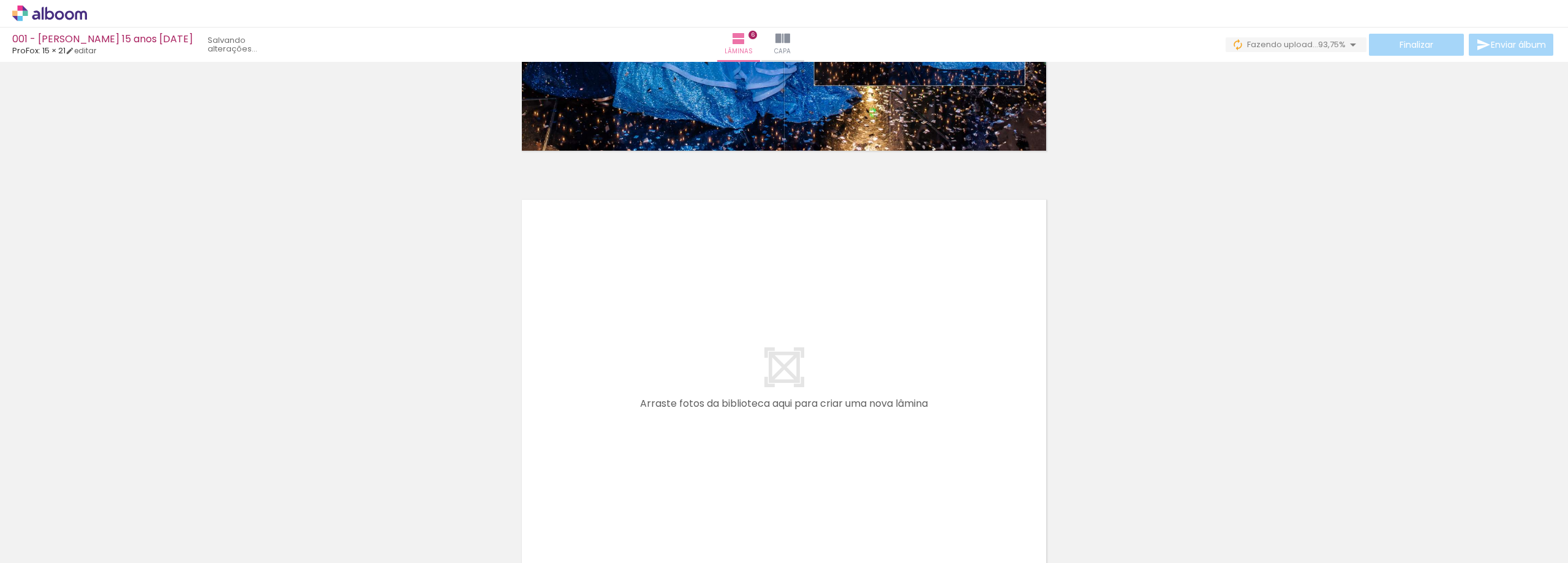
scroll to position [2522, 0]
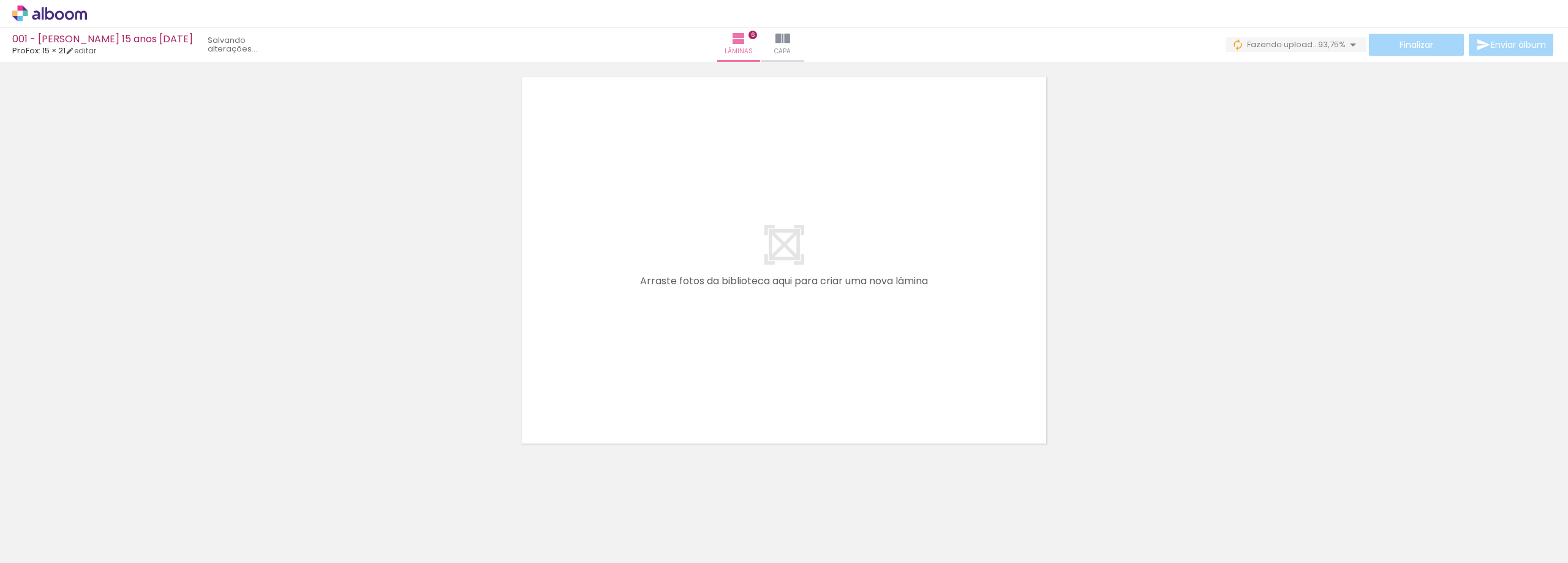
scroll to position [613, 0]
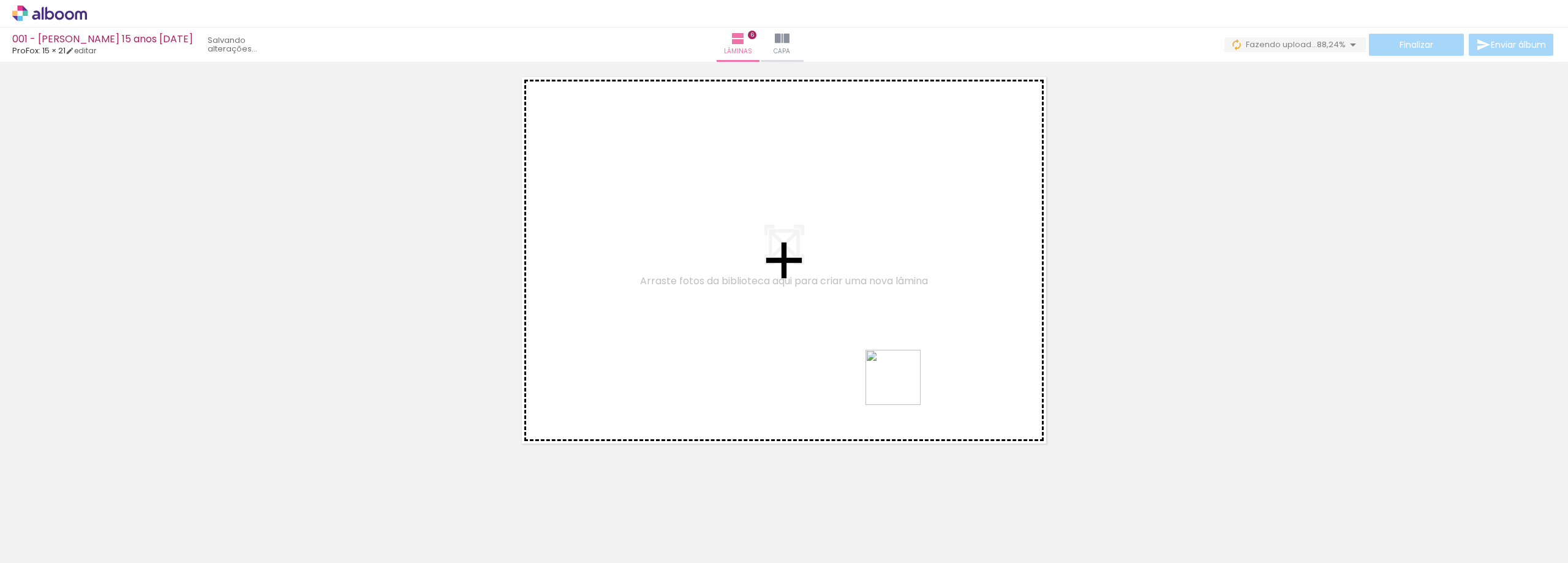
drag, startPoint x: 1232, startPoint y: 530, endPoint x: 1356, endPoint y: 518, distance: 124.6
click at [892, 381] on quentale-workspace at bounding box center [784, 281] width 1568 height 563
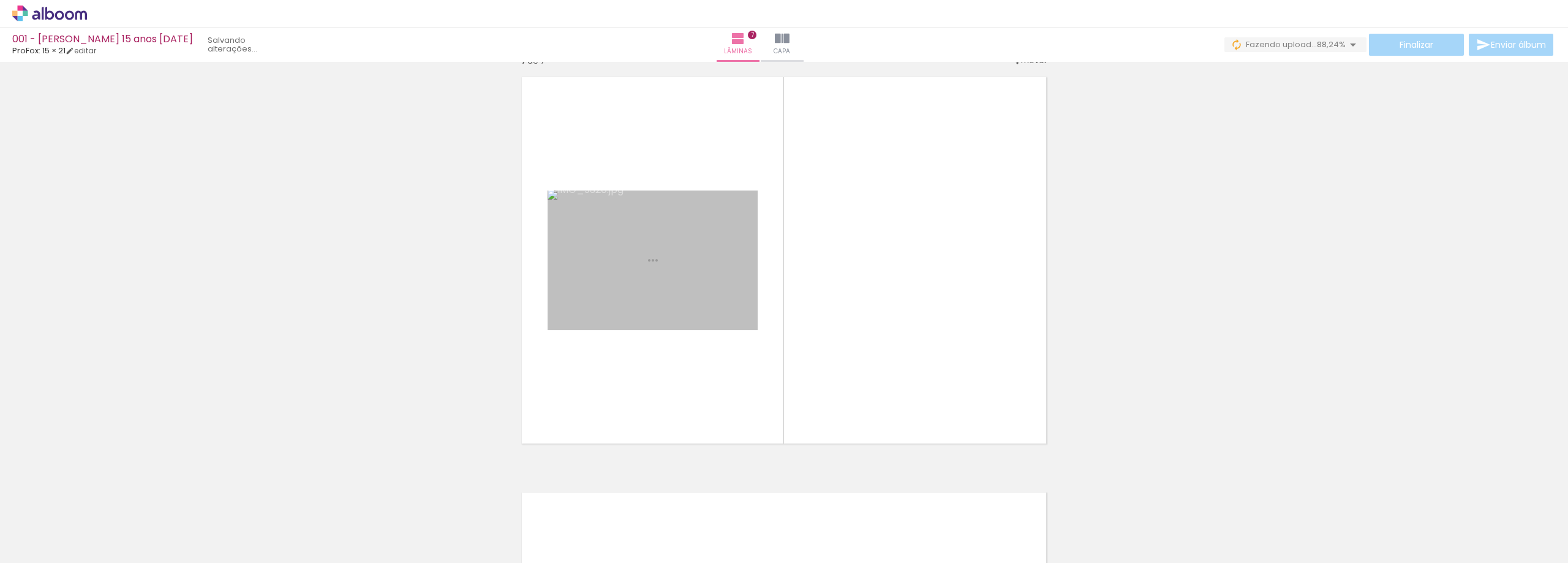
scroll to position [2509, 0]
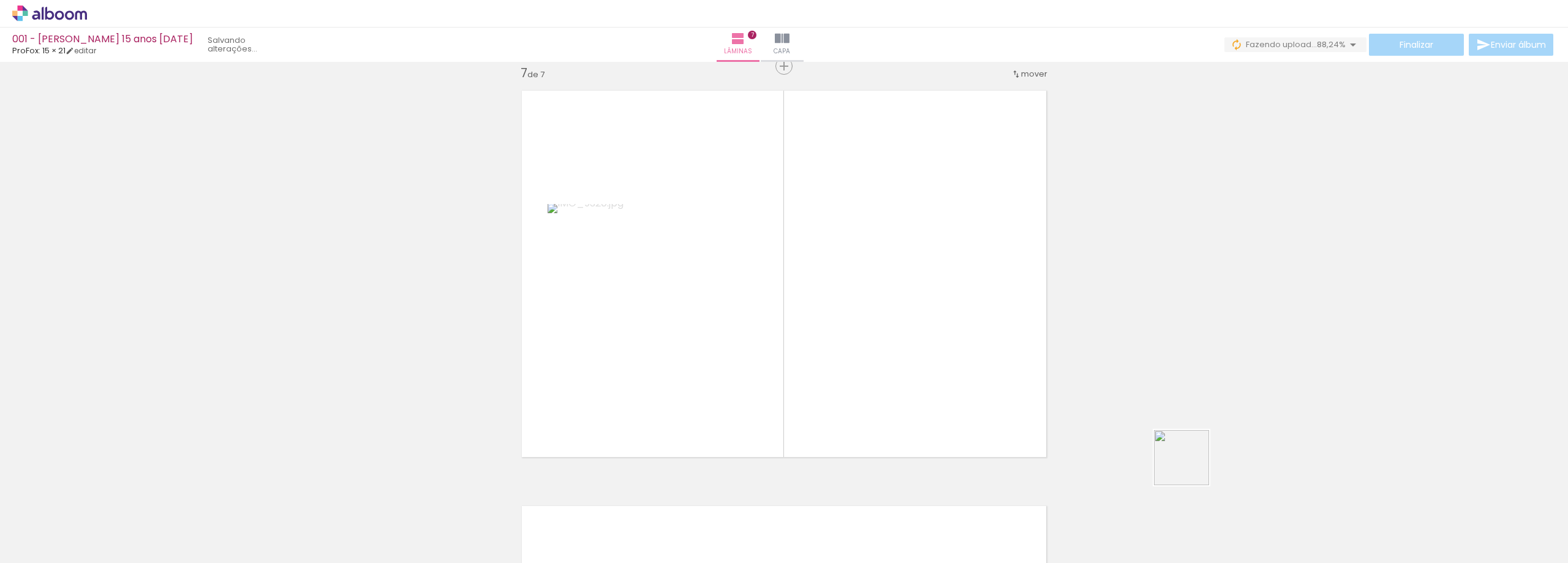
drag, startPoint x: 1307, startPoint y: 527, endPoint x: 1354, endPoint y: 516, distance: 48.3
click at [1019, 370] on quentale-workspace at bounding box center [784, 281] width 1568 height 563
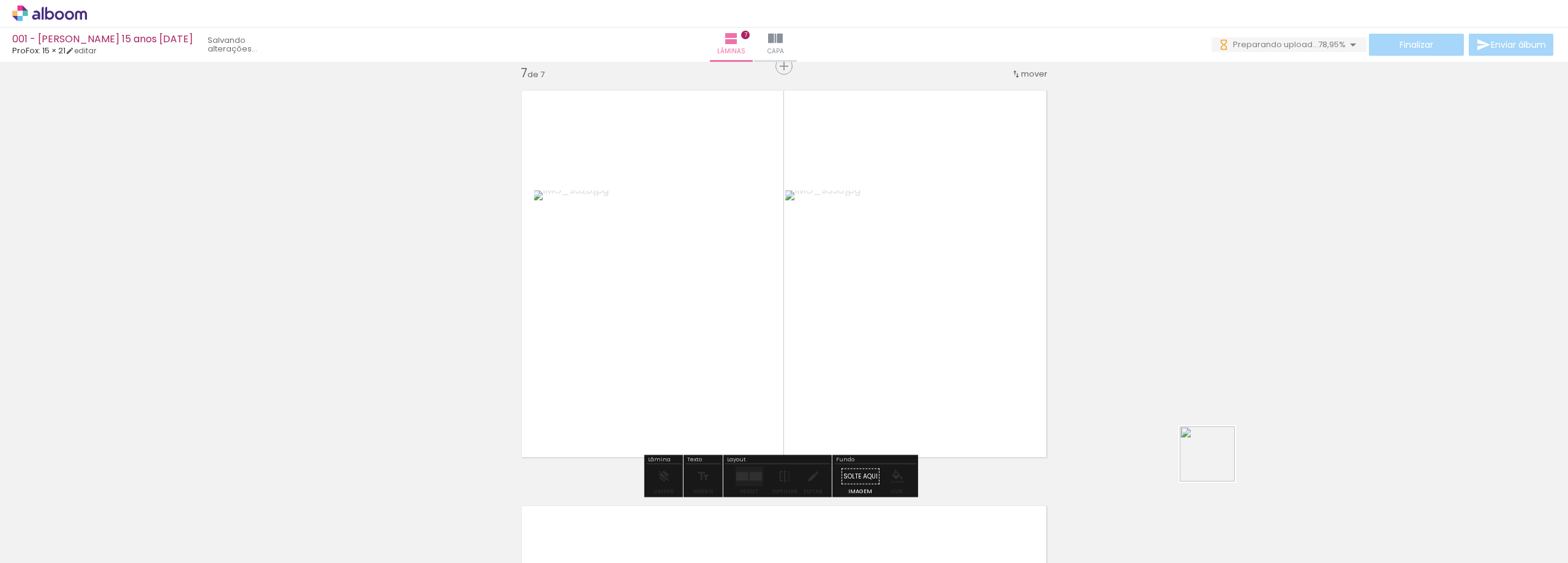
drag, startPoint x: 1369, startPoint y: 524, endPoint x: 916, endPoint y: 361, distance: 481.4
click at [916, 361] on quentale-workspace at bounding box center [784, 281] width 1568 height 563
click at [745, 482] on quentale-layouter at bounding box center [748, 476] width 27 height 20
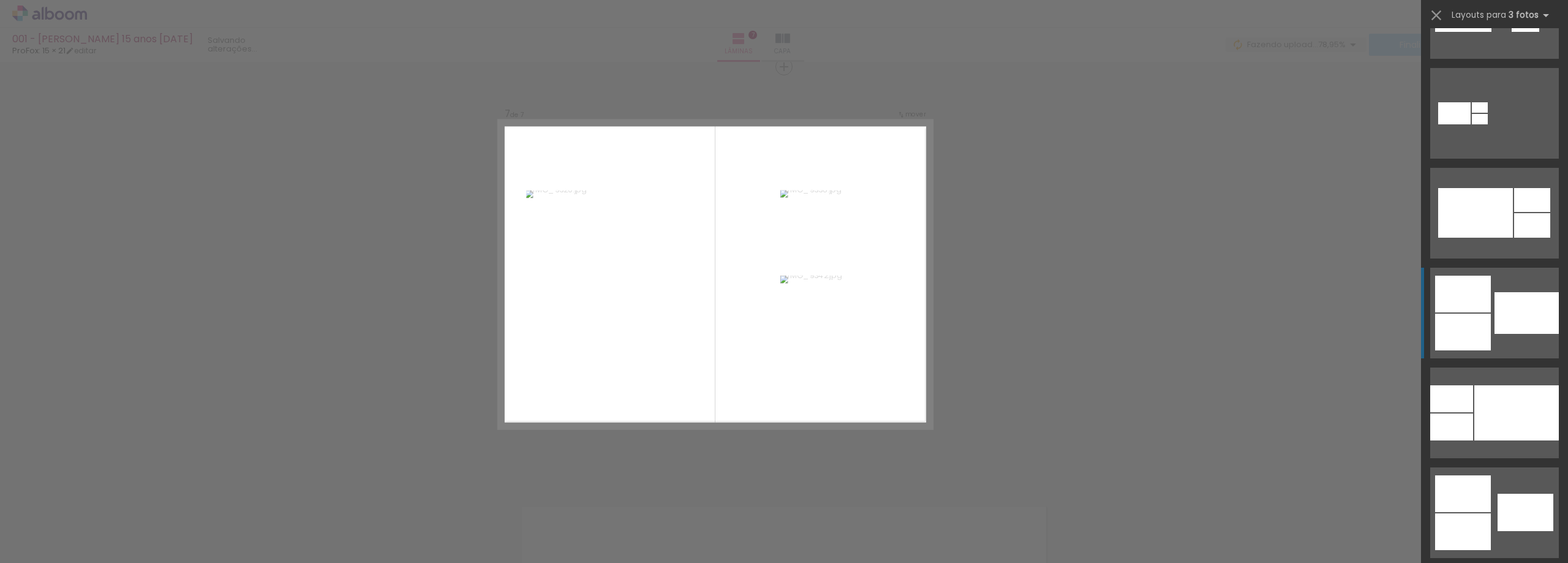
scroll to position [796, 0]
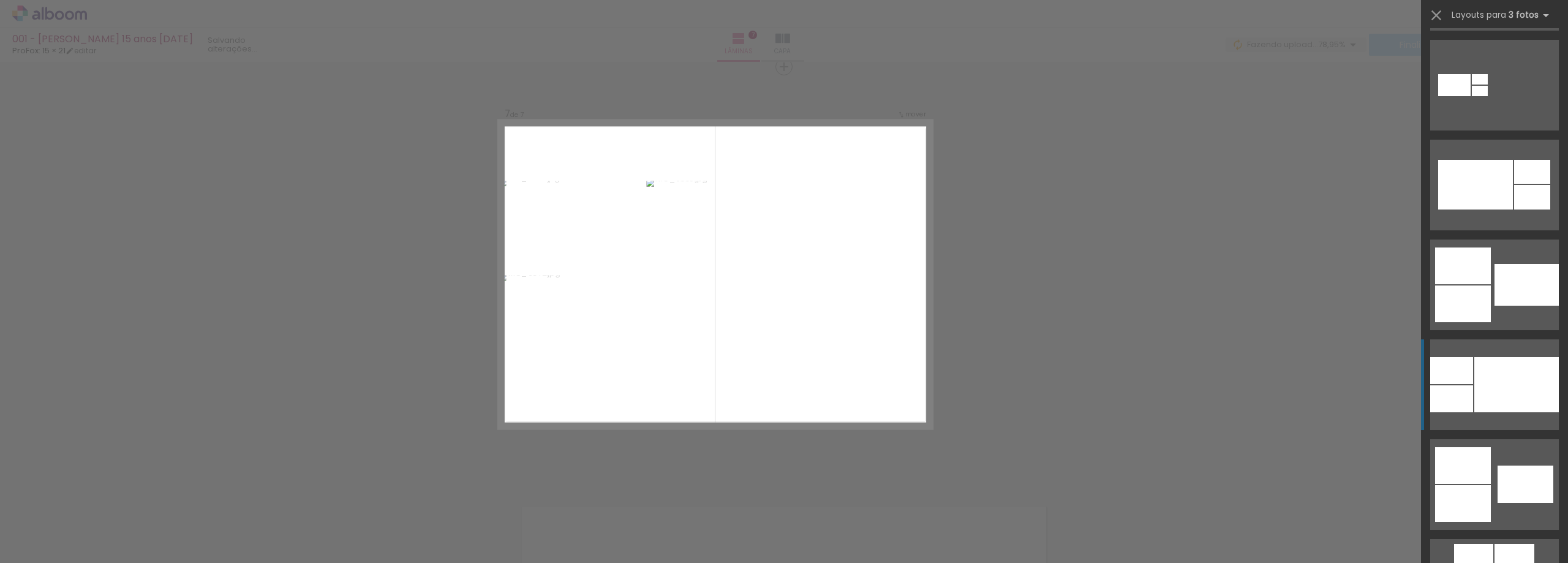
click at [1474, 381] on div at bounding box center [1516, 384] width 84 height 55
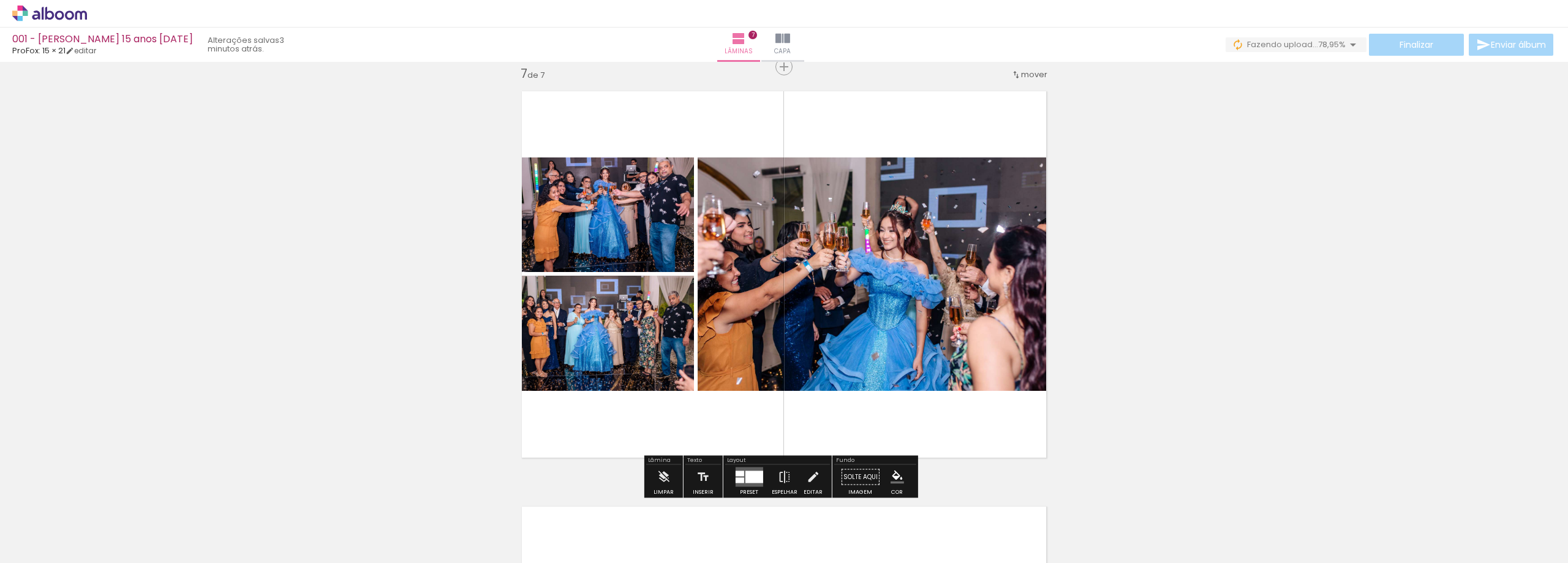
drag, startPoint x: 754, startPoint y: 309, endPoint x: 877, endPoint y: 284, distance: 125.5
click at [0, 0] on slot at bounding box center [0, 0] width 0 height 0
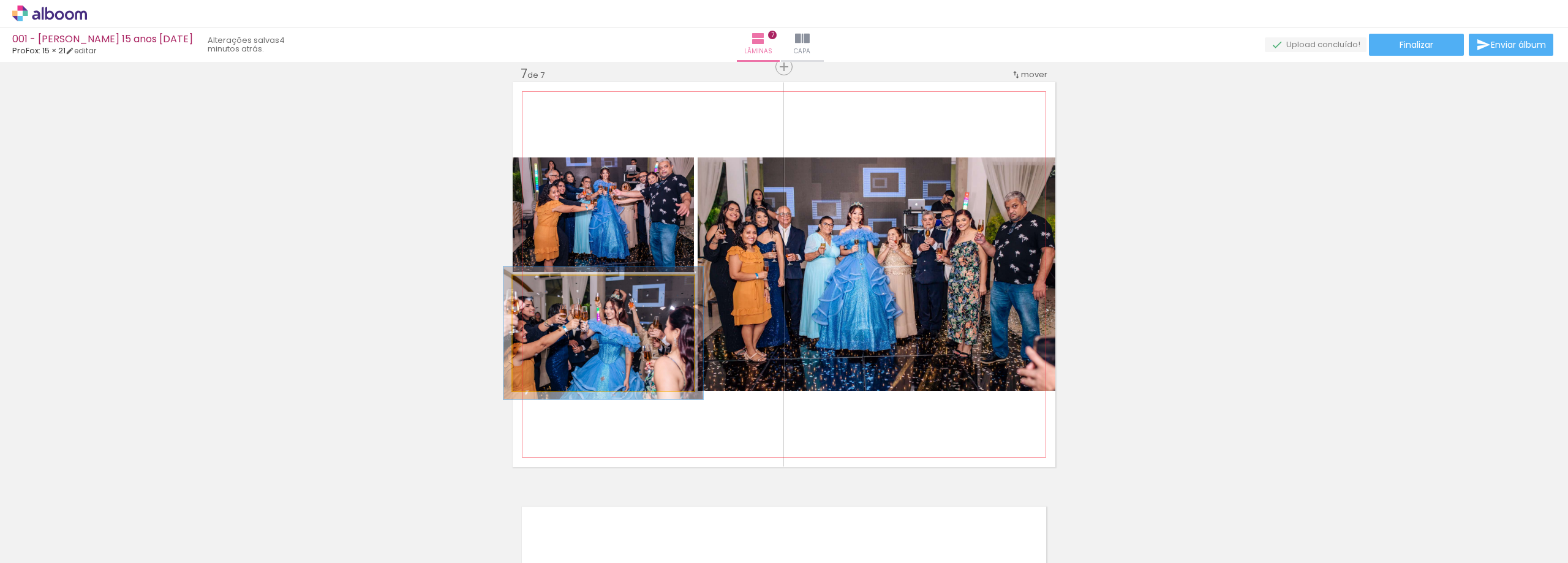
drag, startPoint x: 543, startPoint y: 293, endPoint x: 548, endPoint y: 315, distance: 22.6
type paper-slider "111"
click at [548, 315] on quentale-photo at bounding box center [603, 333] width 182 height 115
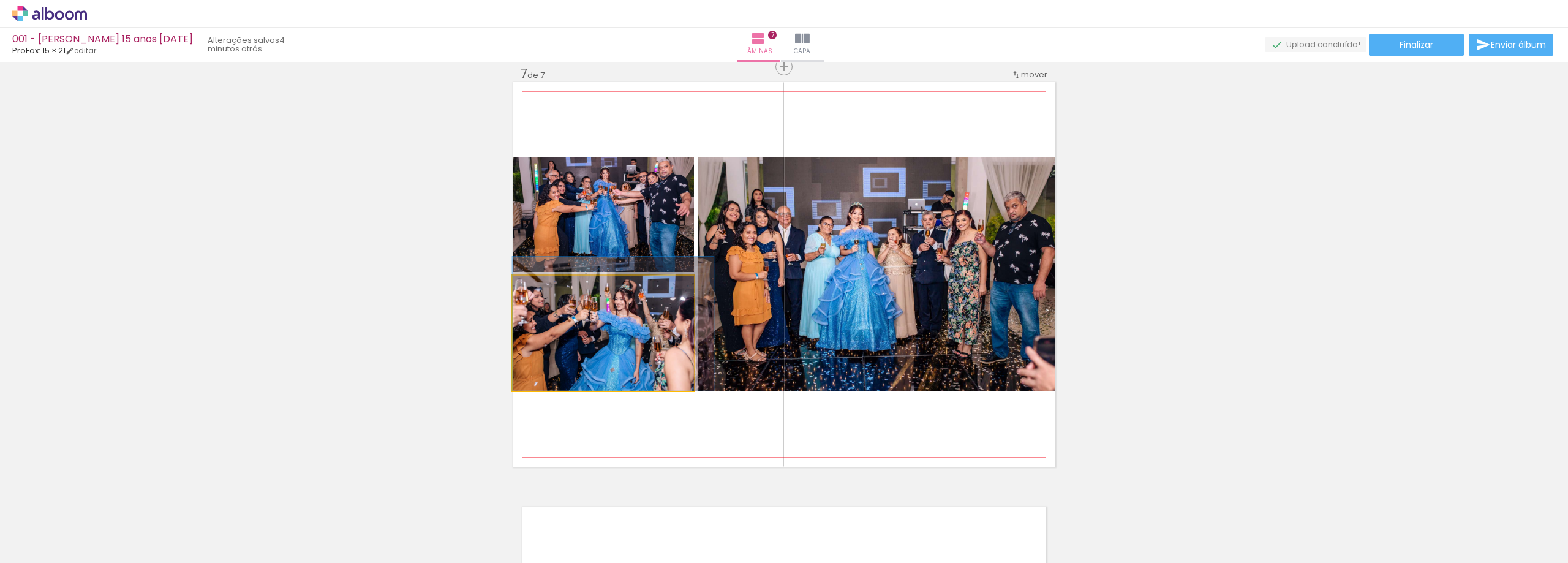
drag, startPoint x: 578, startPoint y: 334, endPoint x: 587, endPoint y: 323, distance: 14.2
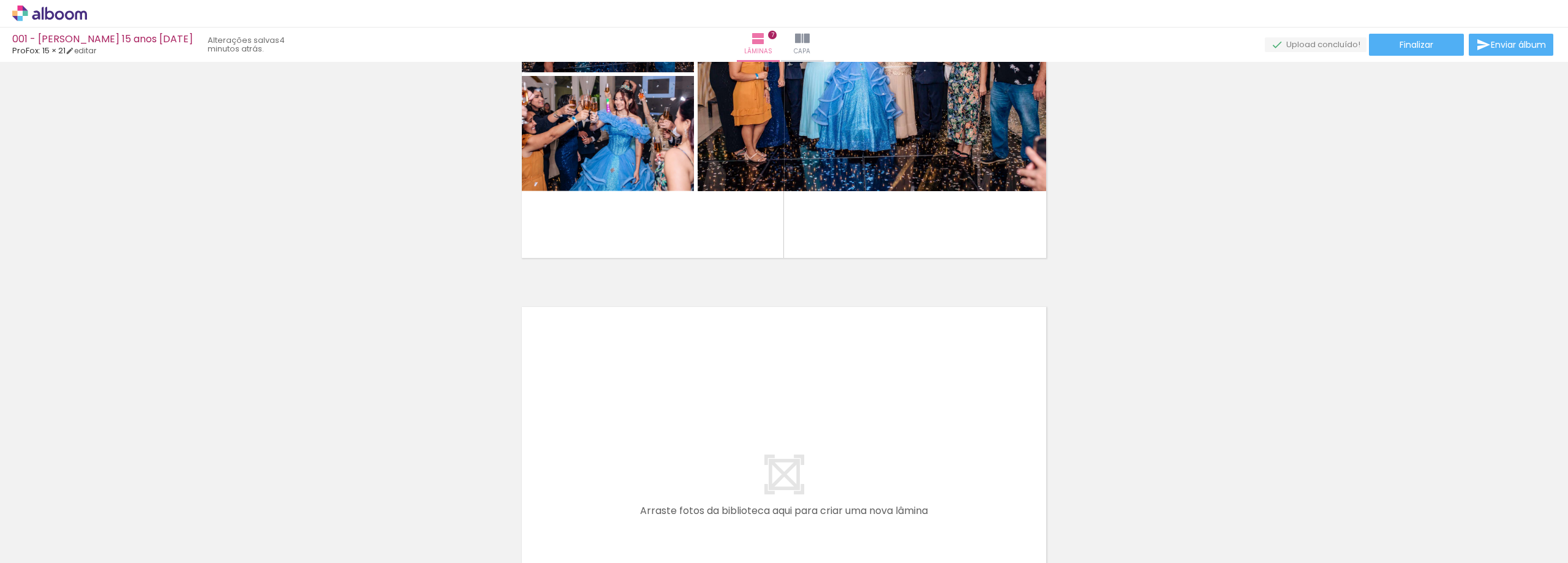
scroll to position [2876, 0]
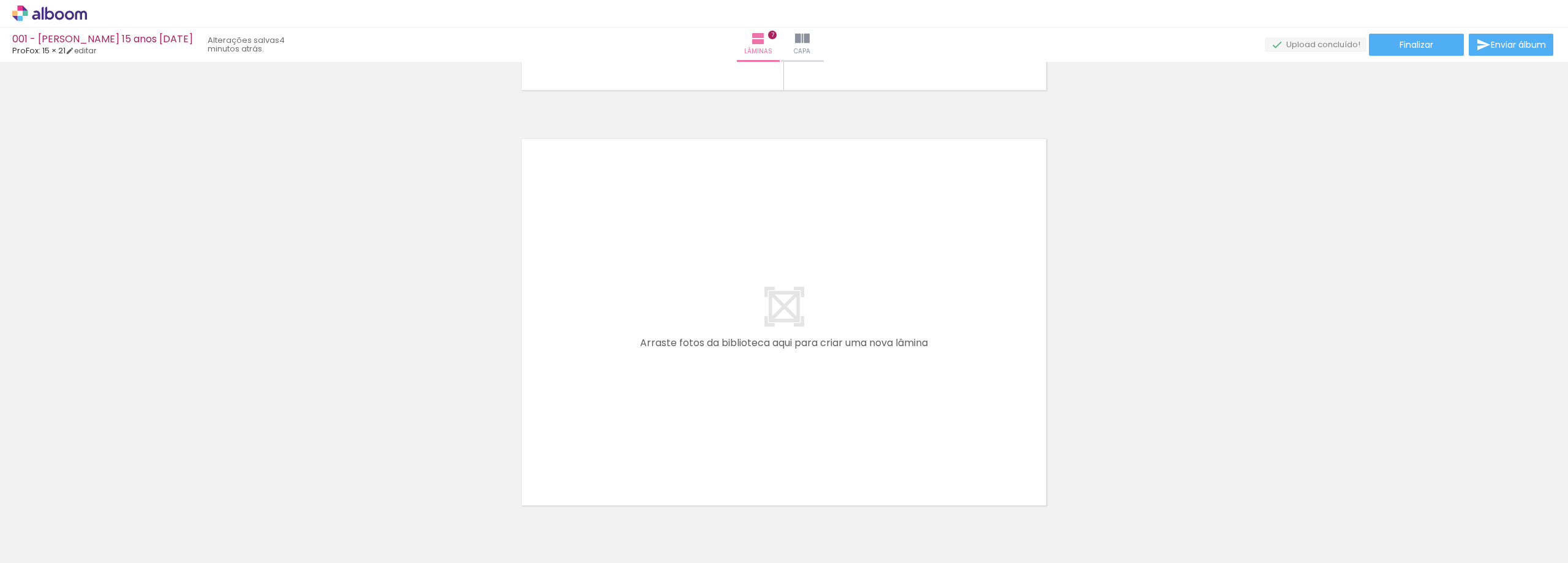
click at [67, 544] on paper-button "Adicionar Fotos" at bounding box center [37, 546] width 59 height 20
click at [0, 0] on input "file" at bounding box center [0, 0] width 0 height 0
drag, startPoint x: 1320, startPoint y: 526, endPoint x: 1342, endPoint y: 483, distance: 48.3
click at [915, 364] on quentale-workspace at bounding box center [784, 281] width 1568 height 563
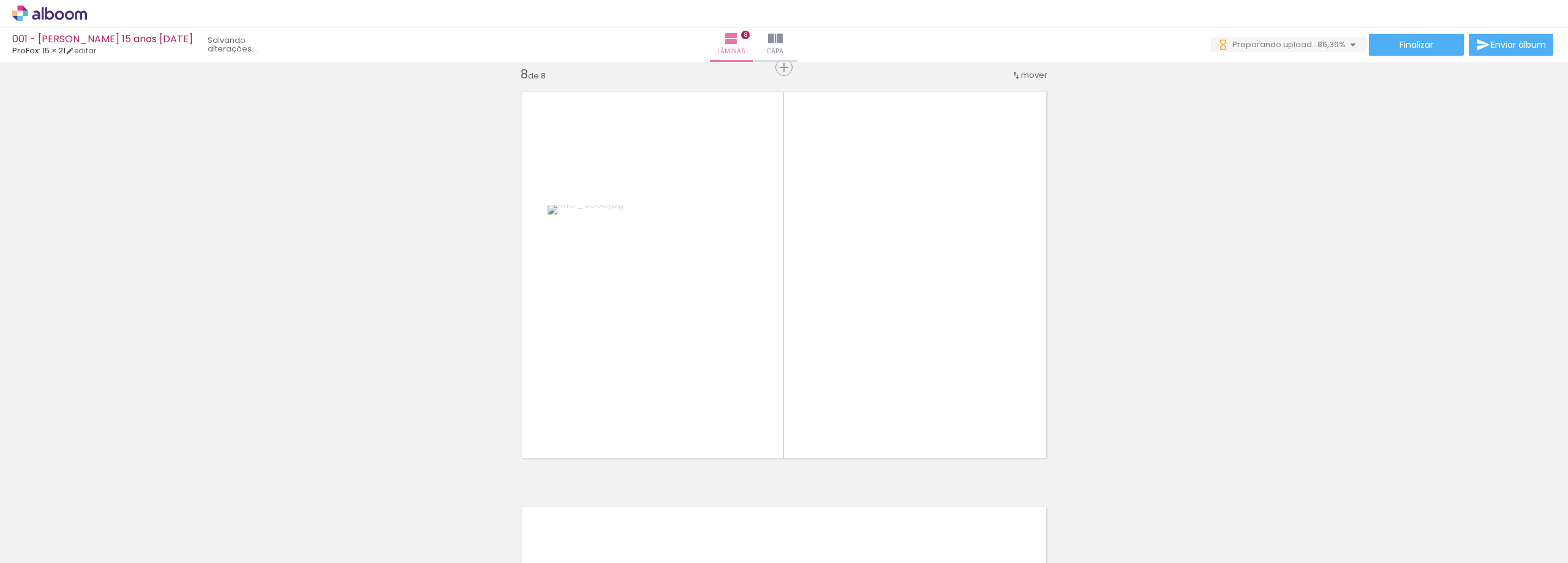
scroll to position [2924, 0]
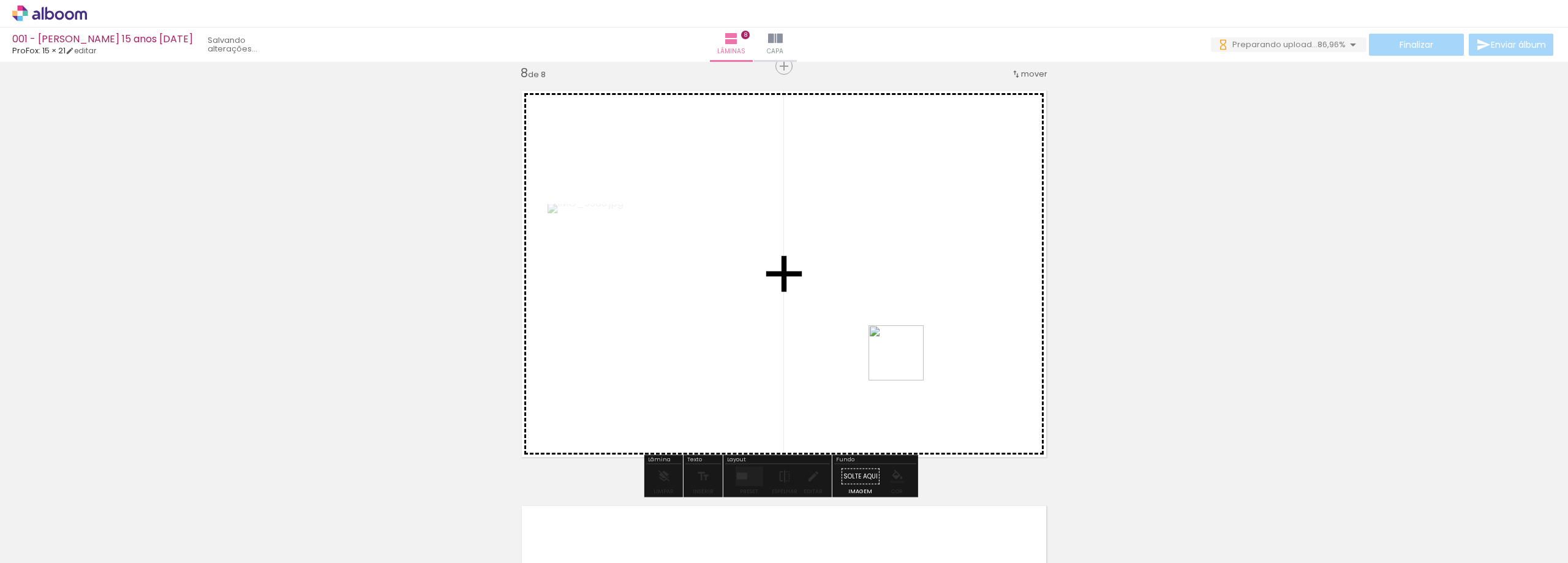
drag, startPoint x: 1391, startPoint y: 529, endPoint x: 987, endPoint y: 401, distance: 423.8
click at [890, 359] on quentale-workspace at bounding box center [784, 281] width 1568 height 563
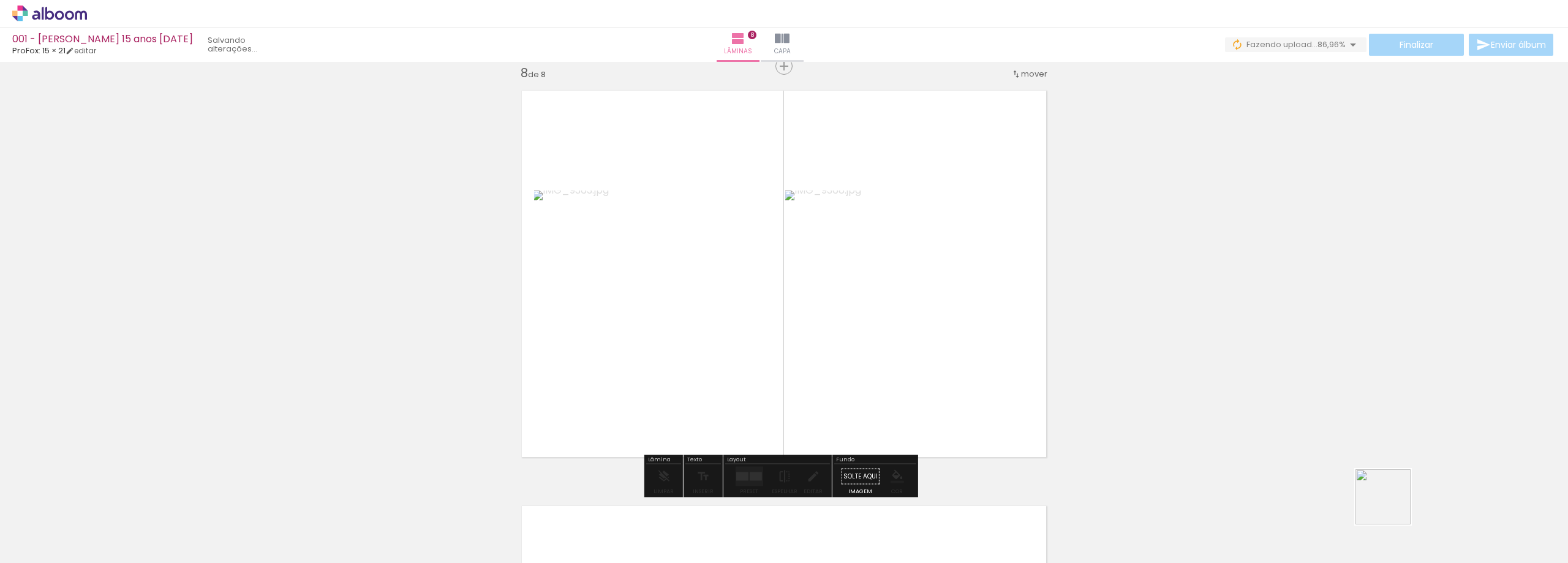
drag, startPoint x: 1448, startPoint y: 518, endPoint x: 1332, endPoint y: 483, distance: 121.2
click at [999, 415] on quentale-workspace at bounding box center [784, 281] width 1568 height 563
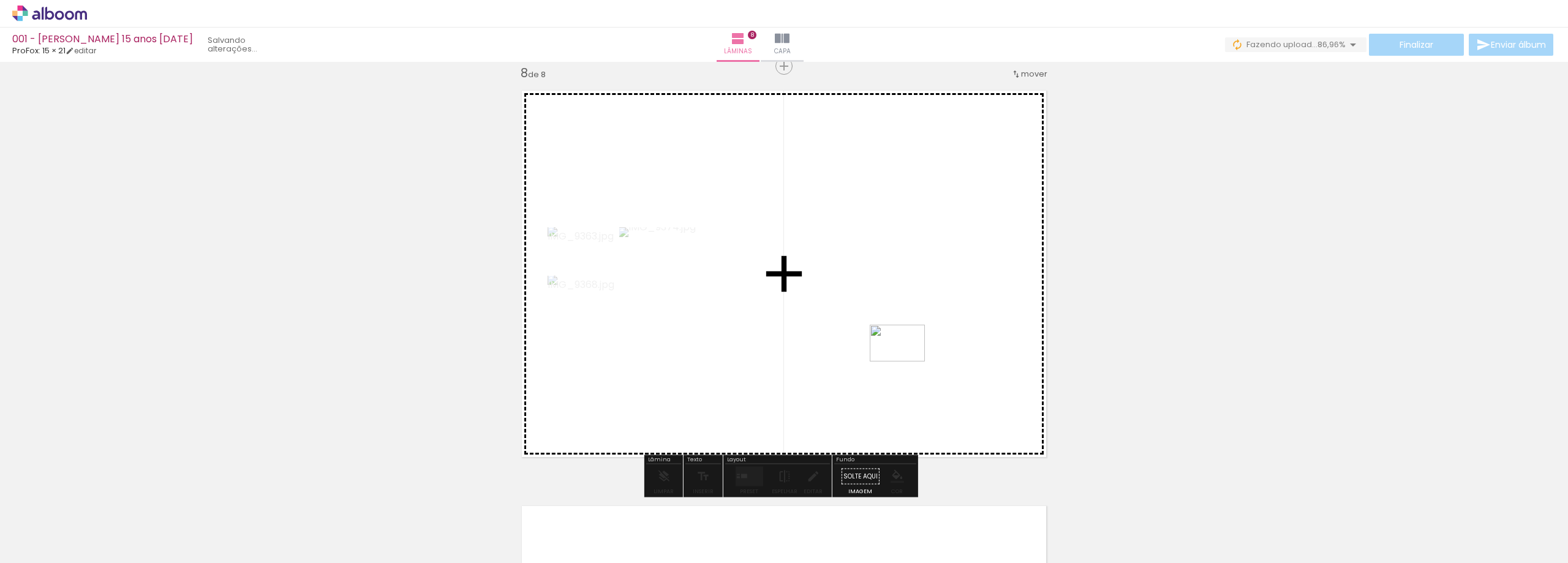
drag, startPoint x: 1524, startPoint y: 520, endPoint x: 903, endPoint y: 361, distance: 641.0
click at [903, 361] on quentale-workspace at bounding box center [784, 281] width 1568 height 563
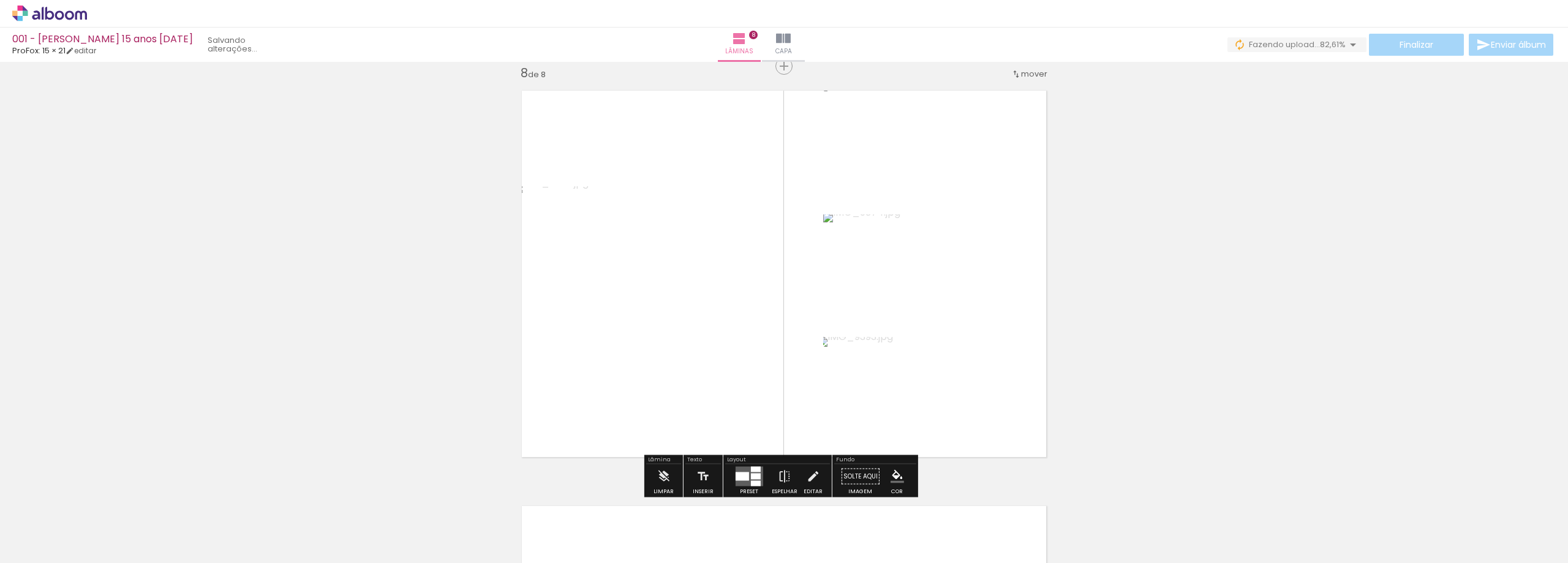
click at [739, 478] on div at bounding box center [742, 476] width 13 height 8
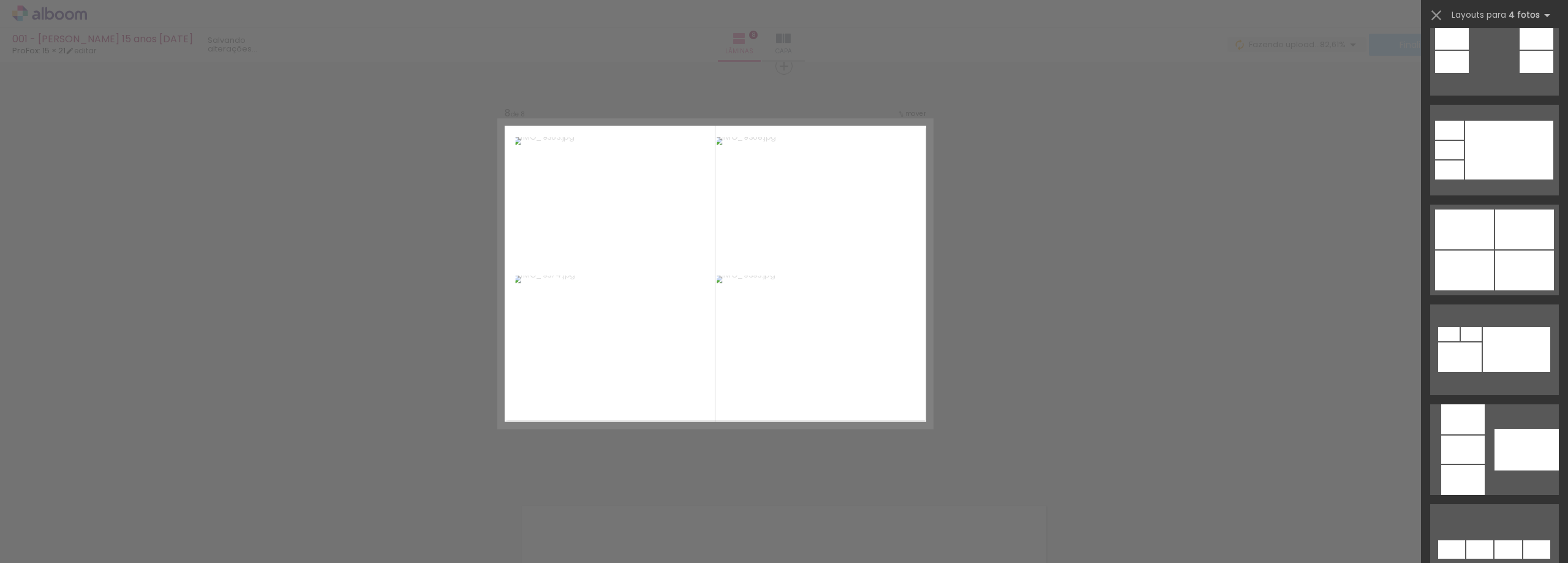
scroll to position [735, 0]
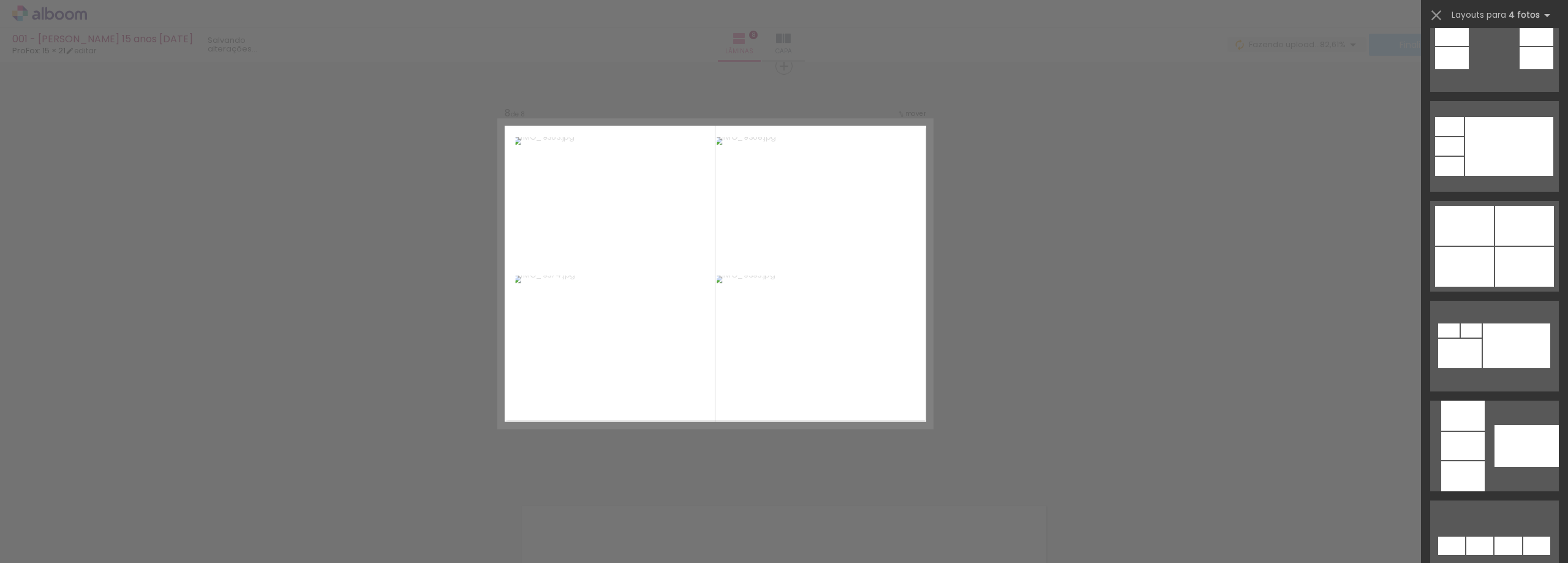
click at [1519, 295] on div at bounding box center [1494, 341] width 147 height 100
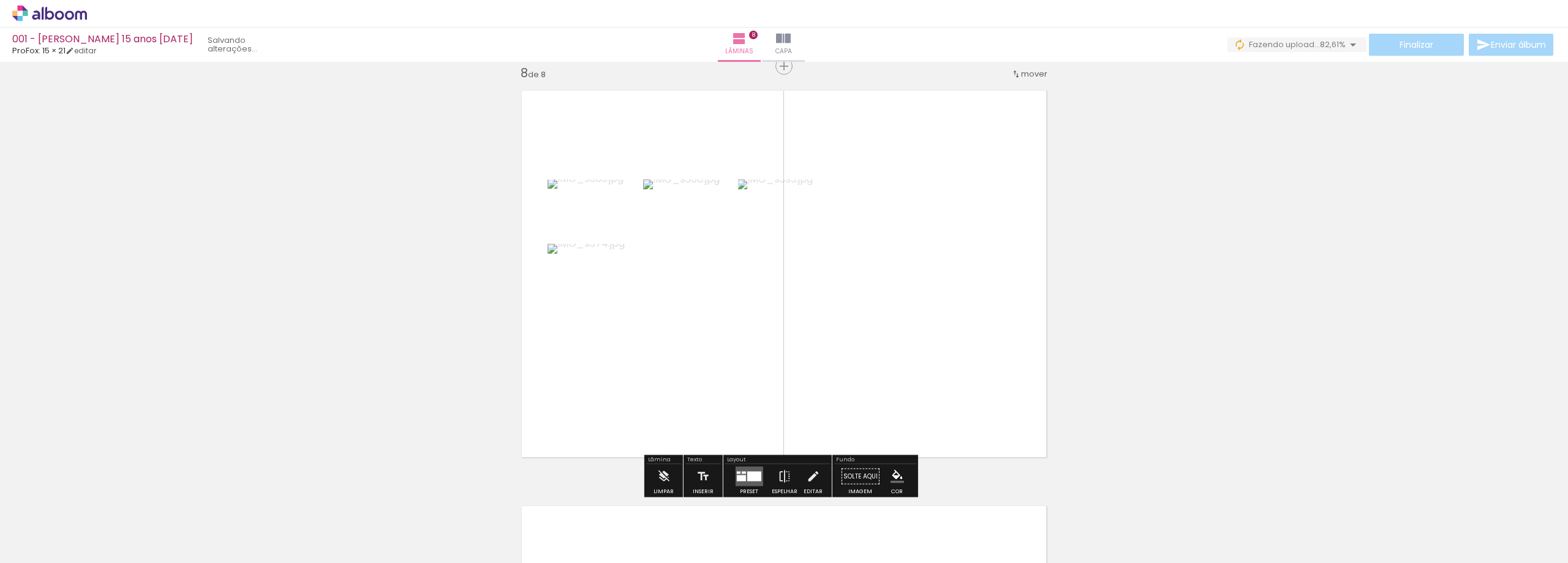
click at [732, 465] on div at bounding box center [748, 477] width 33 height 24
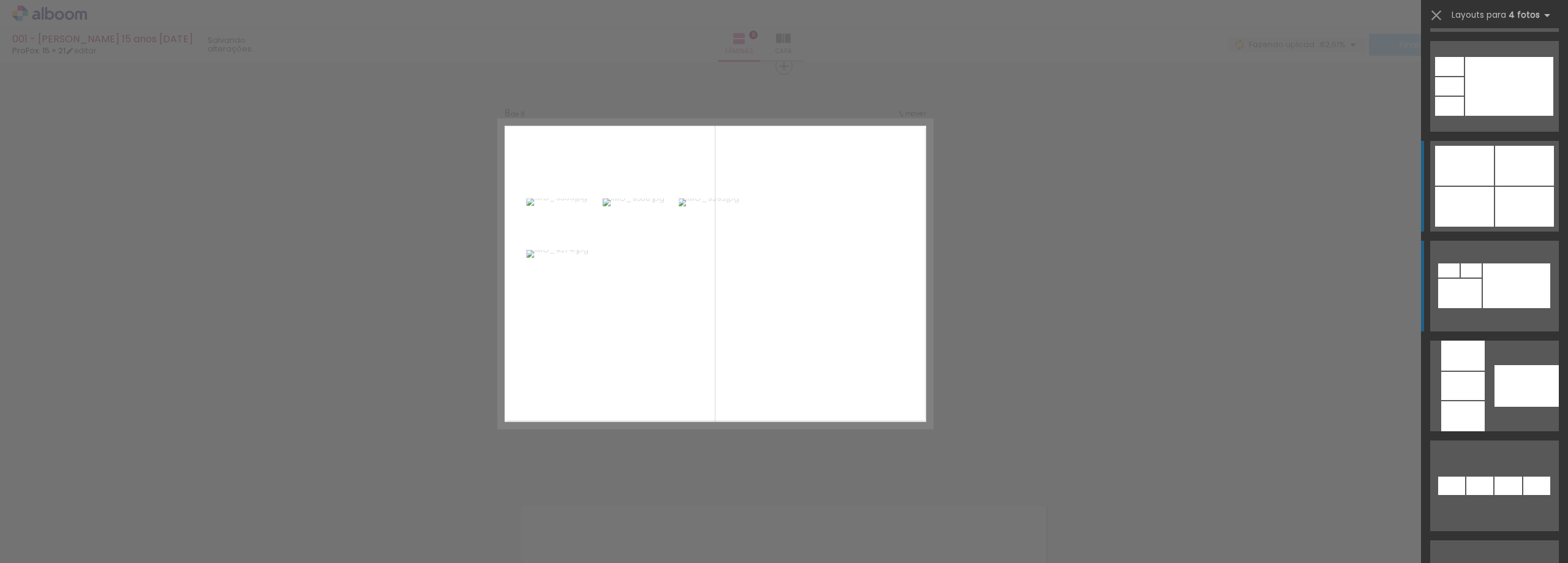
scroll to position [692, 0]
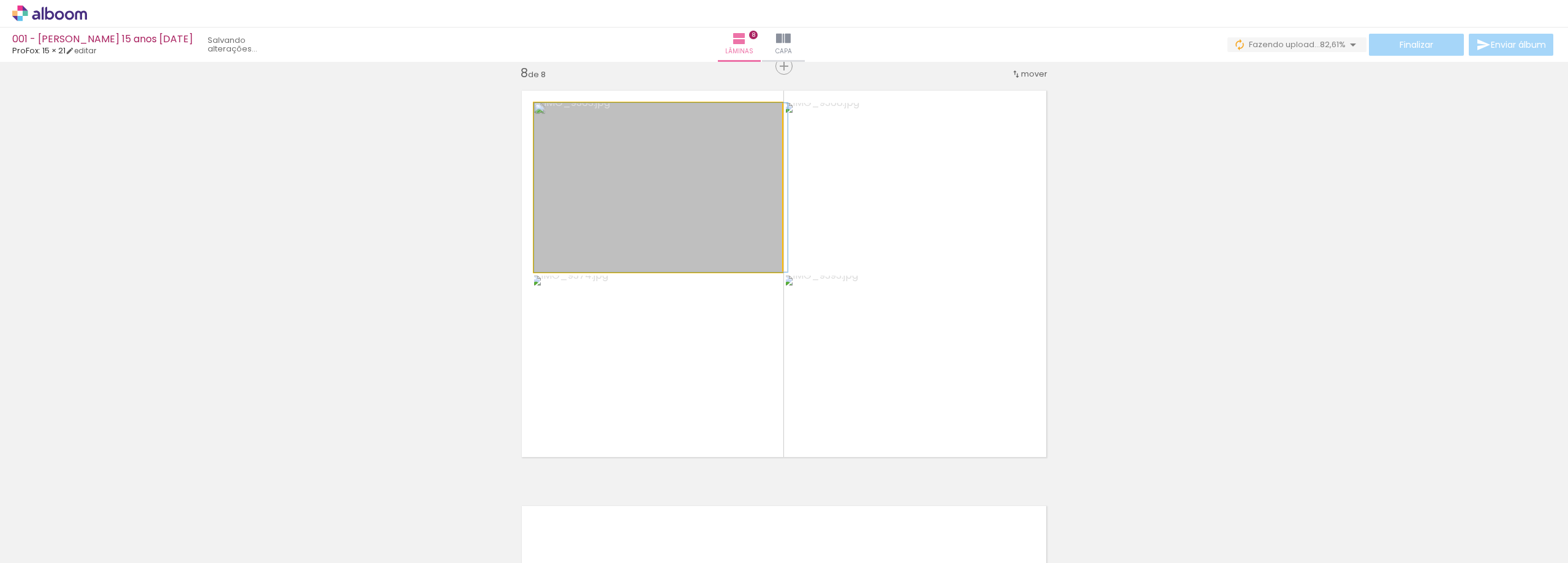
drag, startPoint x: 665, startPoint y: 203, endPoint x: 880, endPoint y: 200, distance: 215.0
click at [0, 0] on slot at bounding box center [0, 0] width 0 height 0
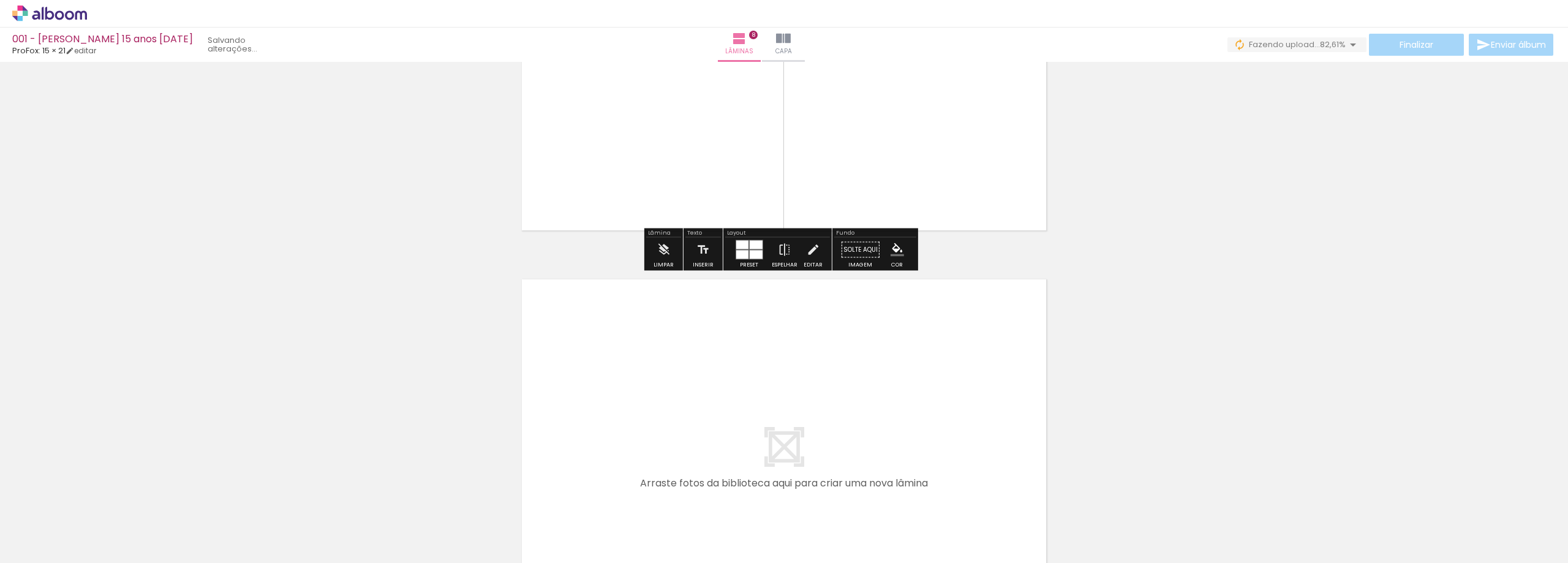
scroll to position [3362, 0]
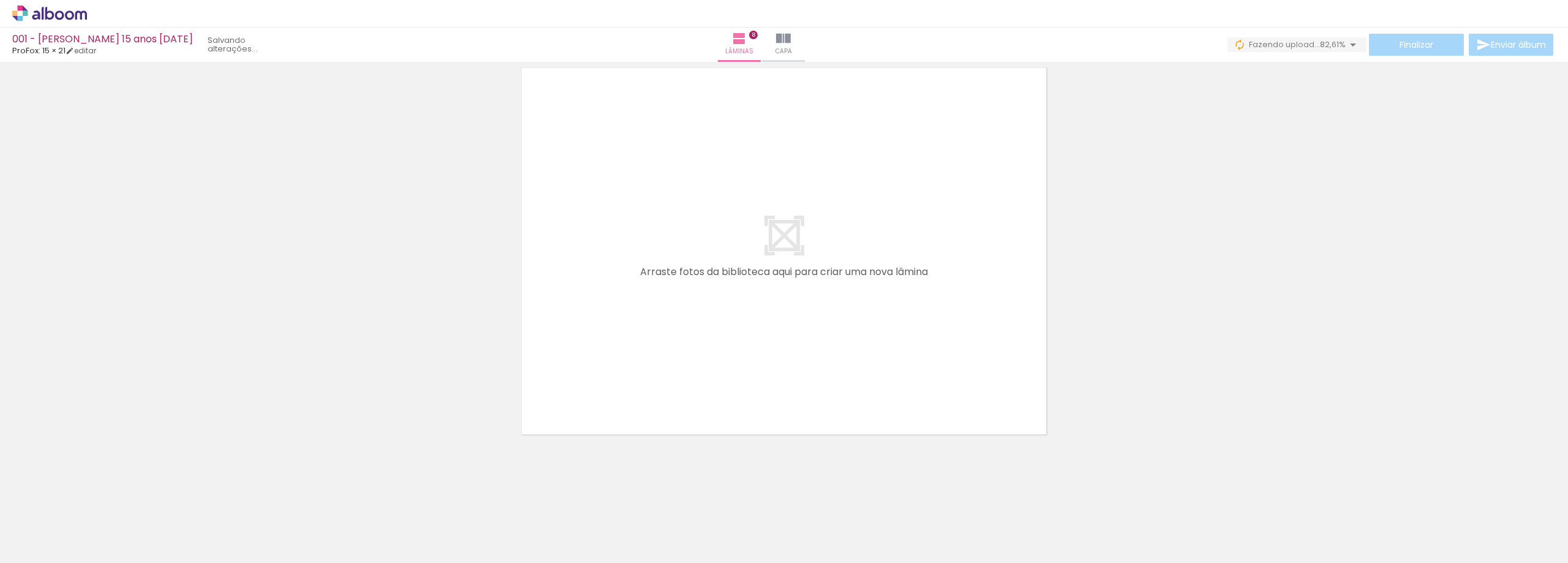
click at [53, 540] on span "Adicionar Fotos" at bounding box center [43, 546] width 37 height 13
click at [0, 0] on input "file" at bounding box center [0, 0] width 0 height 0
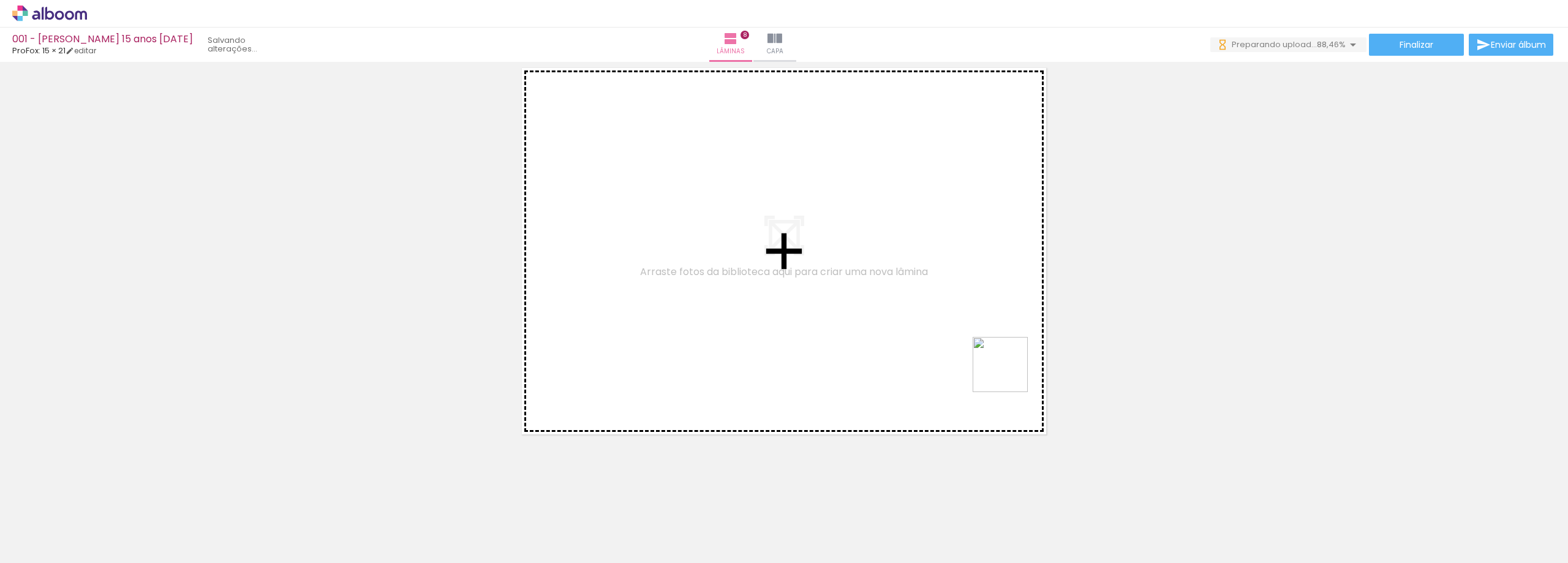
drag, startPoint x: 1246, startPoint y: 533, endPoint x: 1254, endPoint y: 466, distance: 67.5
click at [1008, 373] on quentale-workspace at bounding box center [784, 281] width 1568 height 563
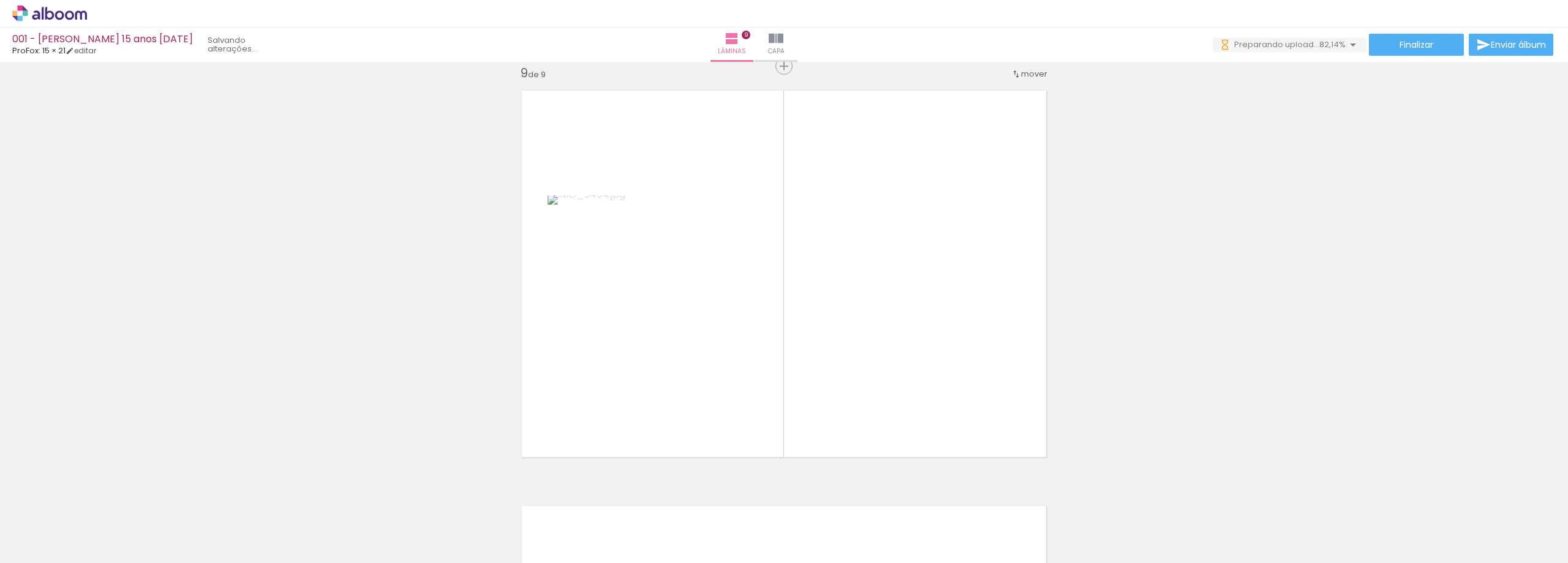
scroll to position [3340, 0]
drag, startPoint x: 1321, startPoint y: 528, endPoint x: 1340, endPoint y: 498, distance: 35.5
click at [969, 377] on quentale-workspace at bounding box center [784, 281] width 1568 height 563
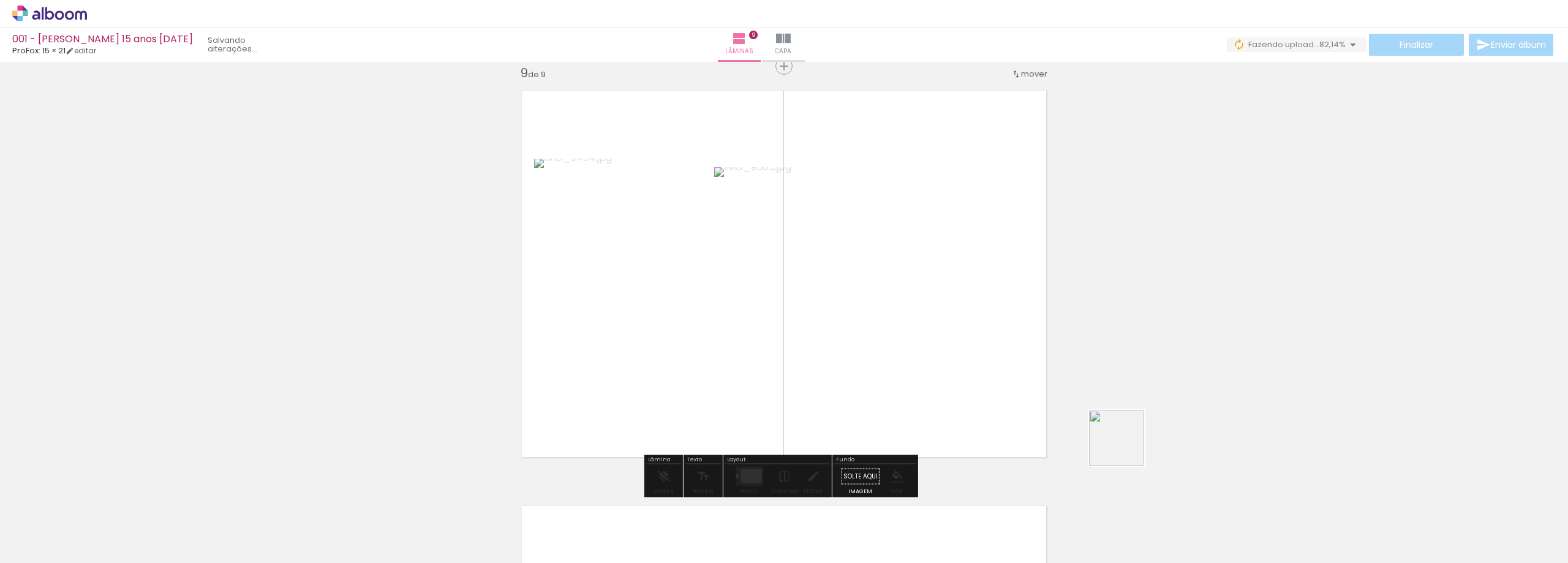
drag, startPoint x: 1381, startPoint y: 516, endPoint x: 1354, endPoint y: 496, distance: 33.6
click at [919, 390] on quentale-workspace at bounding box center [784, 281] width 1568 height 563
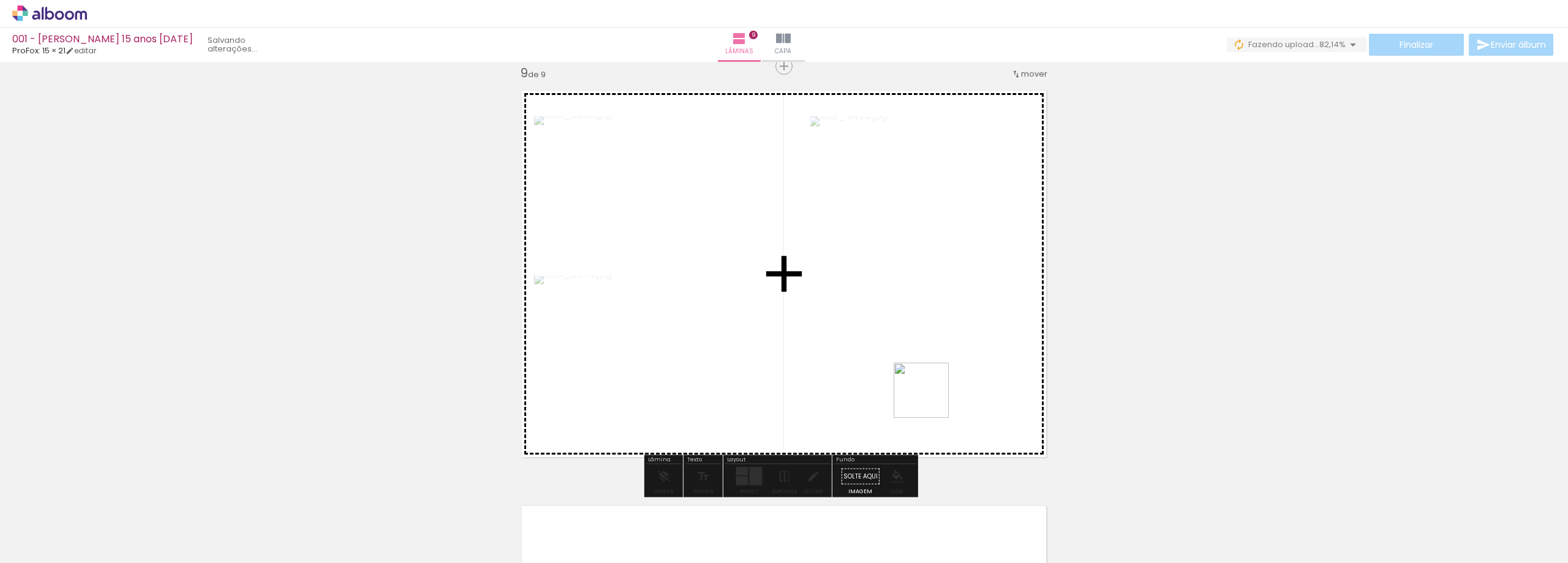
drag, startPoint x: 1453, startPoint y: 518, endPoint x: 931, endPoint y: 399, distance: 535.4
click at [931, 399] on quentale-workspace at bounding box center [784, 281] width 1568 height 563
drag, startPoint x: 1524, startPoint y: 521, endPoint x: 925, endPoint y: 335, distance: 627.2
click at [925, 335] on quentale-workspace at bounding box center [784, 281] width 1568 height 563
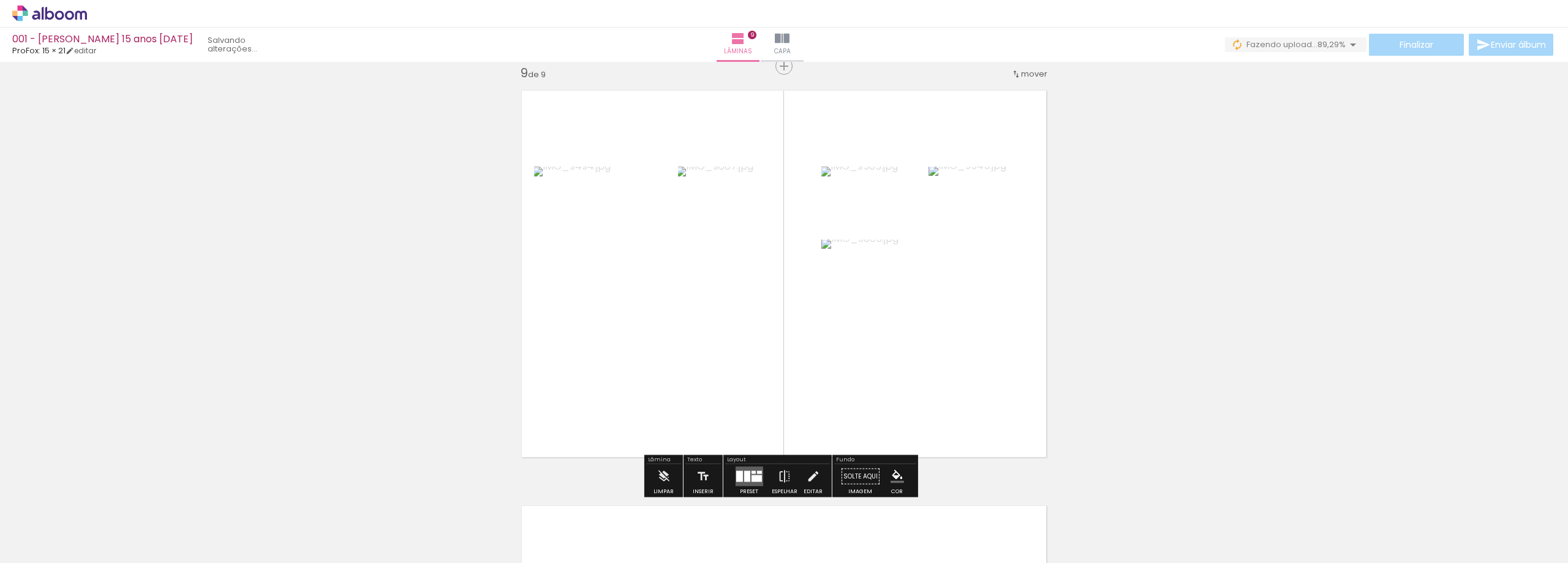
click at [751, 473] on div at bounding box center [753, 472] width 5 height 3
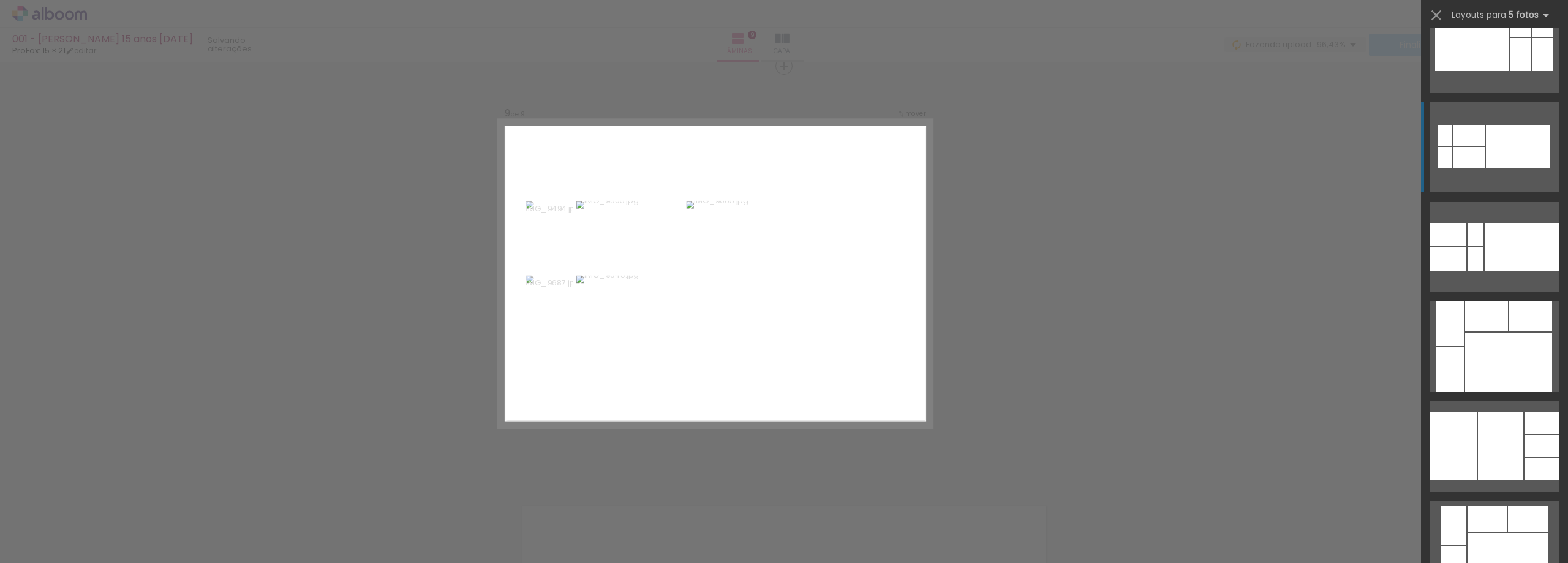
scroll to position [184, 0]
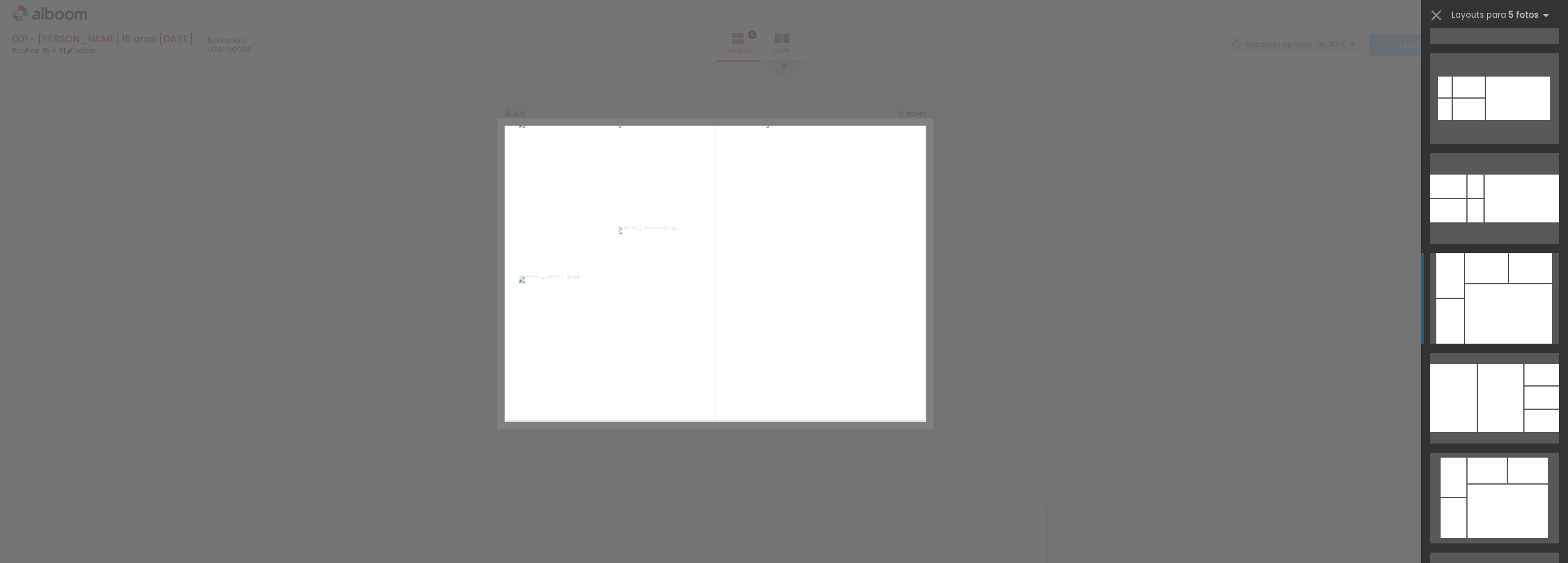
click at [1492, 287] on div at bounding box center [1509, 313] width 87 height 59
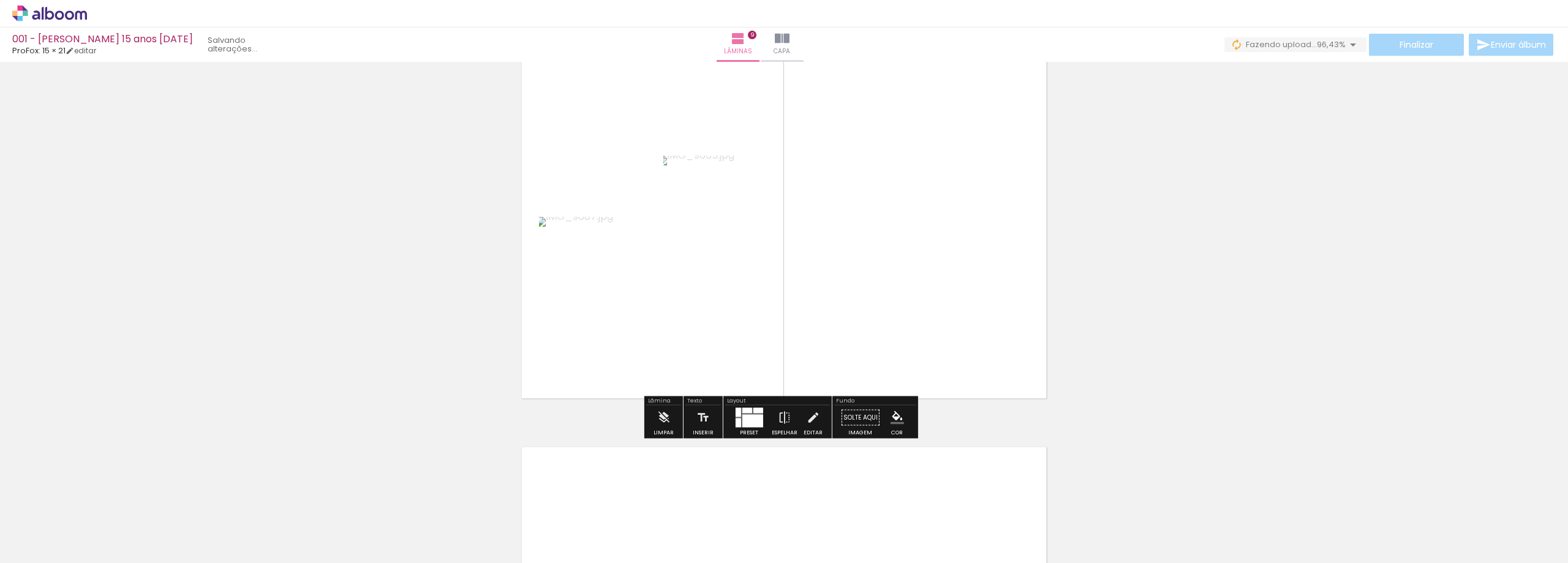
scroll to position [3400, 0]
click at [755, 415] on div at bounding box center [752, 419] width 21 height 13
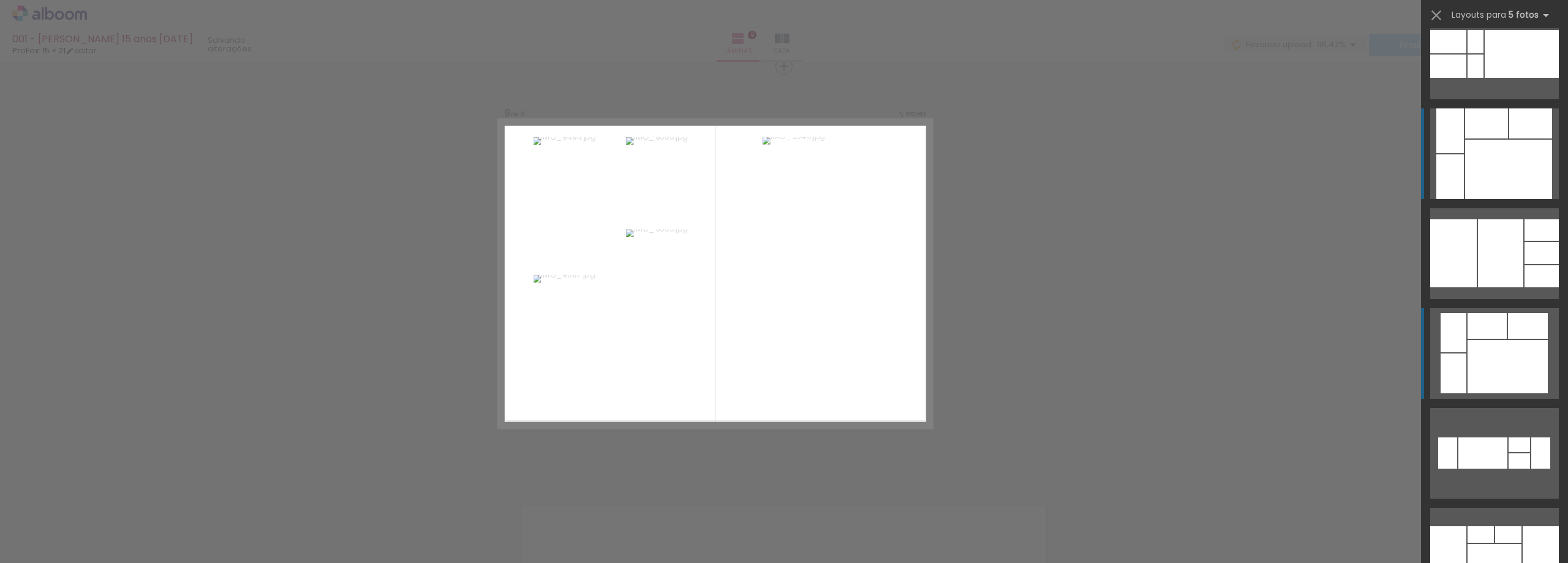
scroll to position [338, 0]
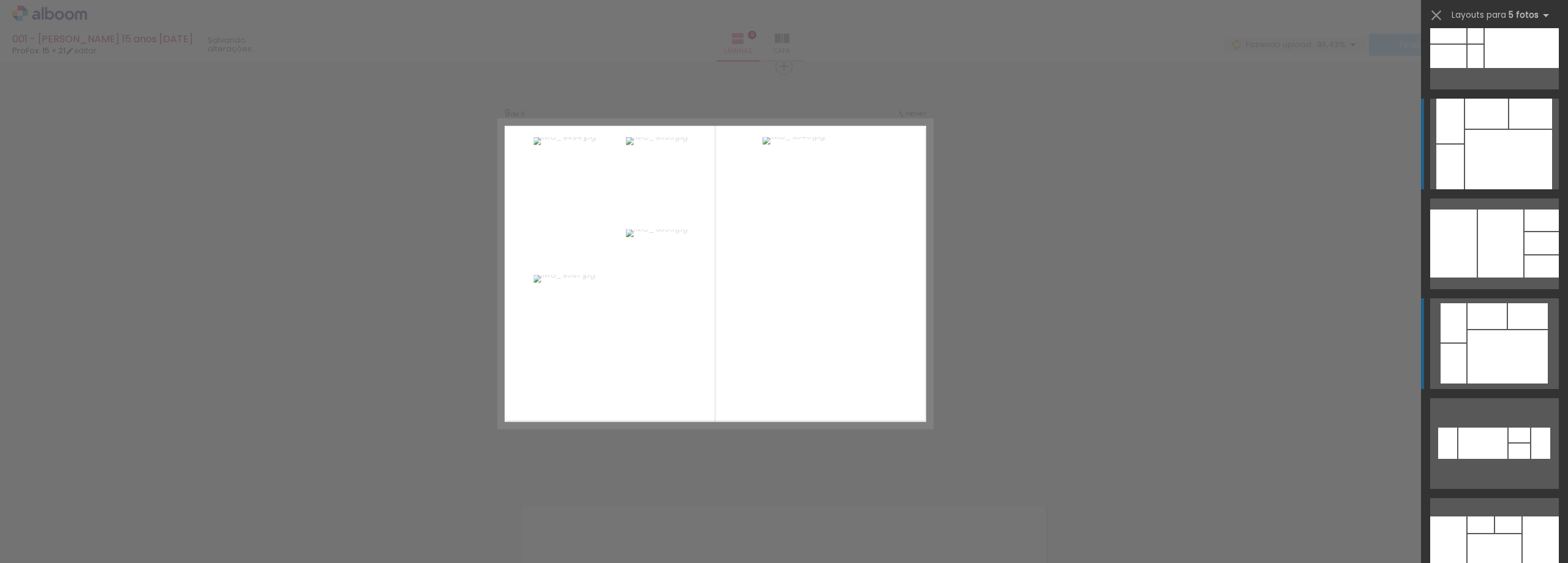
click at [1483, 128] on div at bounding box center [1487, 113] width 43 height 30
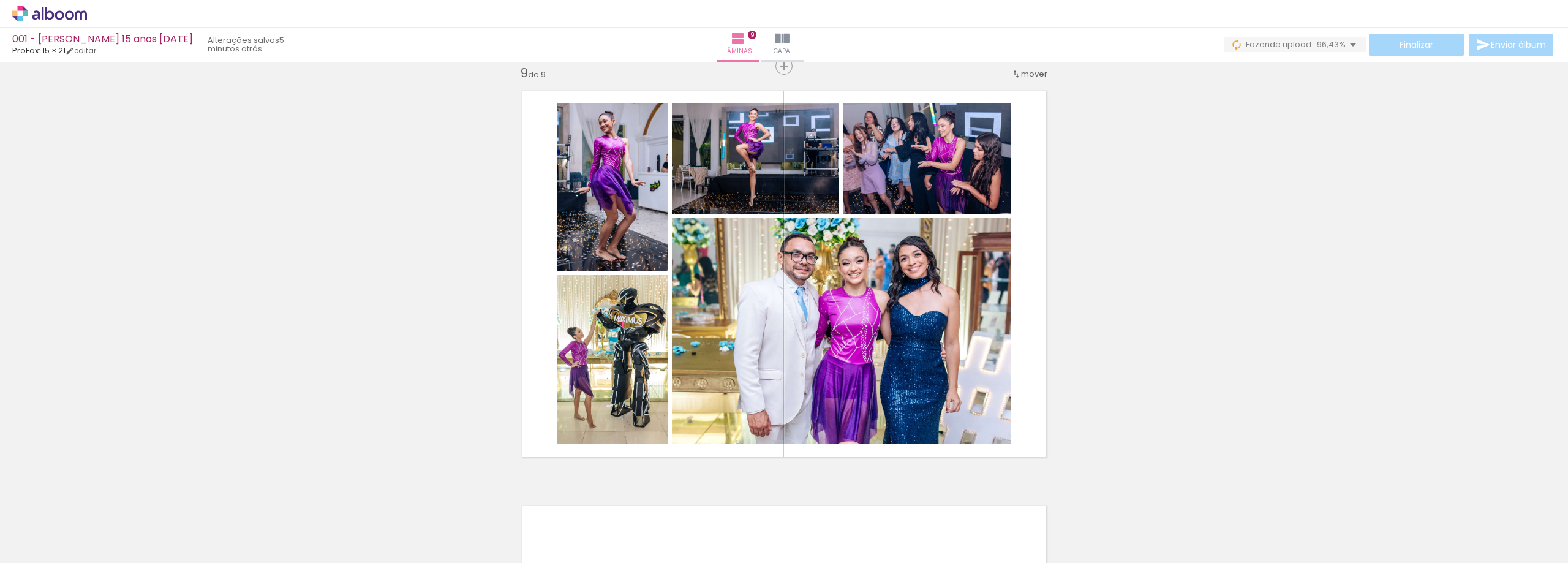
scroll to position [0, 457]
click at [1400, 45] on span "Finalizar" at bounding box center [1417, 44] width 34 height 8
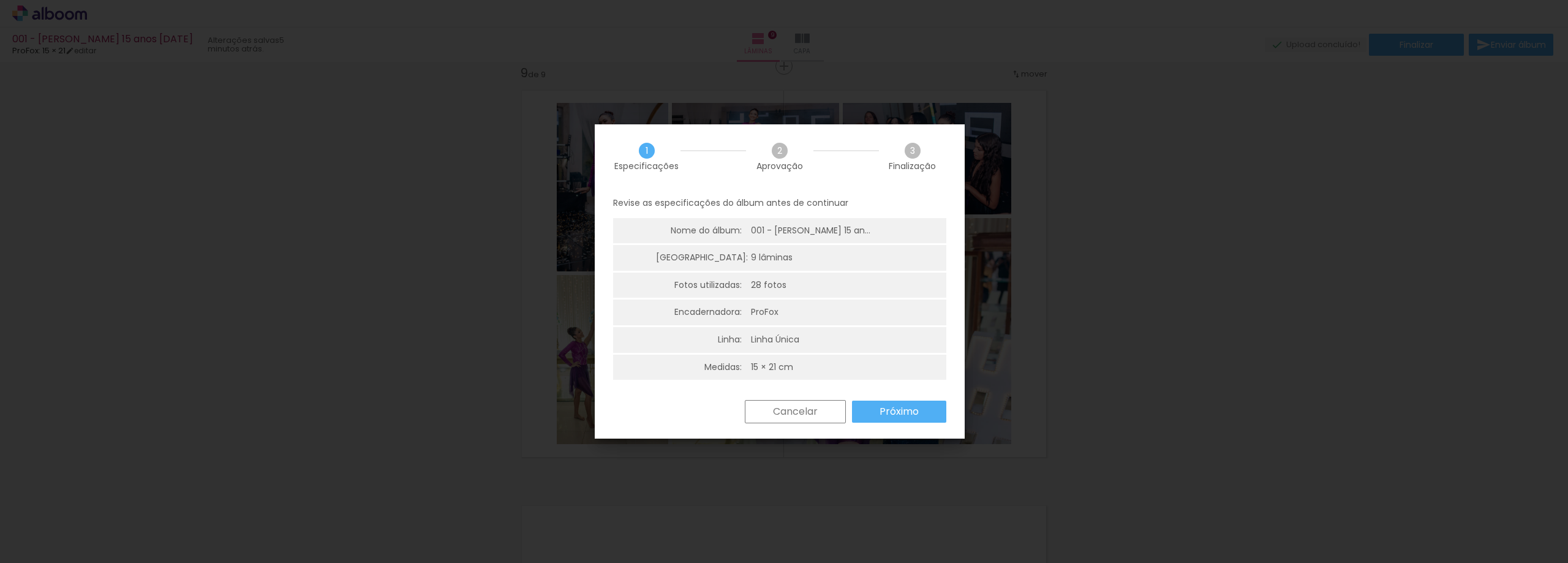
click at [0, 0] on slot "Próximo" at bounding box center [0, 0] width 0 height 0
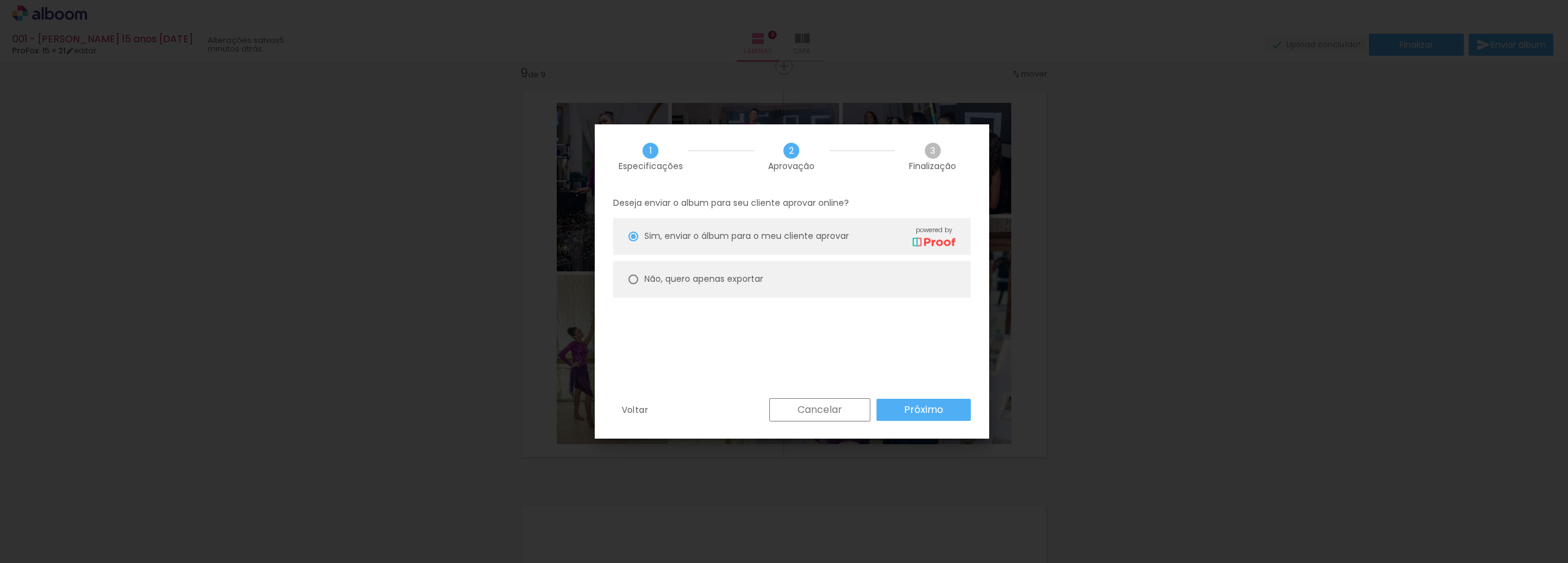
click at [846, 290] on paper-radio-button "Não, quero apenas exportar" at bounding box center [792, 279] width 358 height 37
type paper-radio-button "on"
click at [917, 419] on paper-button "Próximo" at bounding box center [924, 410] width 95 height 22
type input "Alta, 300 DPI"
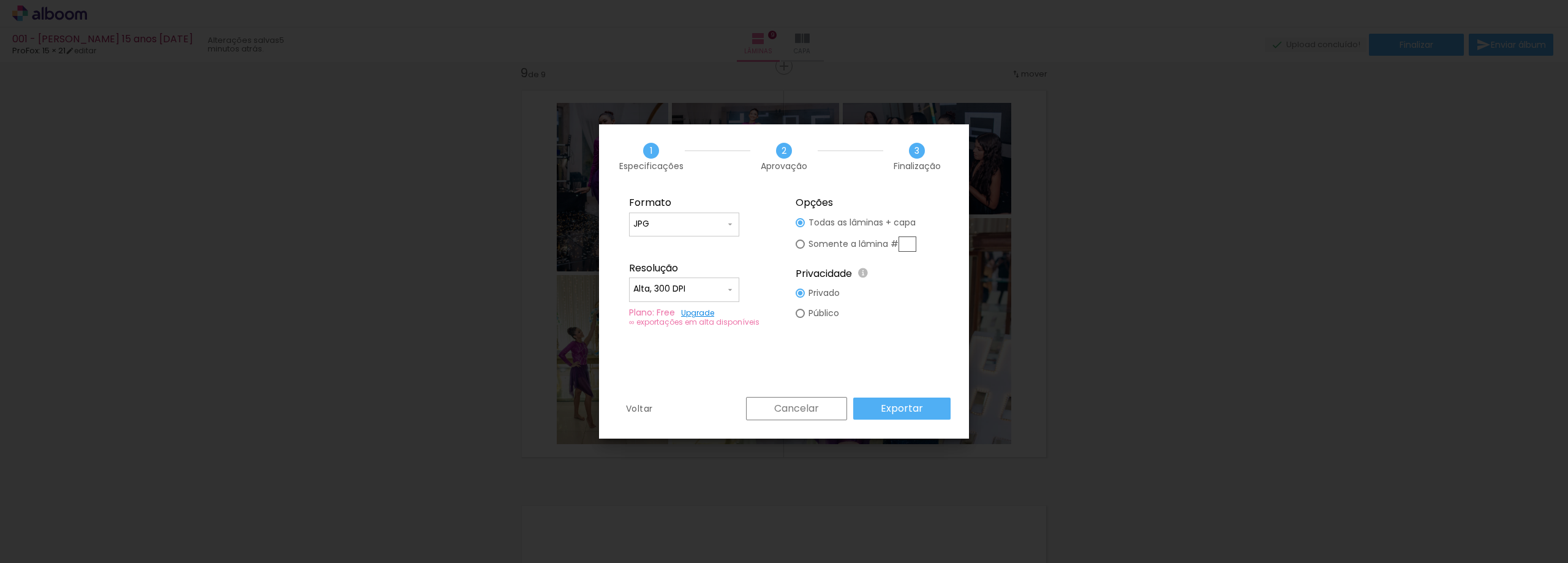
click at [929, 403] on paper-button "Exportar" at bounding box center [902, 409] width 97 height 22
